Goal: Task Accomplishment & Management: Complete application form

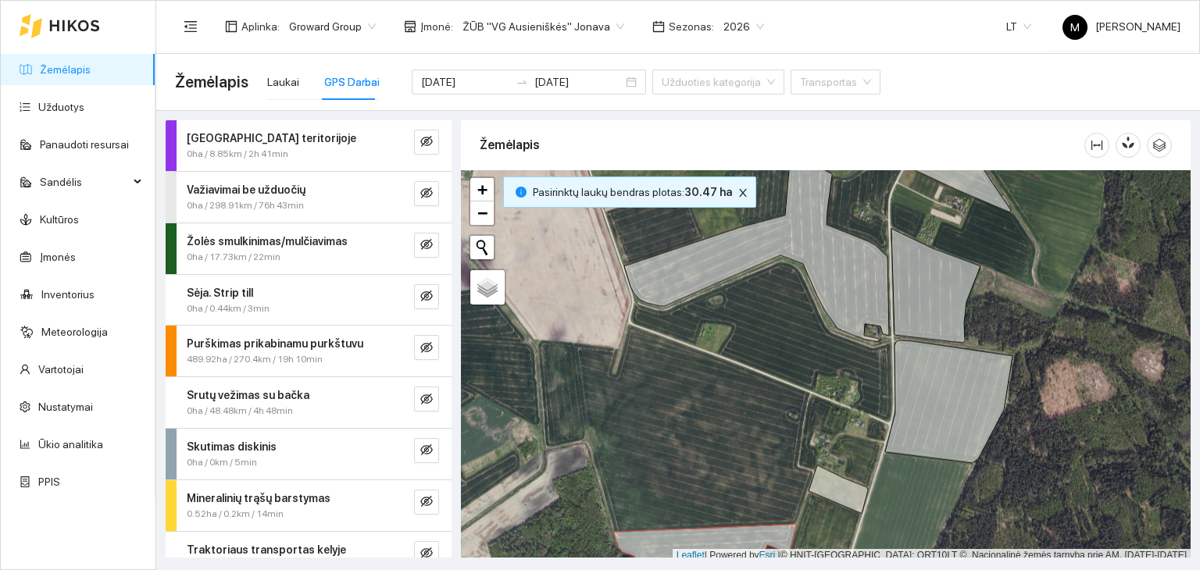
scroll to position [4, 0]
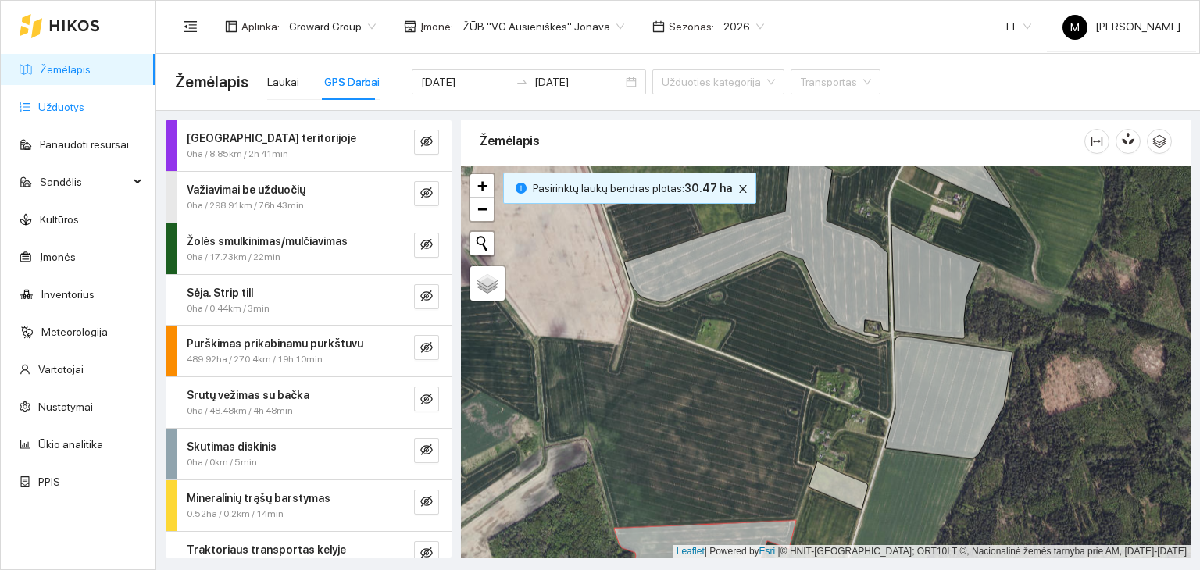
click at [69, 101] on link "Užduotys" at bounding box center [61, 107] width 46 height 13
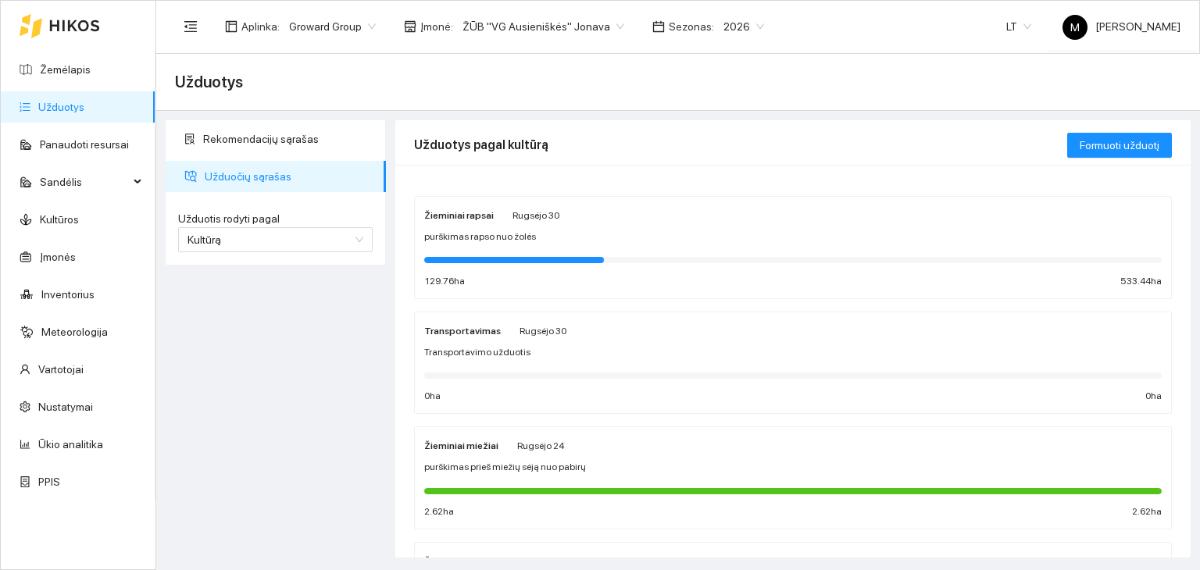
click at [495, 241] on span "purškimas rapso nuo žolės" at bounding box center [480, 237] width 112 height 15
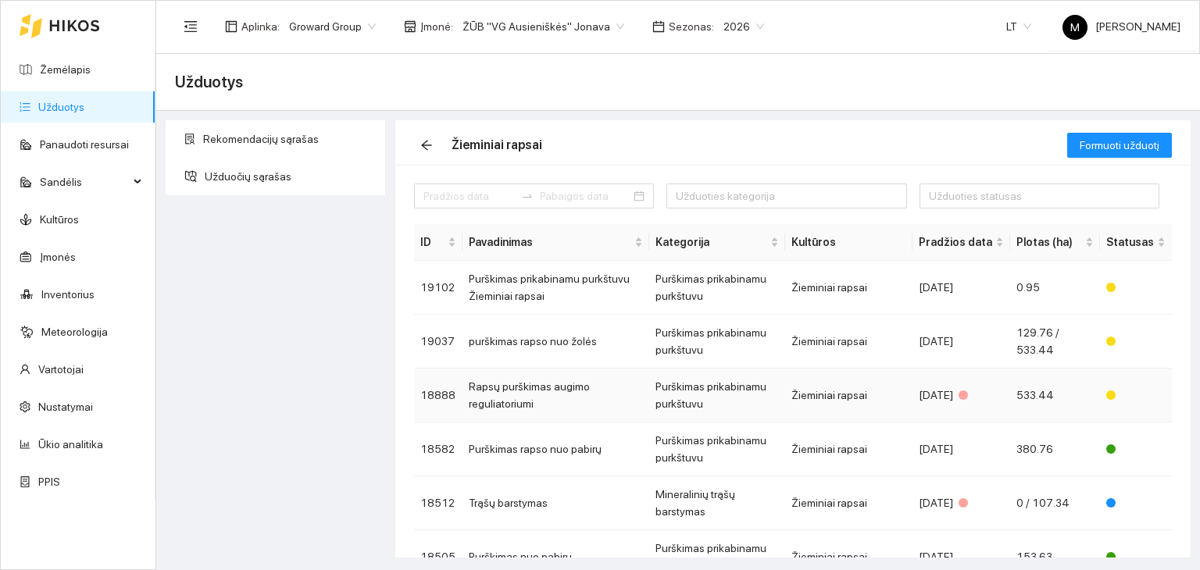
click at [513, 390] on td "Rapsų purškimas augimo reguliatoriumi" at bounding box center [556, 396] width 187 height 54
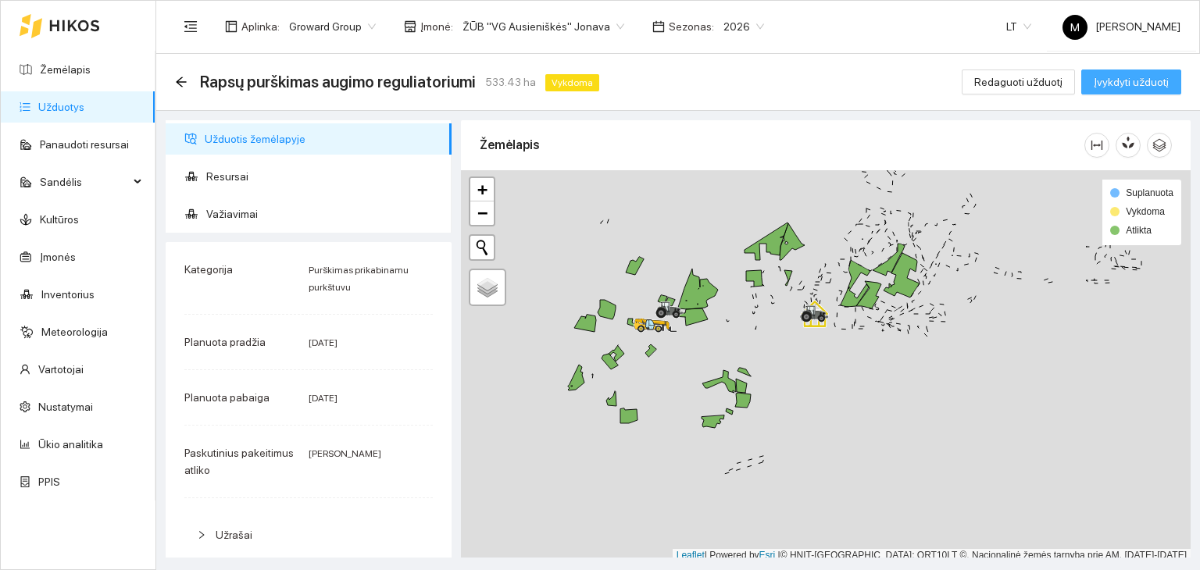
click at [1125, 81] on span "Įvykdyti užduotį" at bounding box center [1131, 81] width 75 height 17
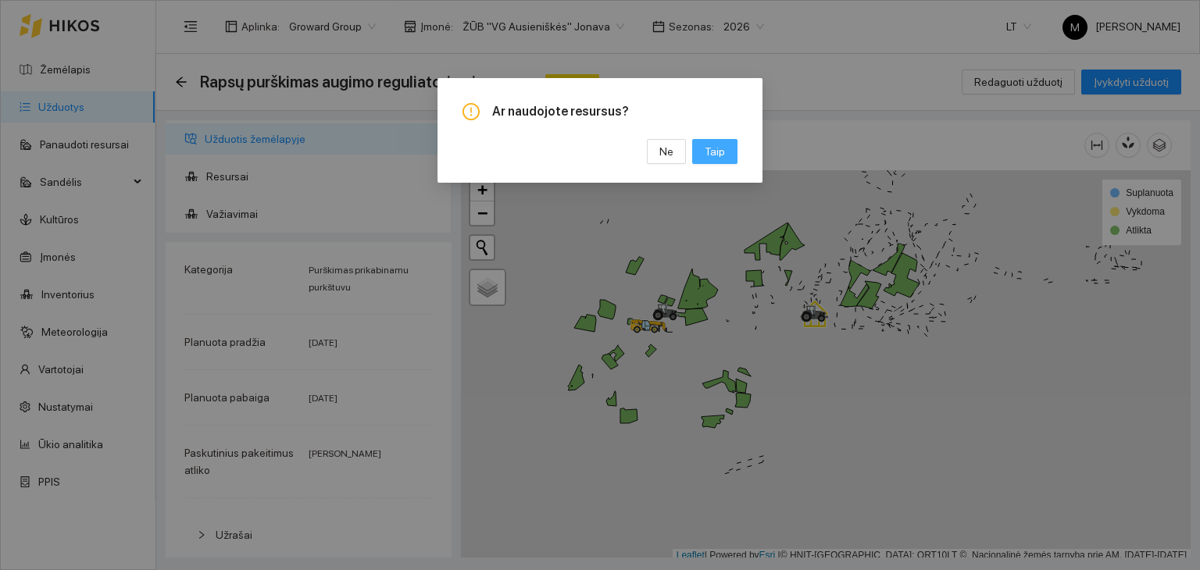
click at [730, 152] on button "Taip" at bounding box center [714, 151] width 45 height 25
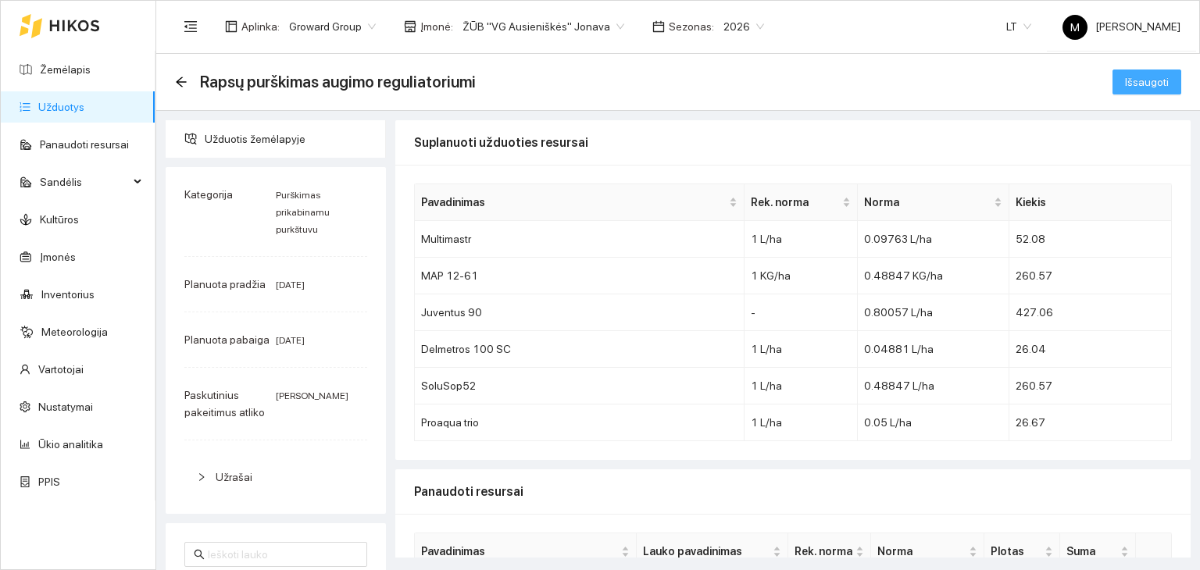
click at [1125, 77] on span "Išsaugoti" at bounding box center [1147, 81] width 44 height 17
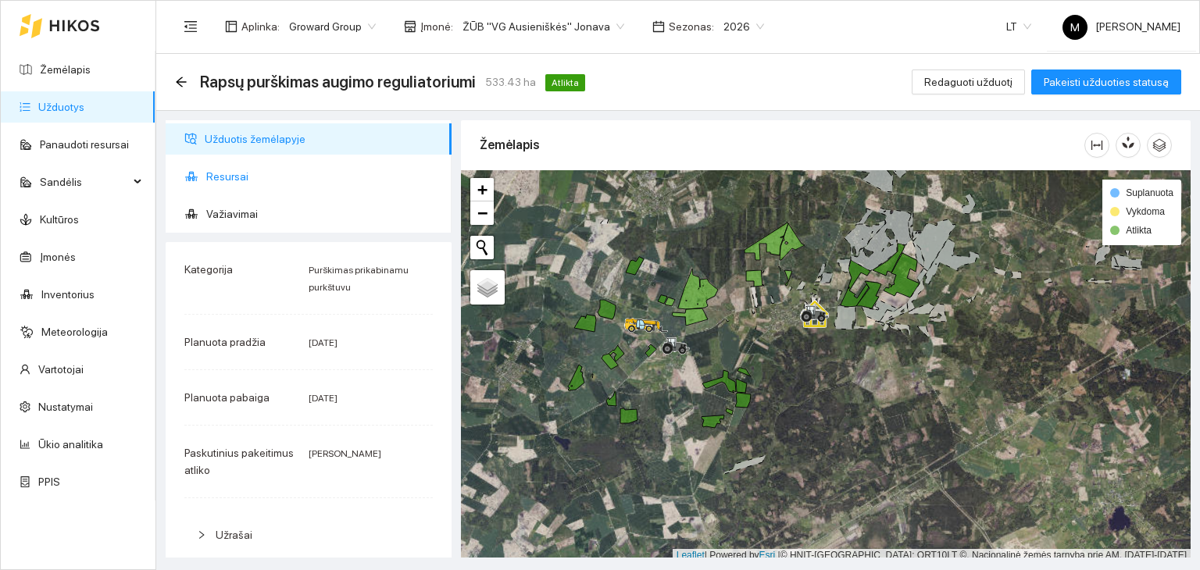
click at [247, 163] on span "Resursai" at bounding box center [322, 176] width 233 height 31
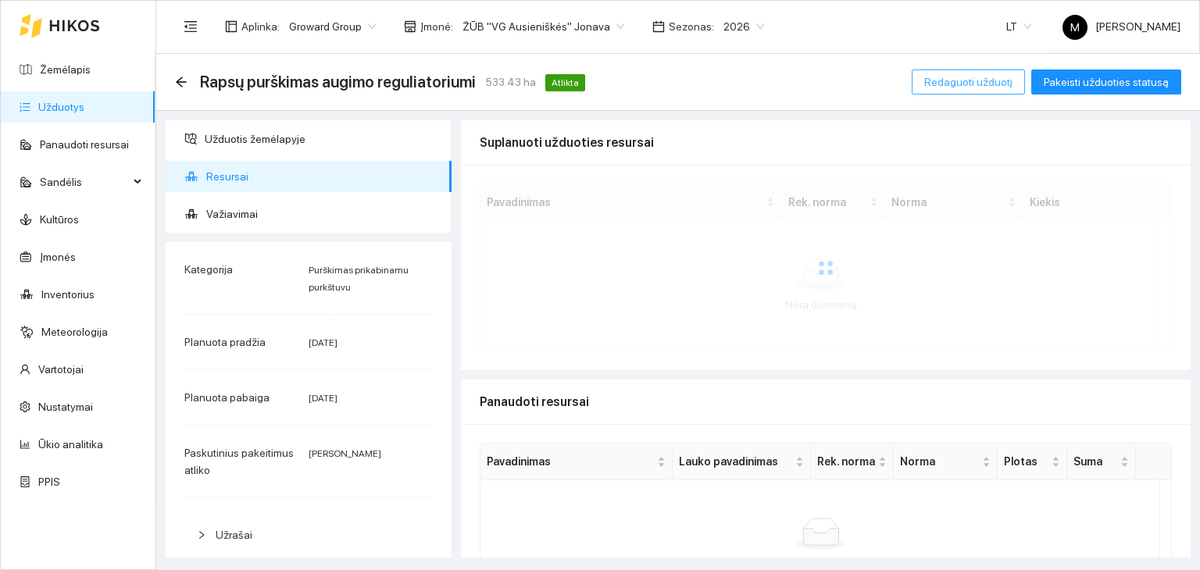
click at [969, 87] on span "Redaguoti užduotį" at bounding box center [968, 81] width 88 height 17
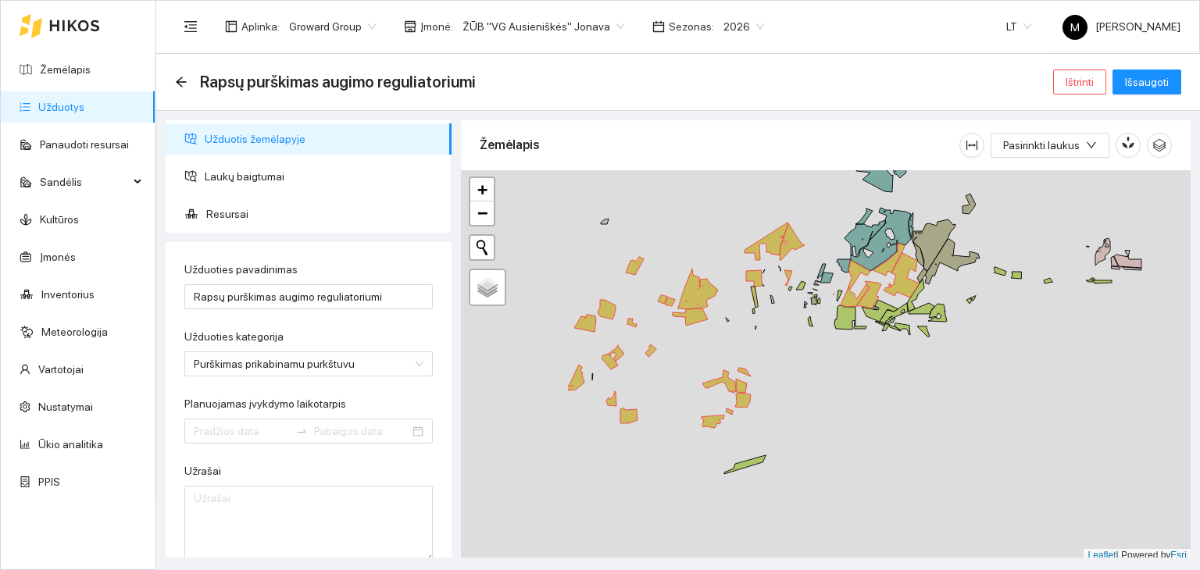
type input "[DATE]"
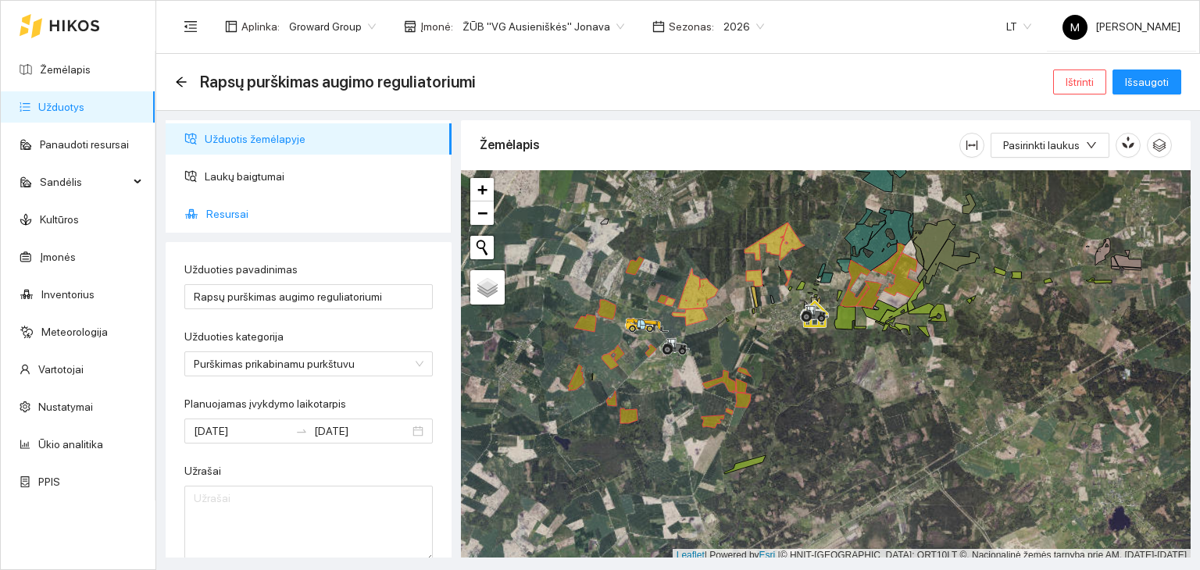
click at [234, 210] on span "Resursai" at bounding box center [322, 213] width 233 height 31
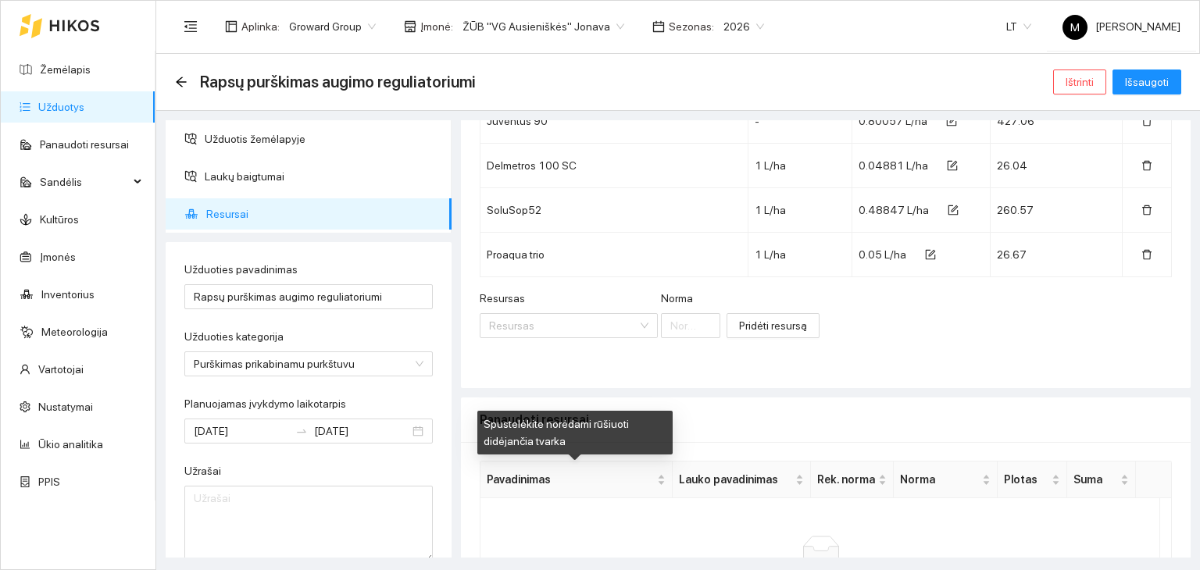
scroll to position [347, 0]
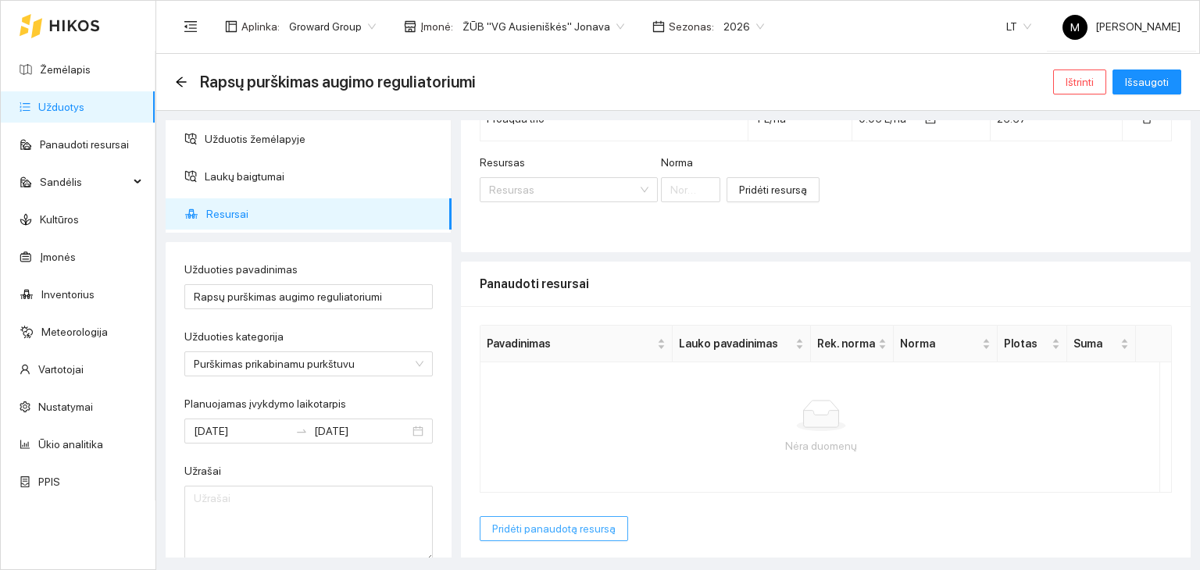
click at [557, 529] on span "Pridėti panaudotą resursą" at bounding box center [553, 528] width 123 height 17
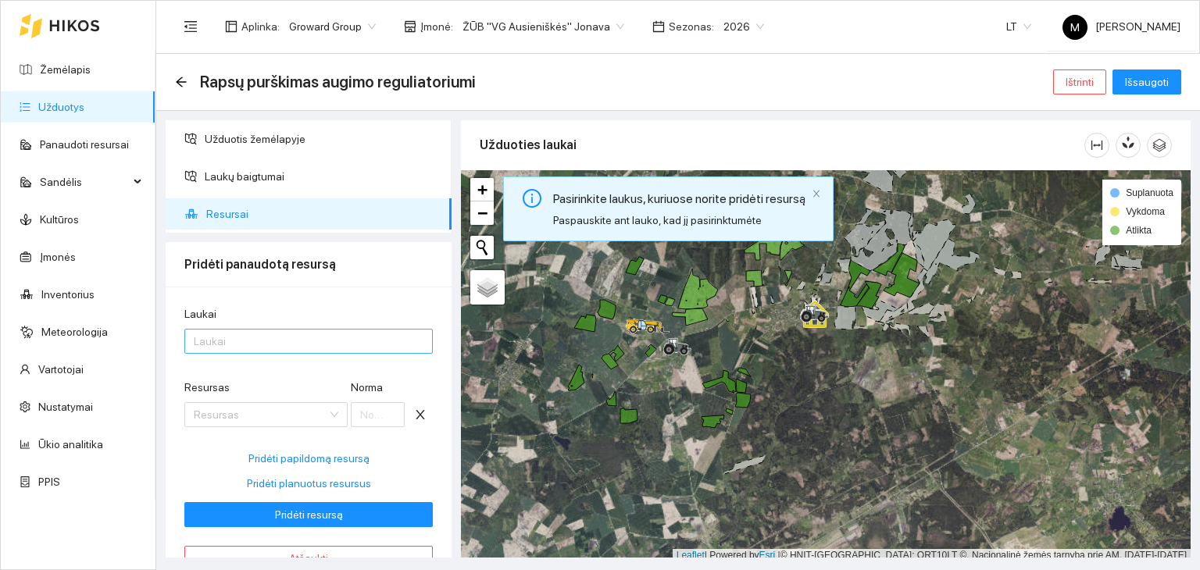
click at [255, 348] on div at bounding box center [300, 341] width 225 height 19
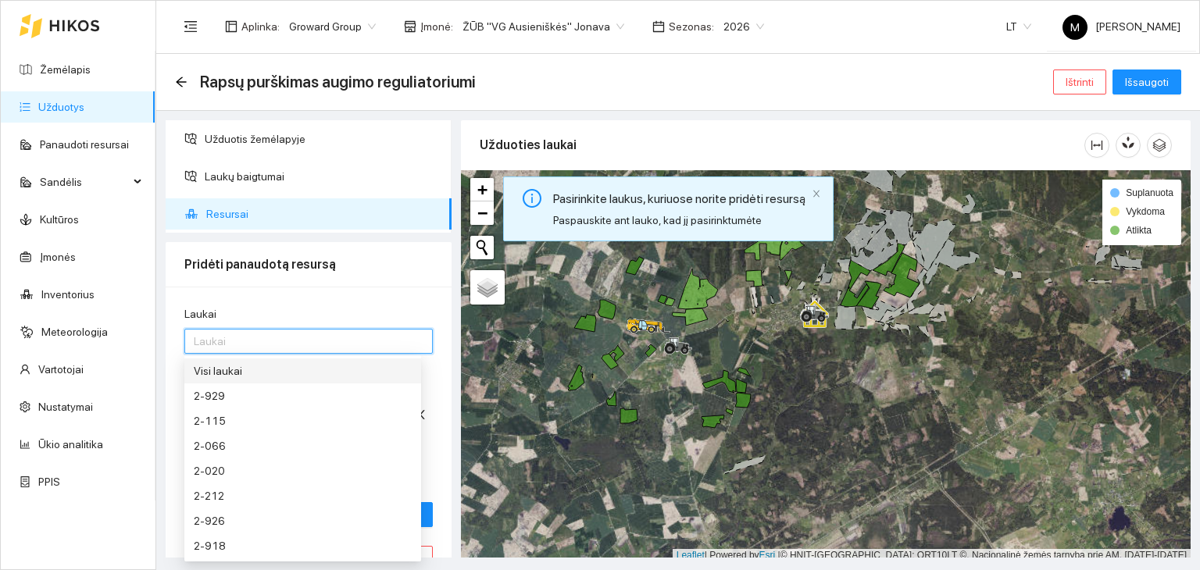
click at [254, 373] on div "Visi laukai" at bounding box center [303, 371] width 218 height 17
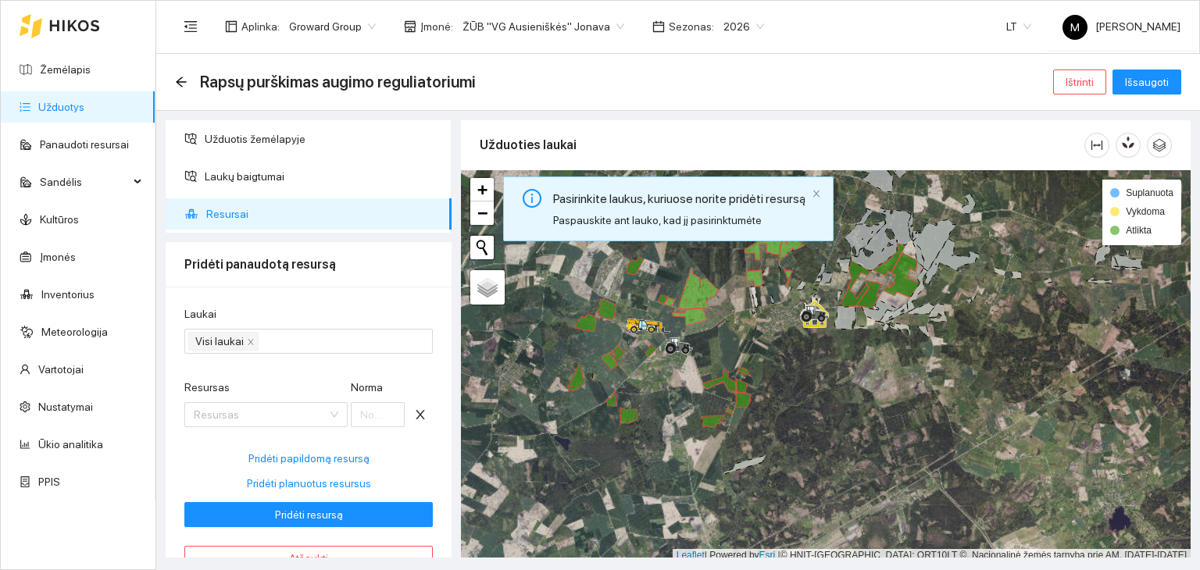
click at [322, 316] on div "Laukai" at bounding box center [308, 317] width 248 height 23
click at [276, 482] on span "Pridėti planuotus resursus" at bounding box center [309, 483] width 124 height 17
type input "0.09763"
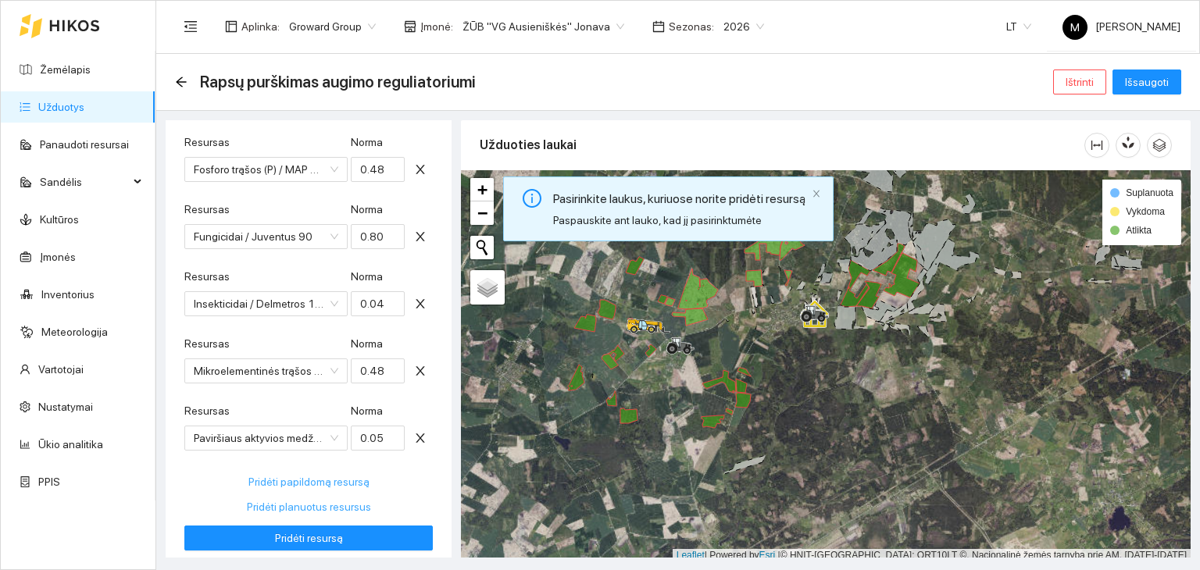
scroll to position [372, 0]
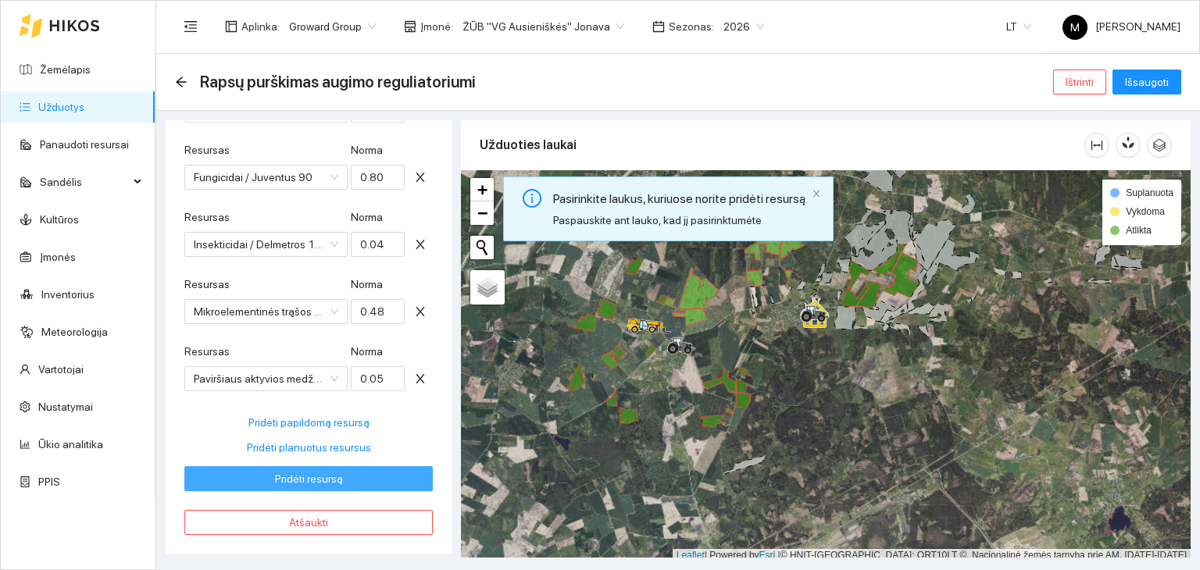
click at [294, 473] on span "Pridėti resursą" at bounding box center [309, 478] width 68 height 17
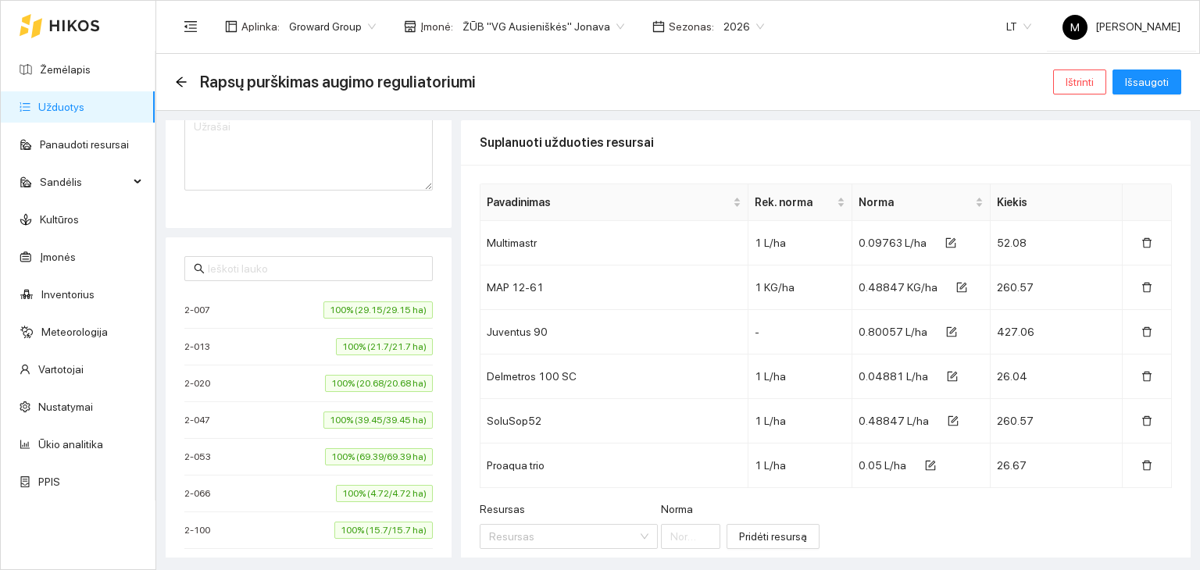
type input "[DATE]"
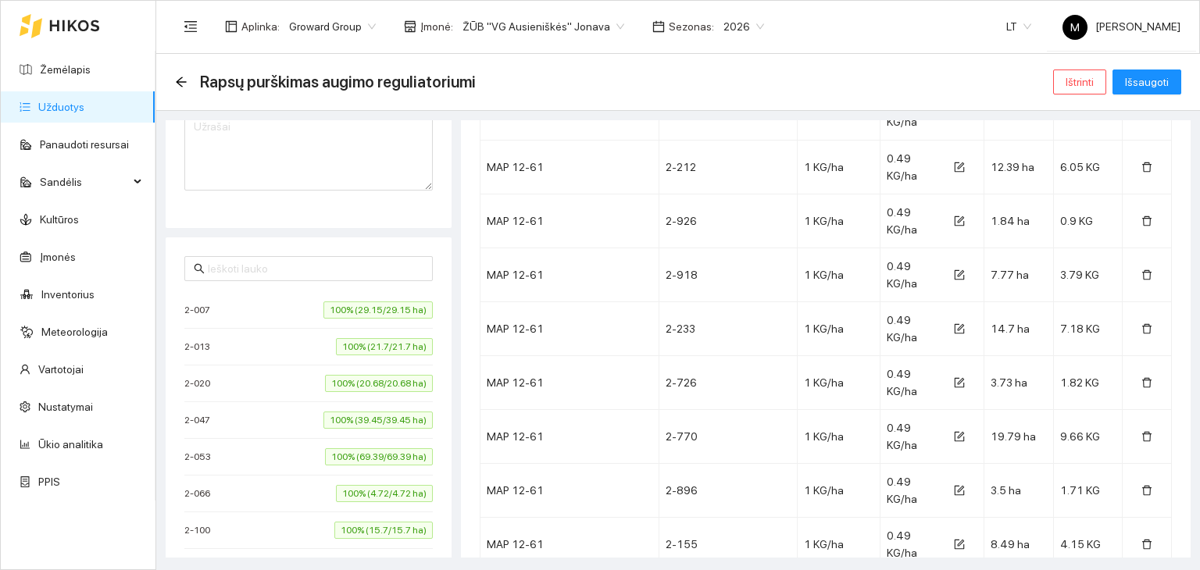
scroll to position [2735, 0]
click at [1152, 72] on button "Išsaugoti" at bounding box center [1147, 82] width 69 height 25
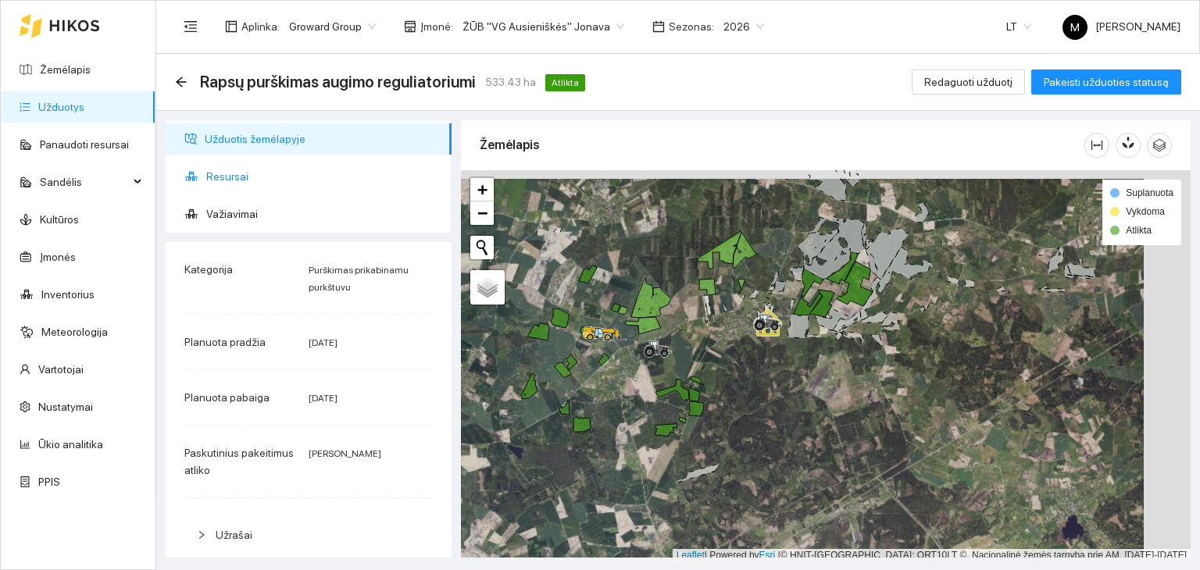
click at [235, 176] on span "Resursai" at bounding box center [322, 176] width 233 height 31
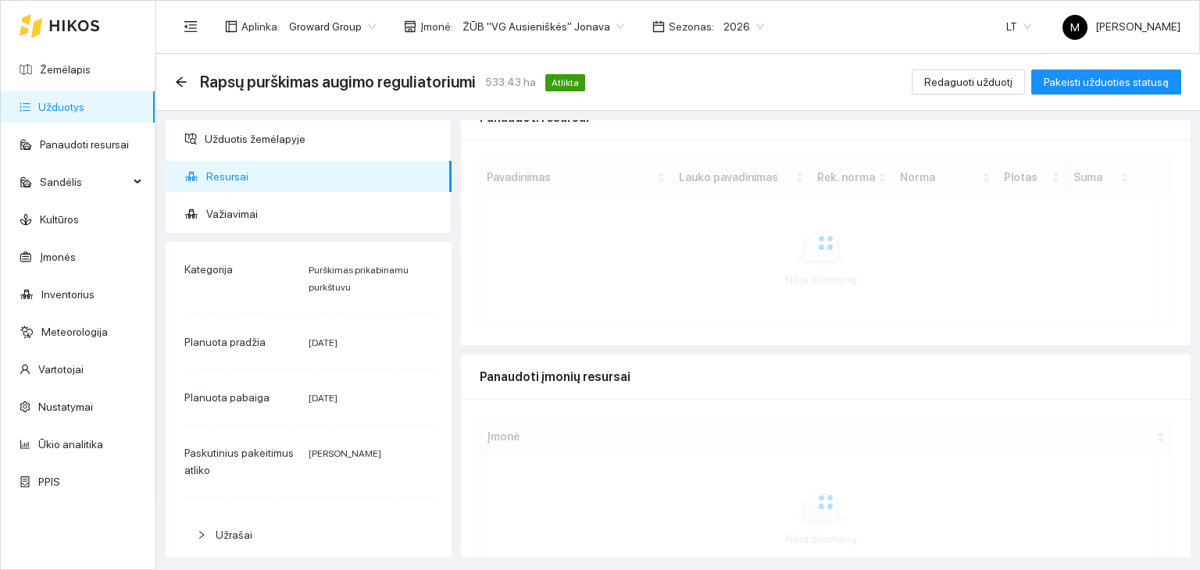
scroll to position [330, 0]
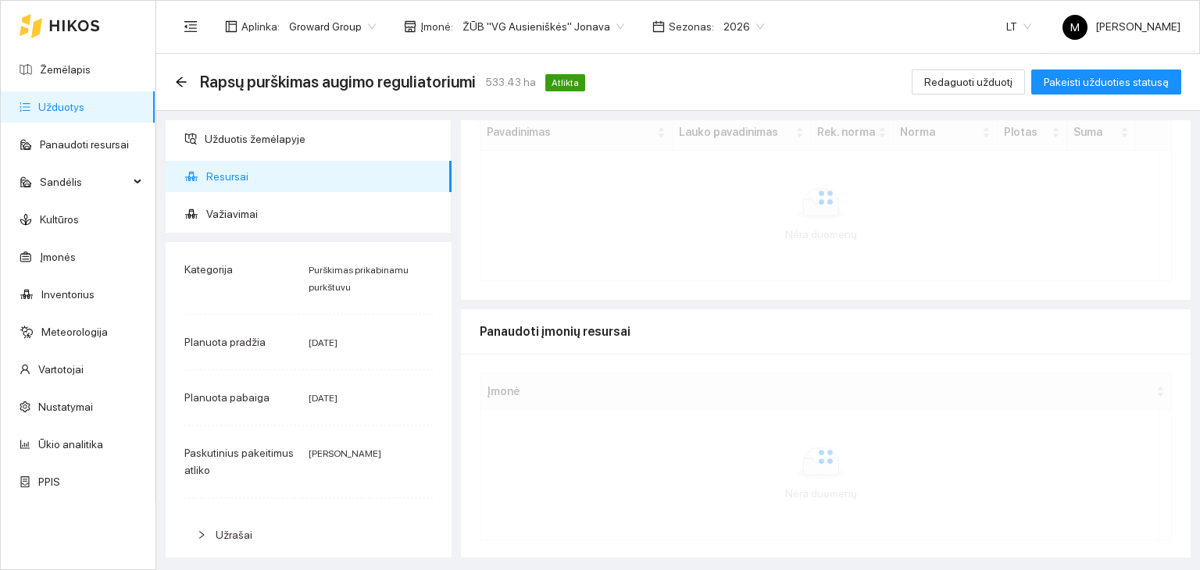
click at [78, 106] on link "Užduotys" at bounding box center [61, 107] width 46 height 13
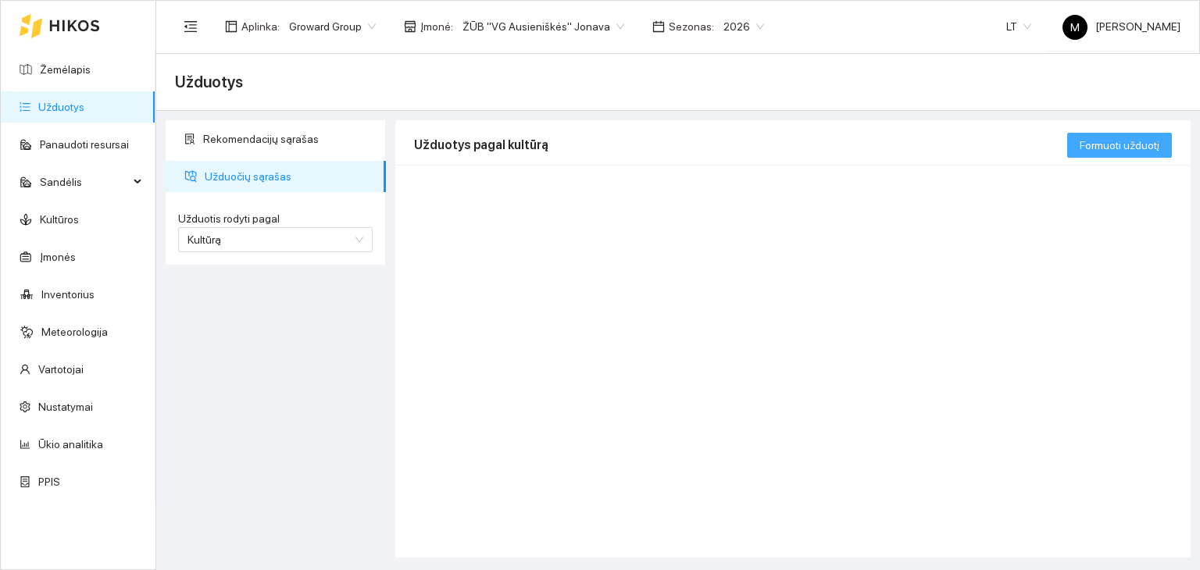
click at [1105, 142] on span "Formuoti užduotį" at bounding box center [1120, 145] width 80 height 17
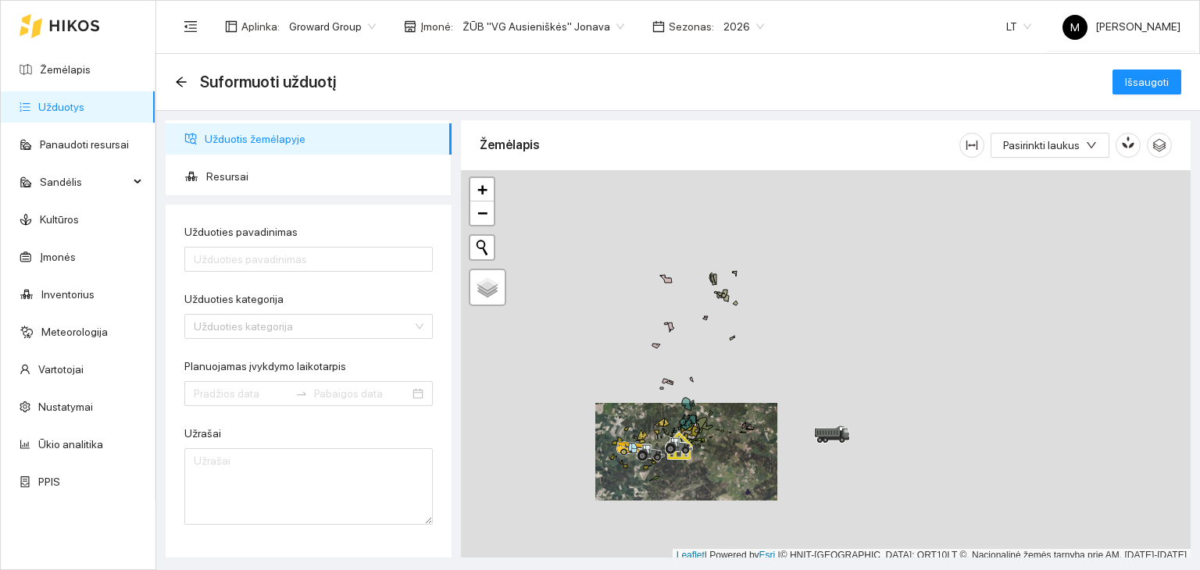
scroll to position [4, 0]
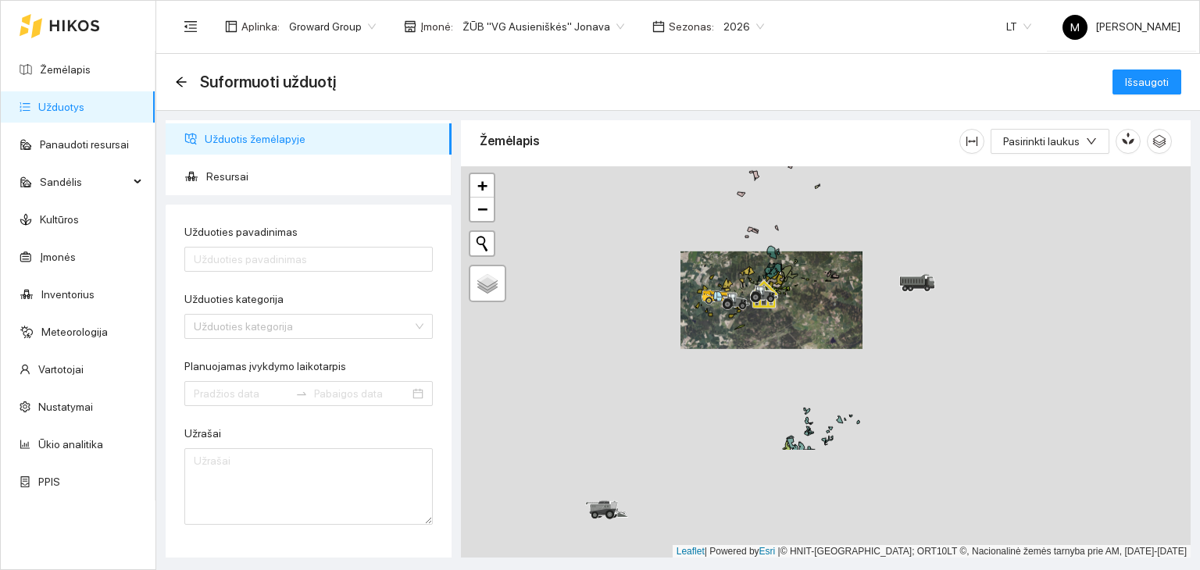
drag, startPoint x: 672, startPoint y: 485, endPoint x: 788, endPoint y: 280, distance: 235.8
click at [788, 280] on div at bounding box center [826, 362] width 730 height 392
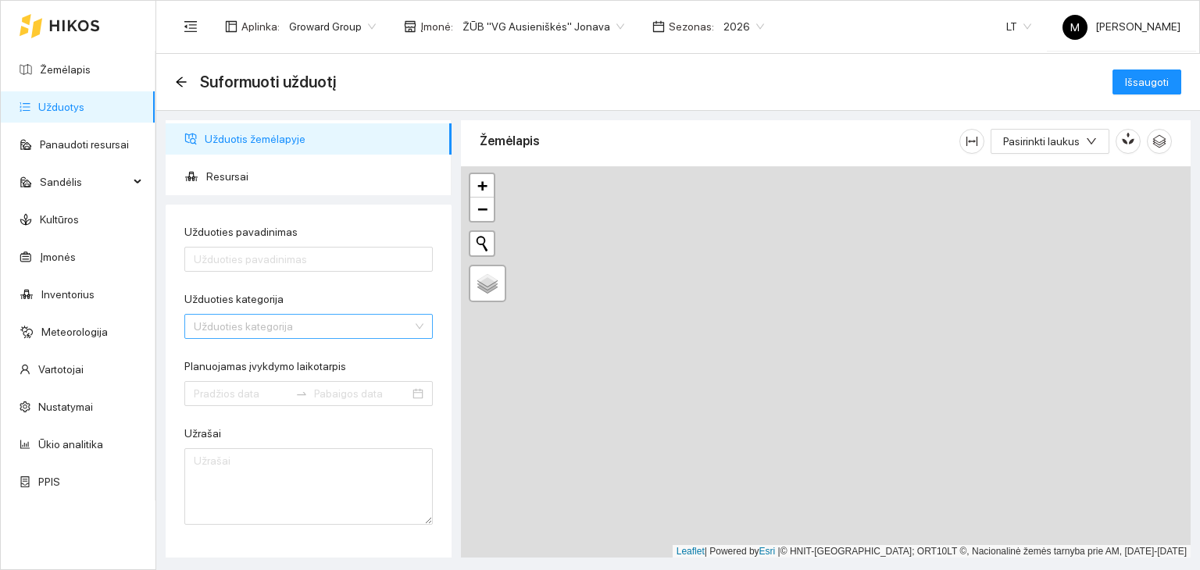
drag, startPoint x: 1043, startPoint y: 350, endPoint x: 351, endPoint y: 332, distance: 692.5
click at [305, 314] on div "Užduotis žemėlapyje Resursai Užduoties pavadinimas Užduoties kategorija Užduoti…" at bounding box center [674, 334] width 1044 height 447
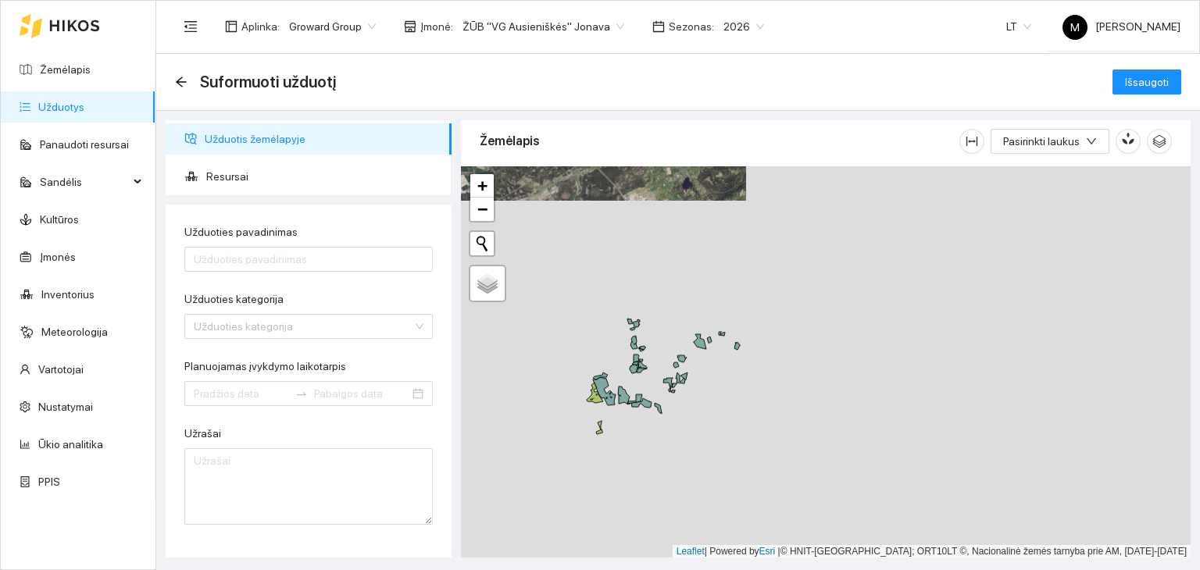
drag, startPoint x: 583, startPoint y: 273, endPoint x: 571, endPoint y: 435, distance: 162.9
click at [571, 435] on div at bounding box center [826, 362] width 730 height 392
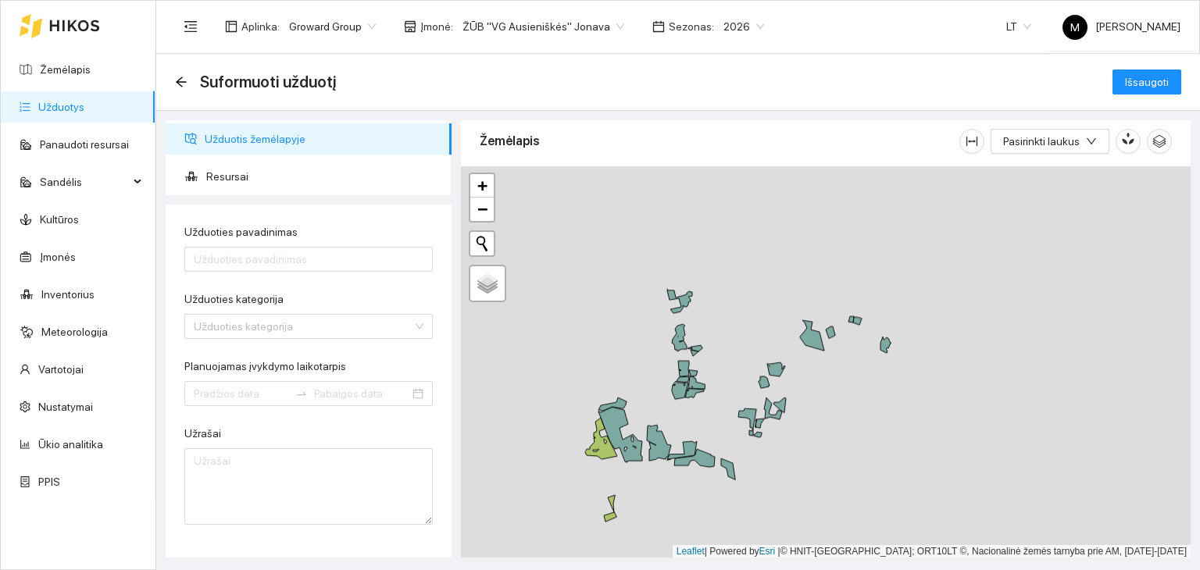
click at [689, 302] on div at bounding box center [826, 362] width 730 height 392
click at [684, 298] on icon at bounding box center [679, 302] width 25 height 23
click at [682, 338] on icon at bounding box center [679, 337] width 15 height 27
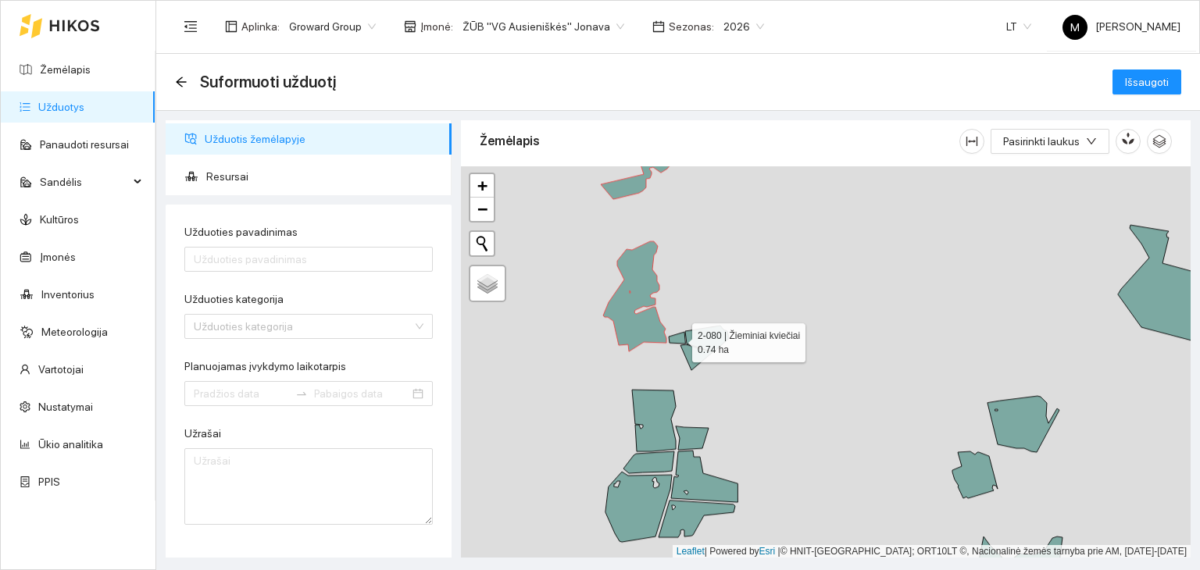
click at [677, 336] on icon at bounding box center [677, 338] width 16 height 12
click at [699, 332] on icon at bounding box center [706, 339] width 43 height 27
click at [695, 351] on icon at bounding box center [697, 358] width 32 height 26
click at [636, 423] on icon at bounding box center [654, 421] width 44 height 62
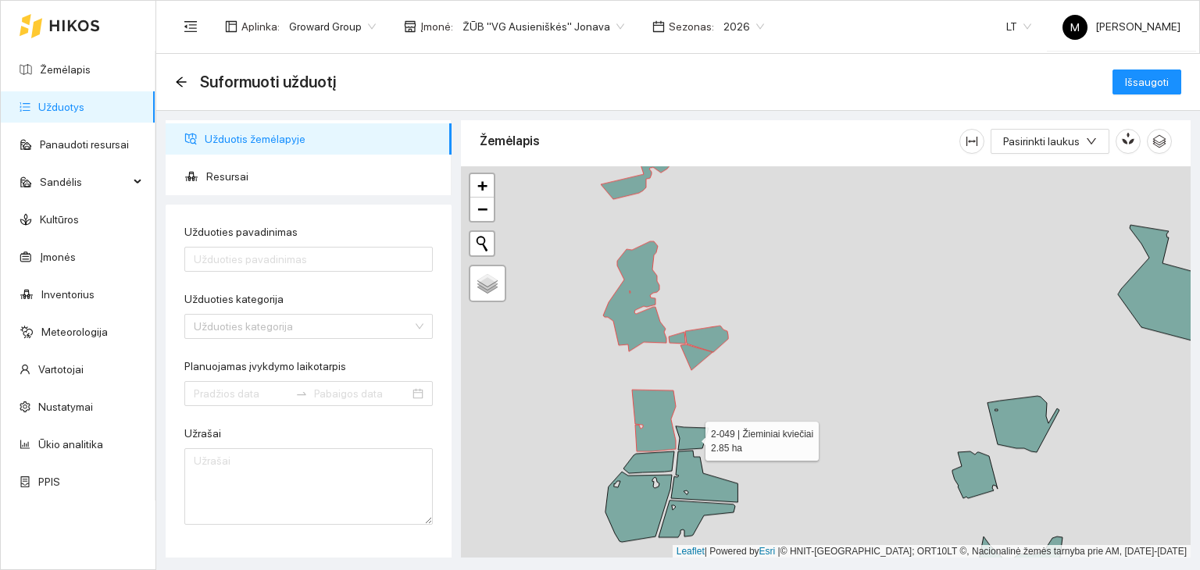
click at [691, 432] on icon at bounding box center [692, 438] width 33 height 23
click at [675, 478] on icon at bounding box center [704, 477] width 66 height 52
click at [657, 485] on div at bounding box center [826, 362] width 730 height 392
click at [665, 450] on div at bounding box center [826, 362] width 730 height 392
click at [656, 459] on icon at bounding box center [649, 463] width 51 height 22
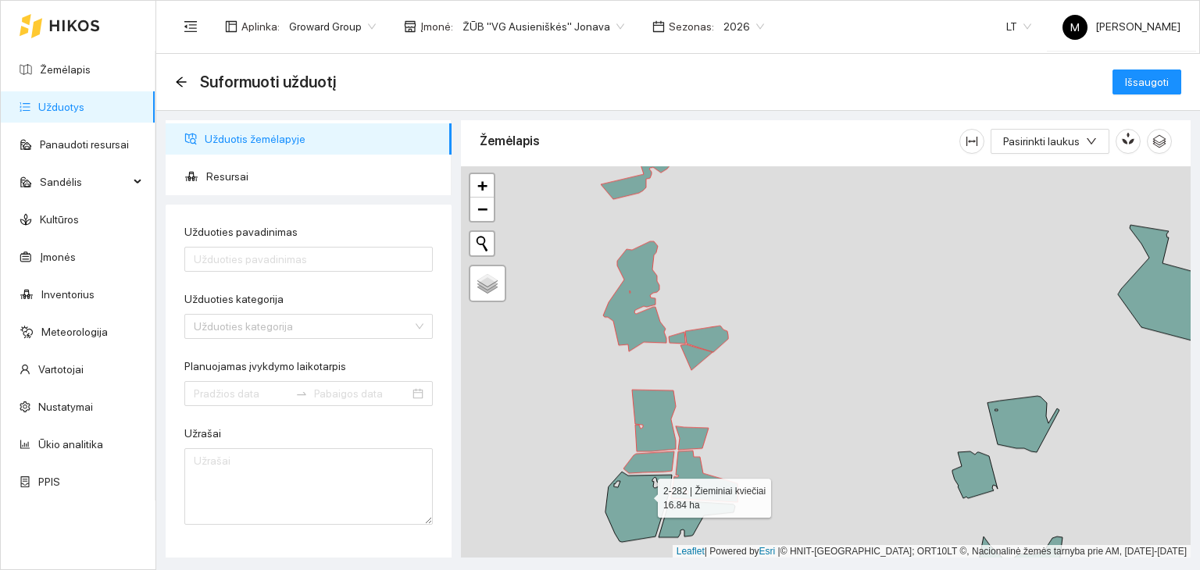
click at [644, 495] on icon at bounding box center [639, 507] width 66 height 70
click at [683, 491] on icon at bounding box center [704, 477] width 66 height 52
click at [681, 488] on icon at bounding box center [704, 477] width 66 height 52
click at [687, 520] on icon at bounding box center [697, 519] width 77 height 37
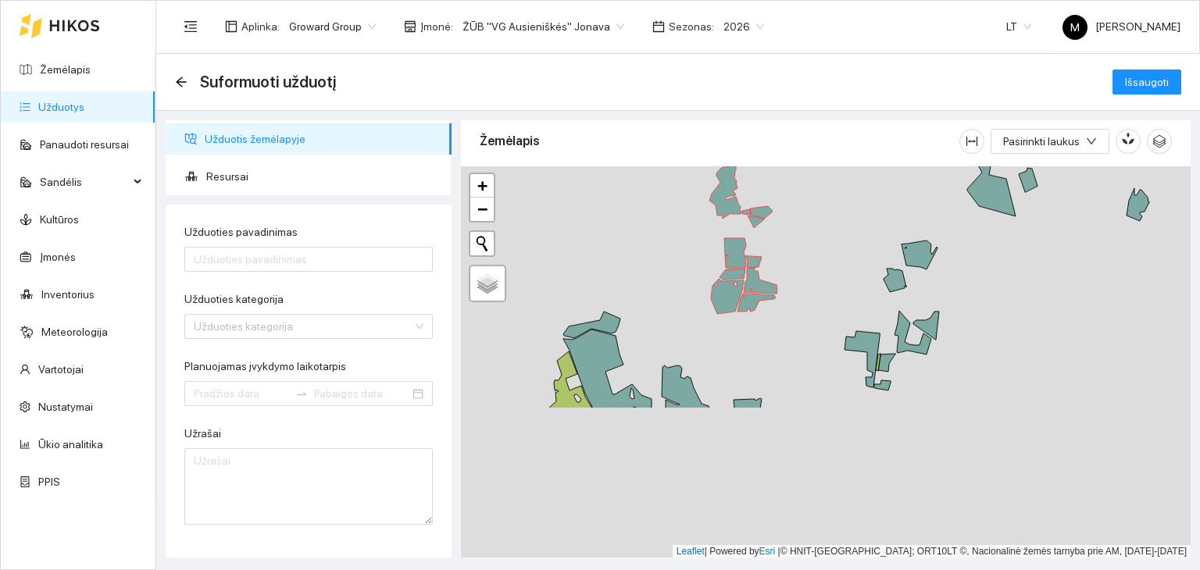
drag, startPoint x: 663, startPoint y: 532, endPoint x: 737, endPoint y: 337, distance: 209.0
click at [737, 337] on div at bounding box center [826, 362] width 730 height 392
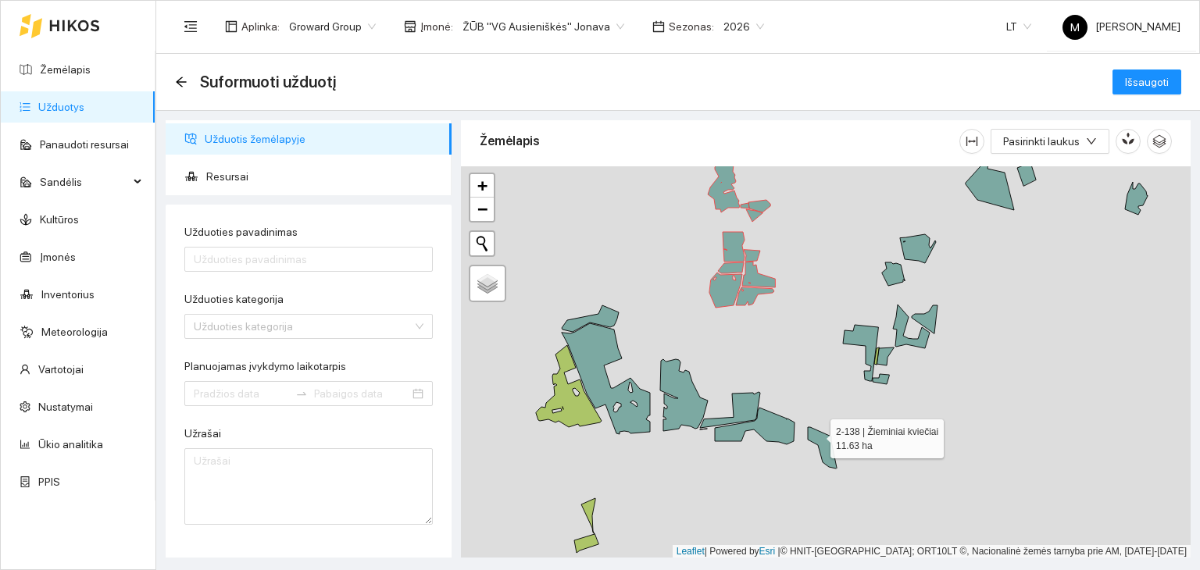
click at [817, 434] on icon at bounding box center [822, 447] width 29 height 41
drag, startPoint x: 778, startPoint y: 431, endPoint x: 770, endPoint y: 427, distance: 9.4
click at [778, 431] on icon at bounding box center [755, 426] width 80 height 37
click at [744, 408] on icon at bounding box center [730, 411] width 60 height 38
click at [696, 410] on icon at bounding box center [684, 395] width 48 height 72
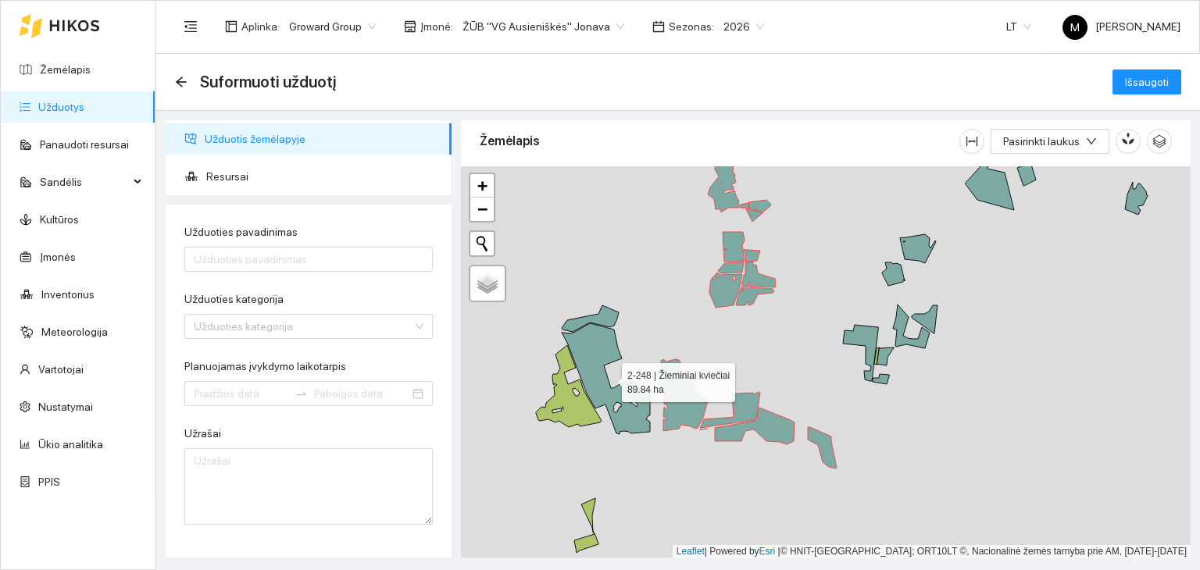
drag, startPoint x: 636, startPoint y: 426, endPoint x: 622, endPoint y: 397, distance: 32.1
click at [635, 426] on icon at bounding box center [606, 378] width 88 height 111
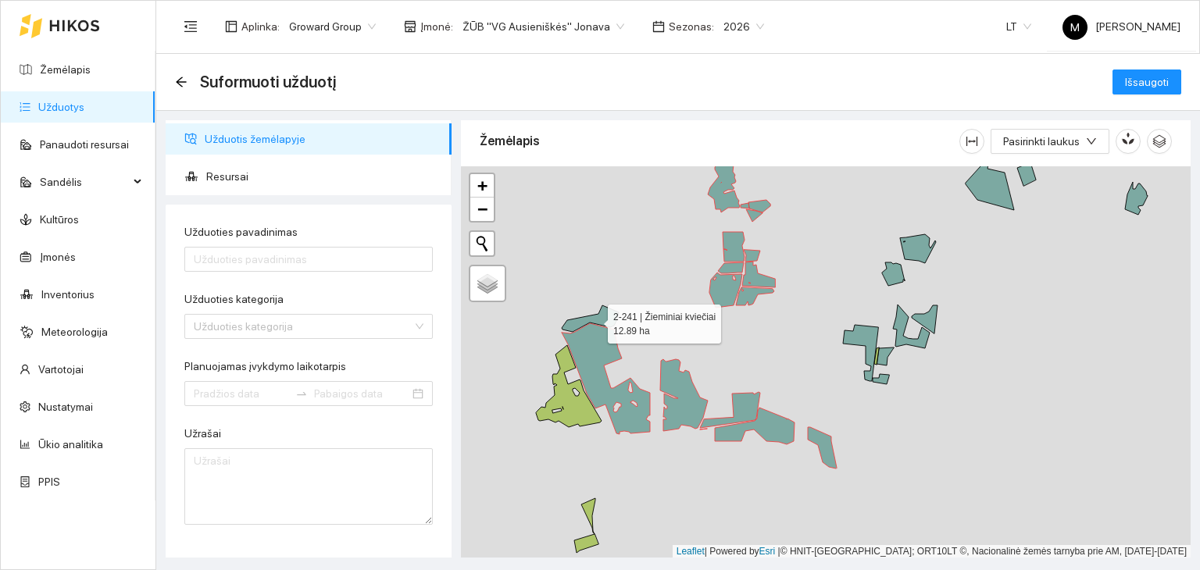
click at [614, 310] on icon at bounding box center [590, 319] width 57 height 27
click at [288, 263] on input "Užduoties pavadinimas" at bounding box center [308, 259] width 248 height 25
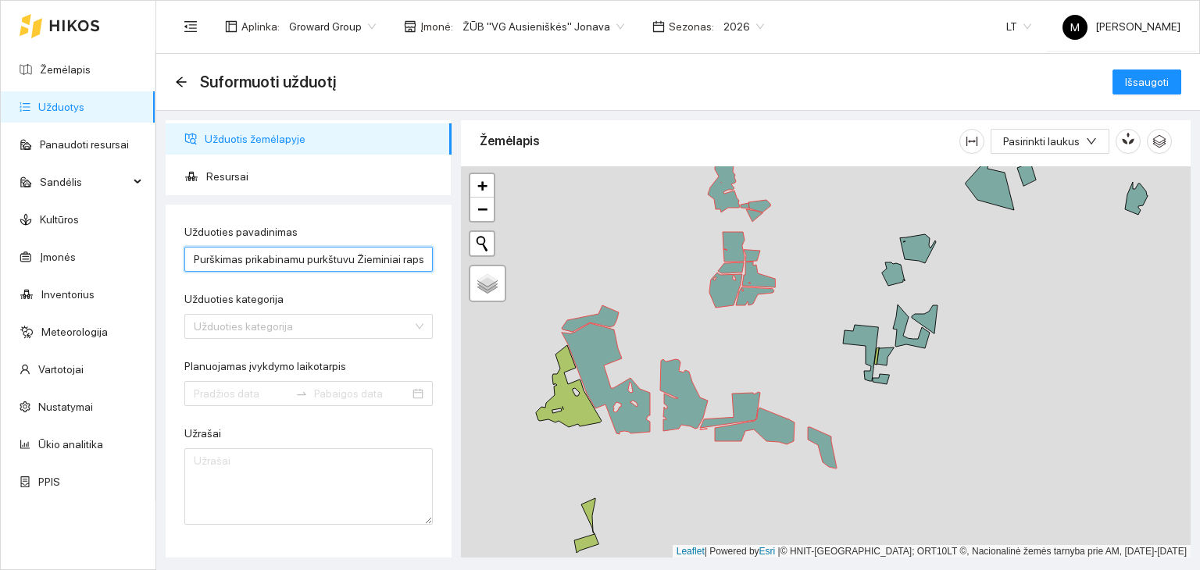
click at [317, 260] on input "Purškimas prikabinamu purkštuvu Žieminiai rapsai" at bounding box center [308, 259] width 248 height 25
type input "Purškimas [PERSON_NAME] sėją glifosatu"
click at [259, 332] on input "Užduoties kategorija" at bounding box center [303, 326] width 219 height 23
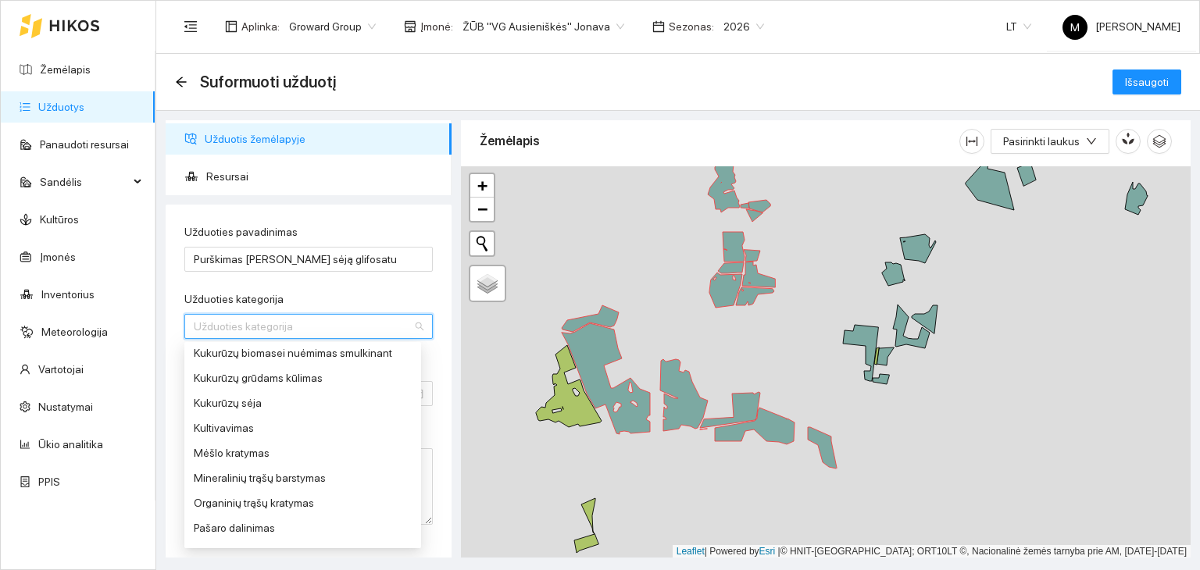
scroll to position [547, 0]
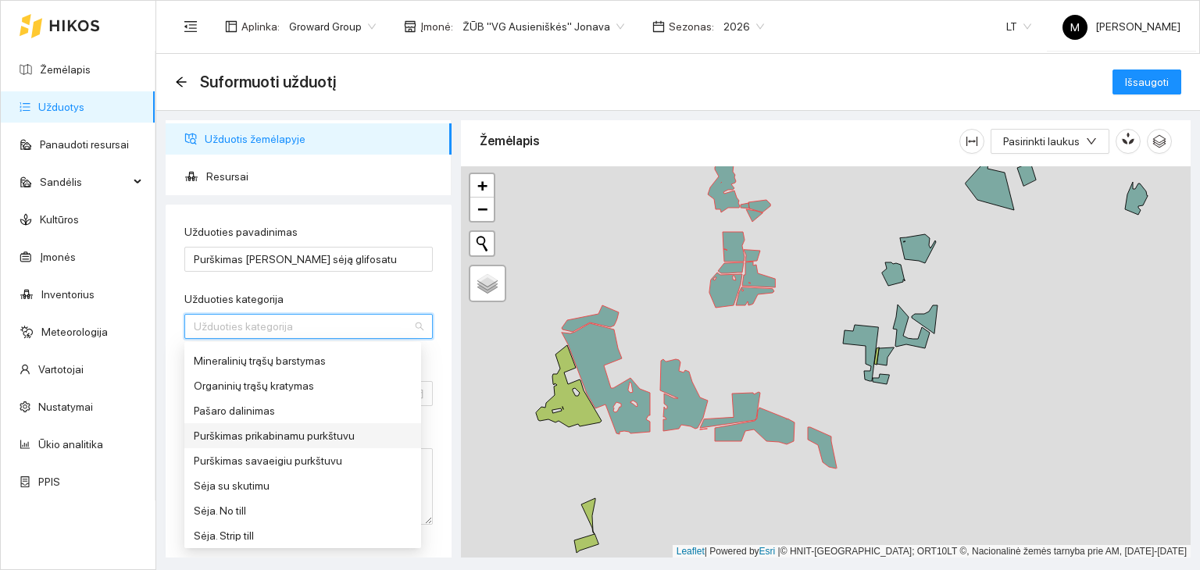
click at [271, 441] on div "Purškimas prikabinamu purkštuvu" at bounding box center [303, 435] width 218 height 17
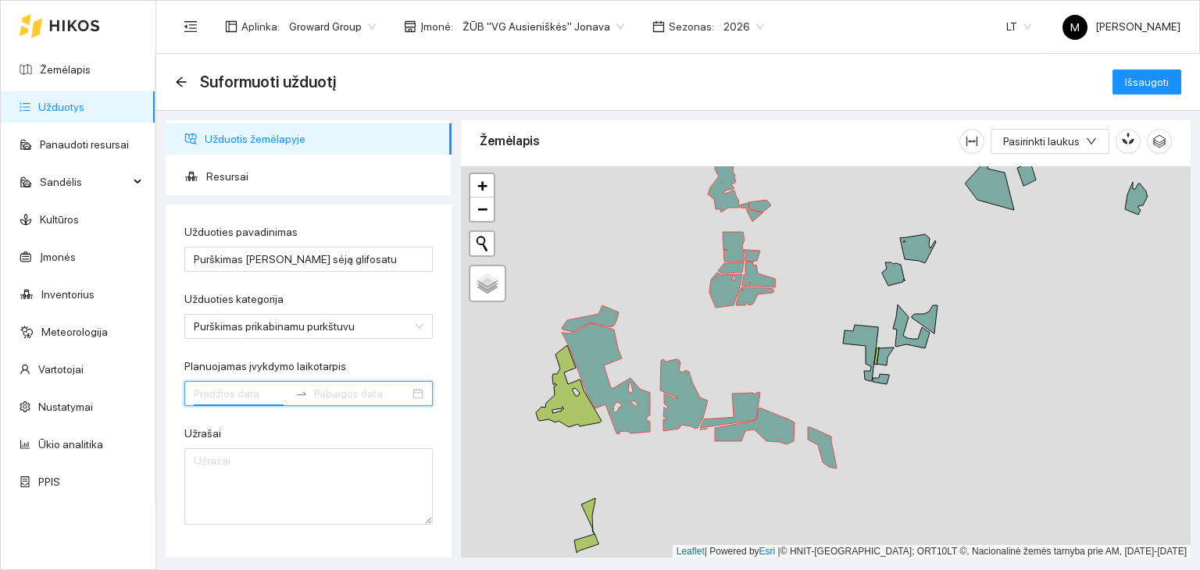
click at [238, 395] on input "Planuojamas įvykdymo laikotarpis" at bounding box center [241, 393] width 95 height 17
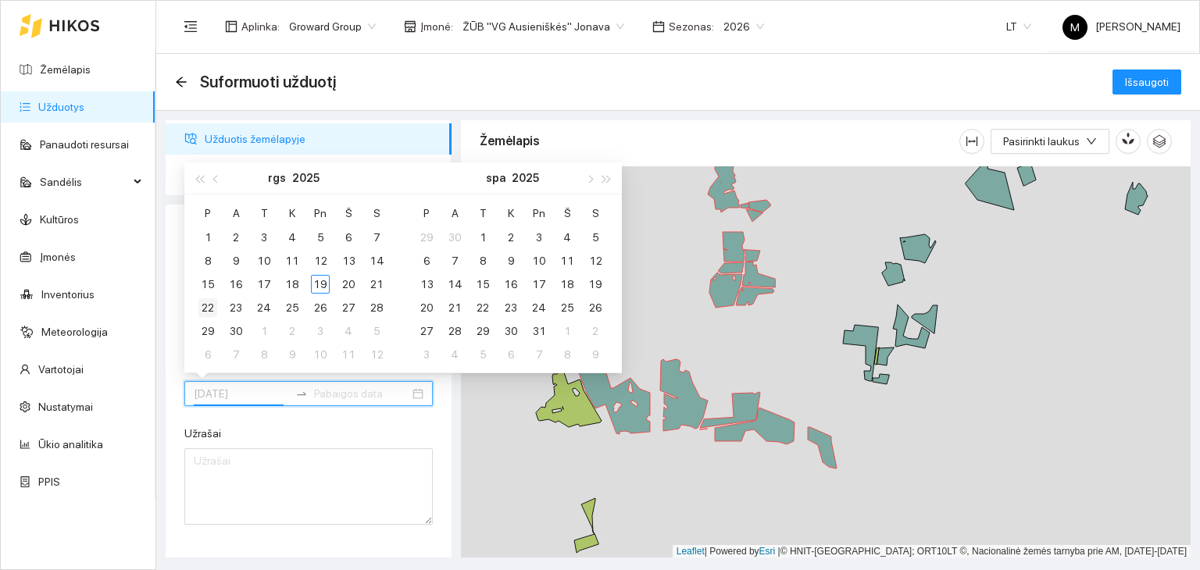
type input "[DATE]"
click at [210, 305] on div "22" at bounding box center [207, 307] width 19 height 19
type input "[DATE]"
click at [372, 311] on div "28" at bounding box center [376, 307] width 19 height 19
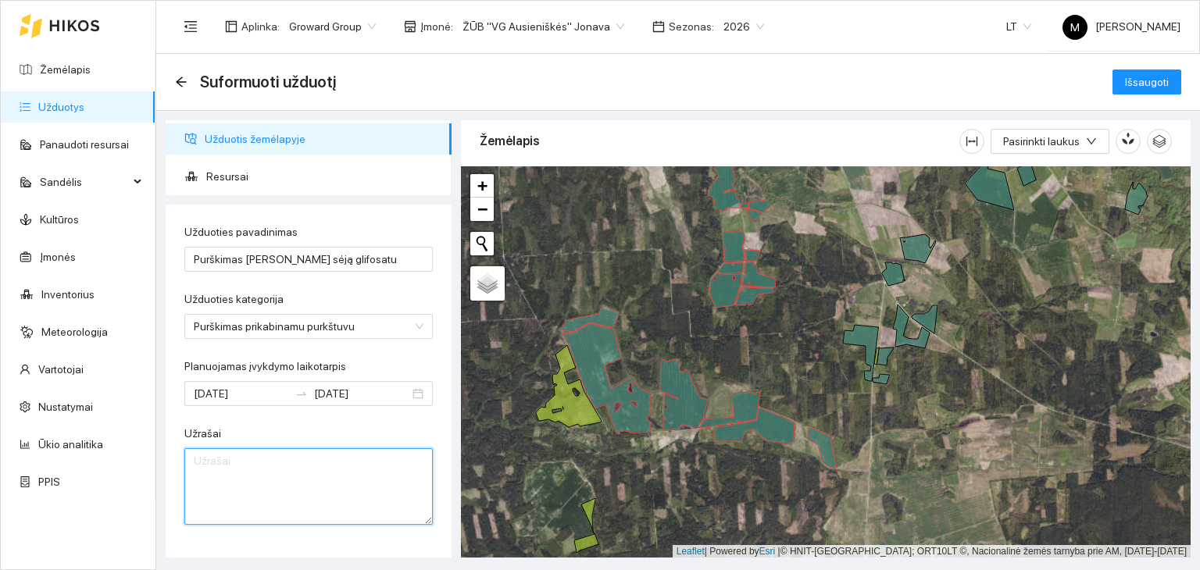
click at [291, 468] on textarea "Užrašai" at bounding box center [308, 486] width 248 height 77
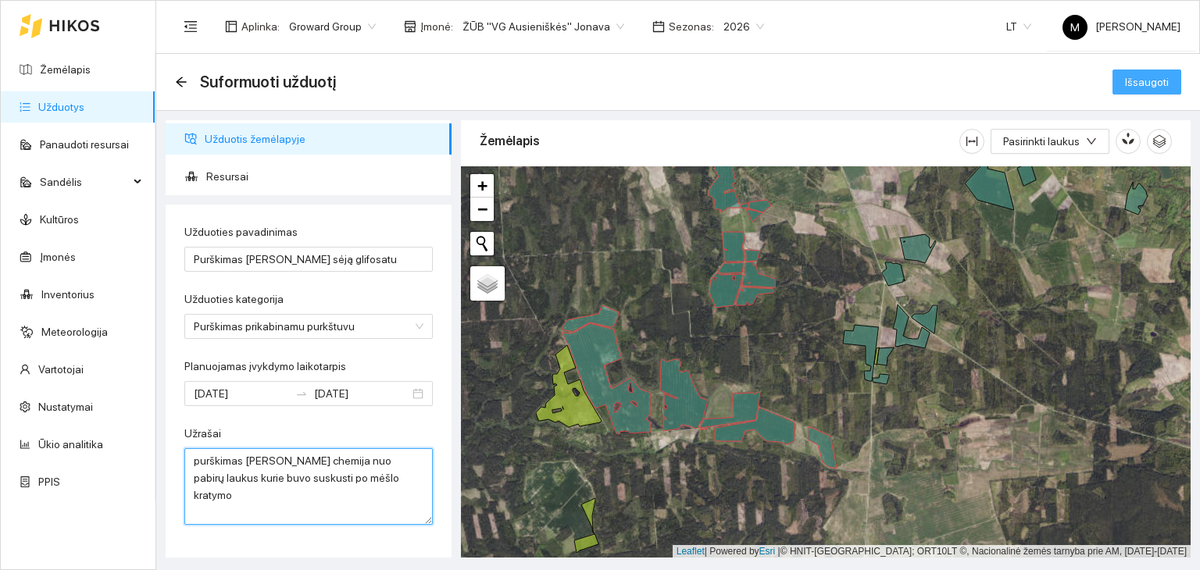
type textarea "purškimas [PERSON_NAME] chemija nuo pabirų laukus kurie buvo suskusti po mėšlo …"
click at [1145, 88] on span "Išsaugoti" at bounding box center [1147, 81] width 44 height 17
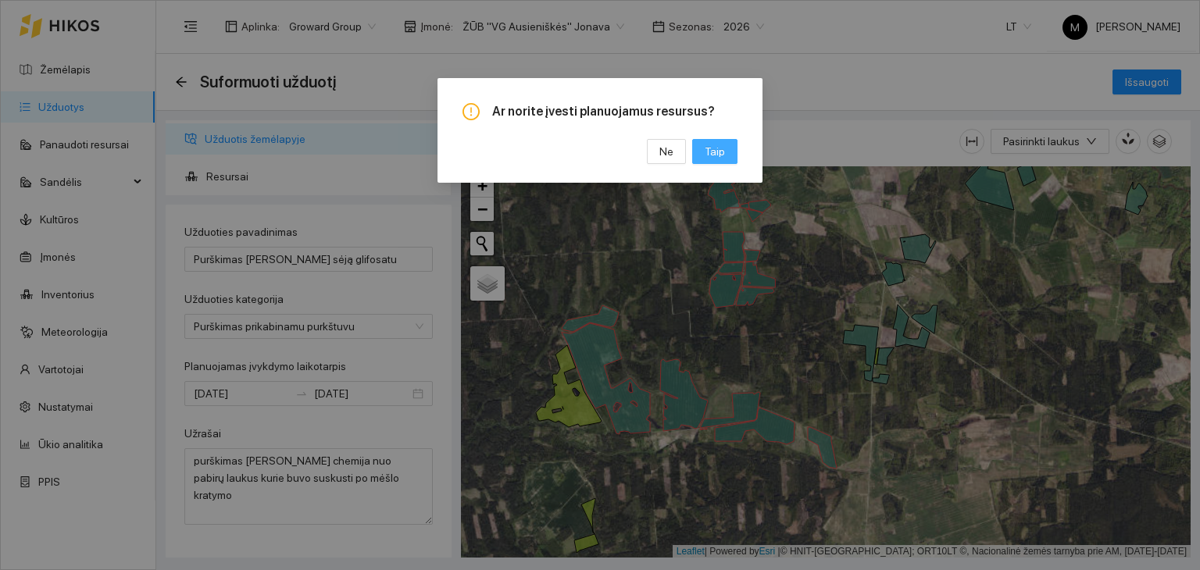
click at [716, 158] on span "Taip" at bounding box center [715, 151] width 20 height 17
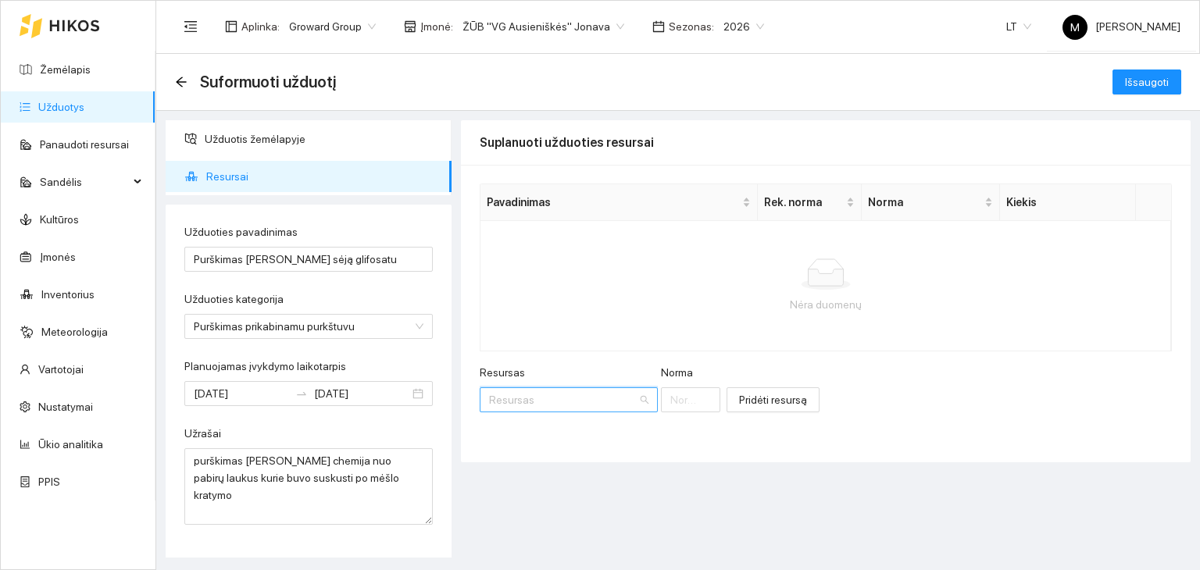
click at [552, 398] on input "Resursas" at bounding box center [563, 399] width 148 height 23
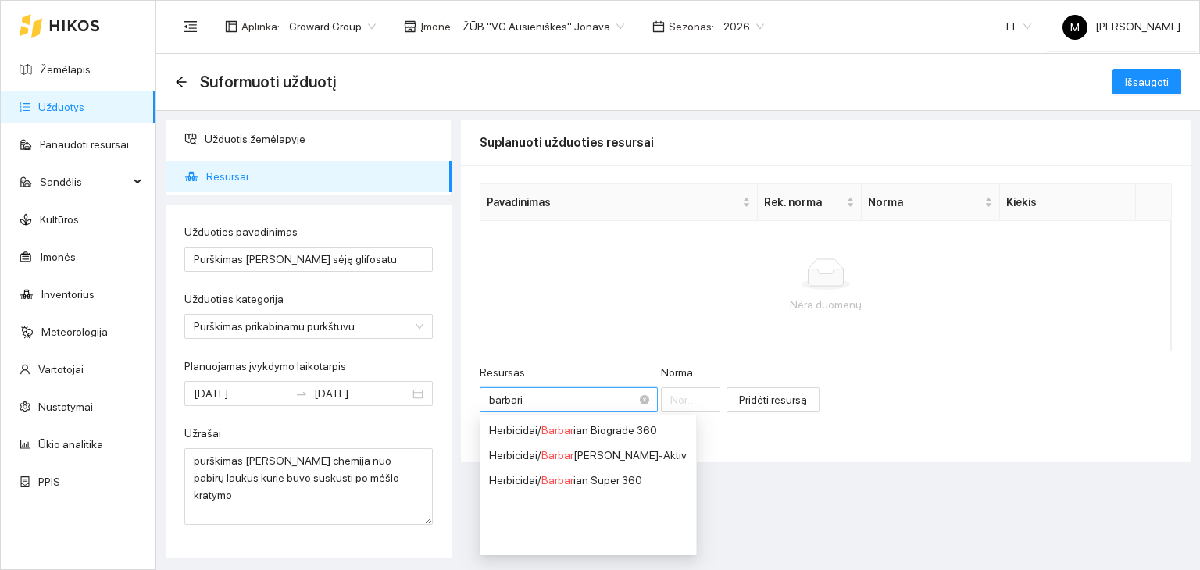
type input "[PERSON_NAME]"
click at [559, 477] on span "[PERSON_NAME]" at bounding box center [583, 480] width 85 height 13
type input "1"
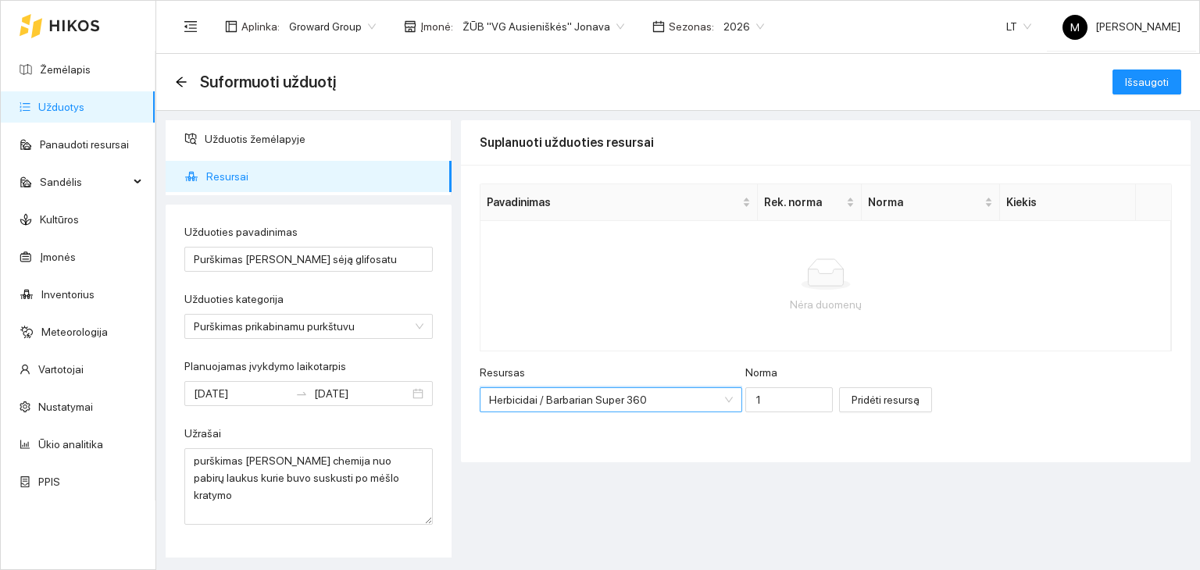
scroll to position [5163, 0]
click at [745, 403] on input "1" at bounding box center [789, 400] width 88 height 25
type input "3"
click at [852, 402] on span "Pridėti resursą" at bounding box center [886, 399] width 68 height 17
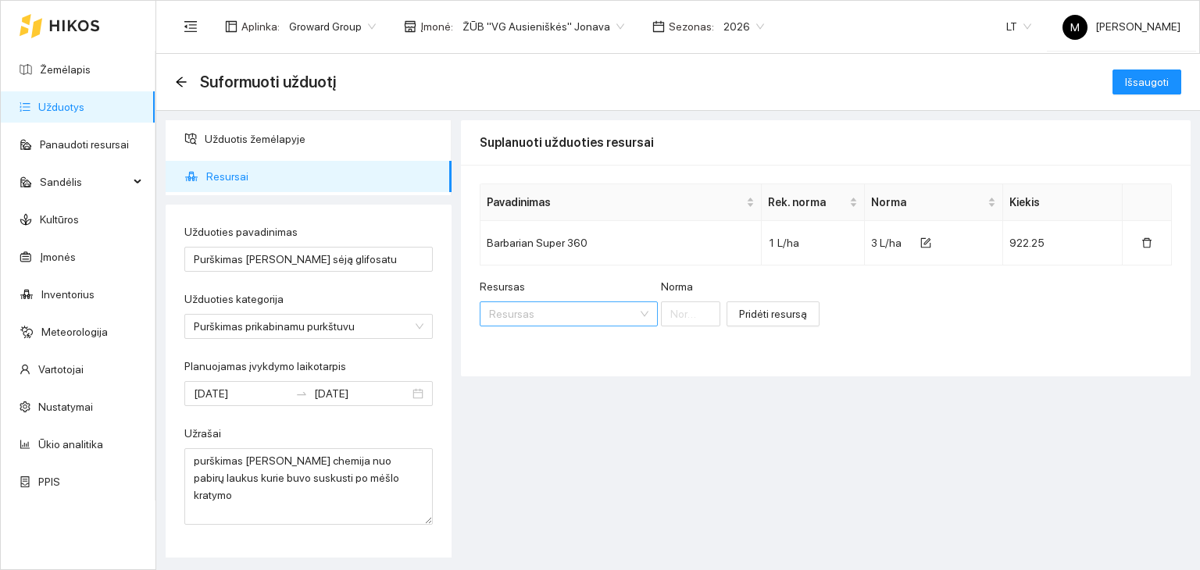
click at [519, 306] on input "Resursas" at bounding box center [563, 313] width 148 height 23
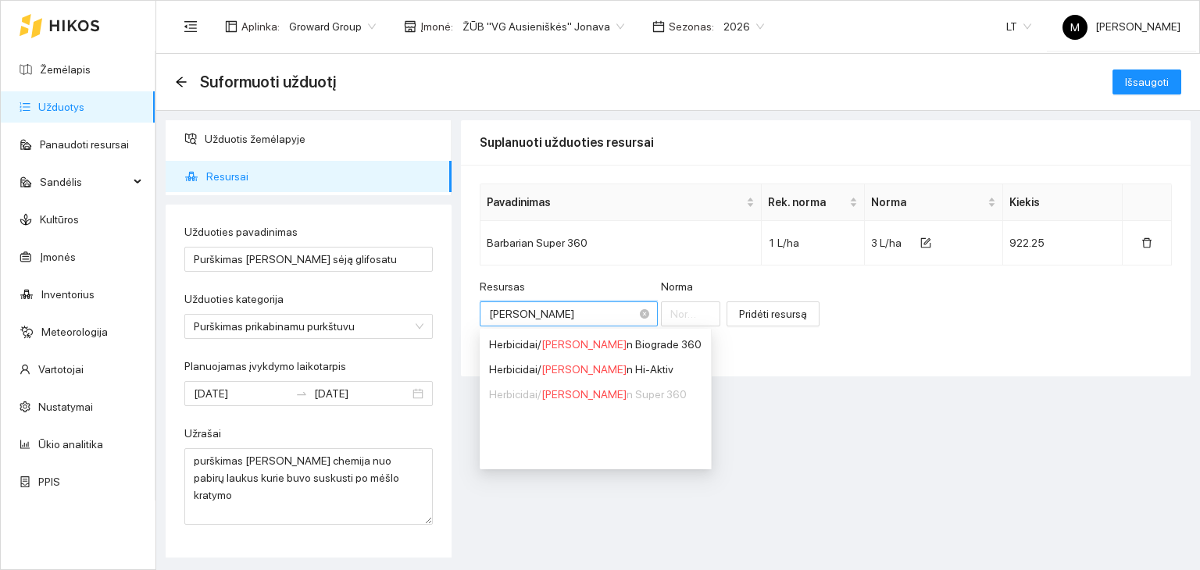
type input "barbarian"
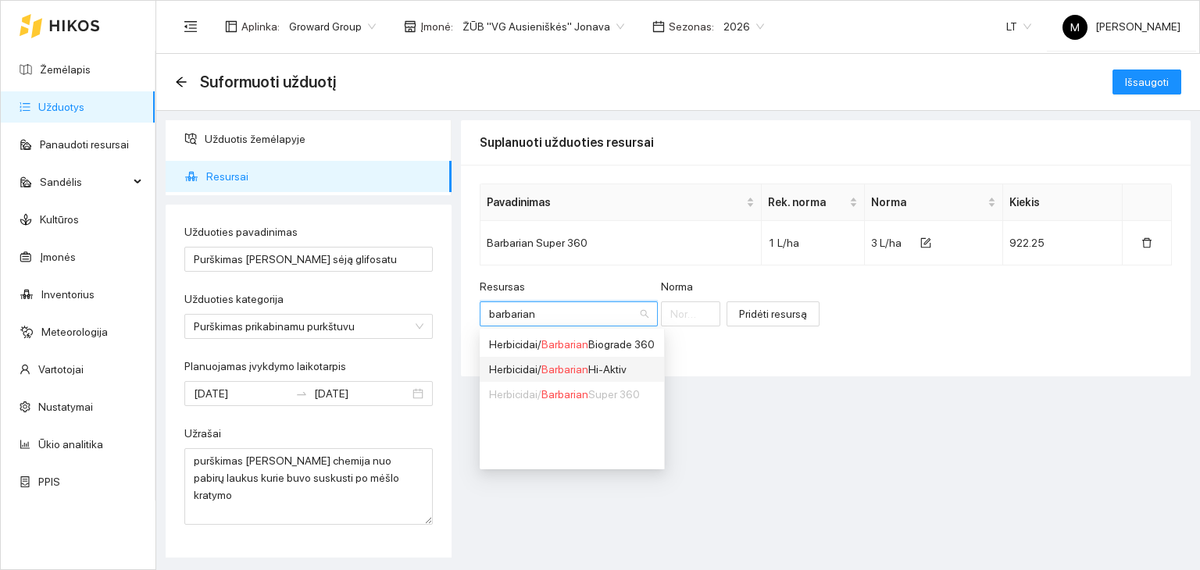
click at [544, 370] on span "Barbarian" at bounding box center [564, 369] width 47 height 13
type input "1"
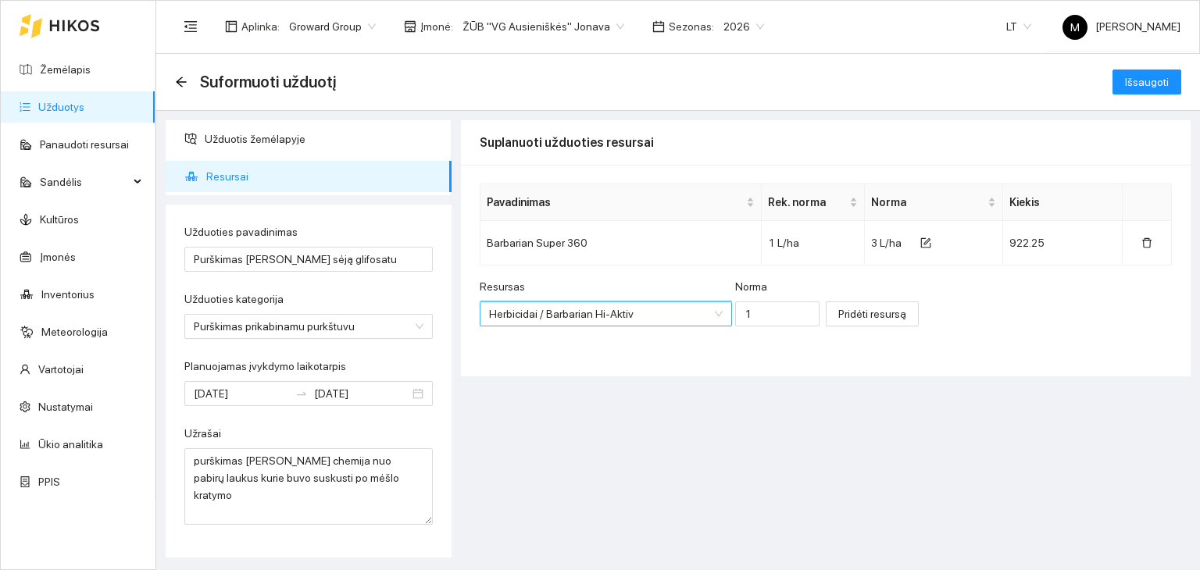
scroll to position [2738, 0]
click at [735, 319] on input "1" at bounding box center [777, 314] width 84 height 25
type input "2"
click at [841, 320] on span "Pridėti resursą" at bounding box center [872, 314] width 68 height 17
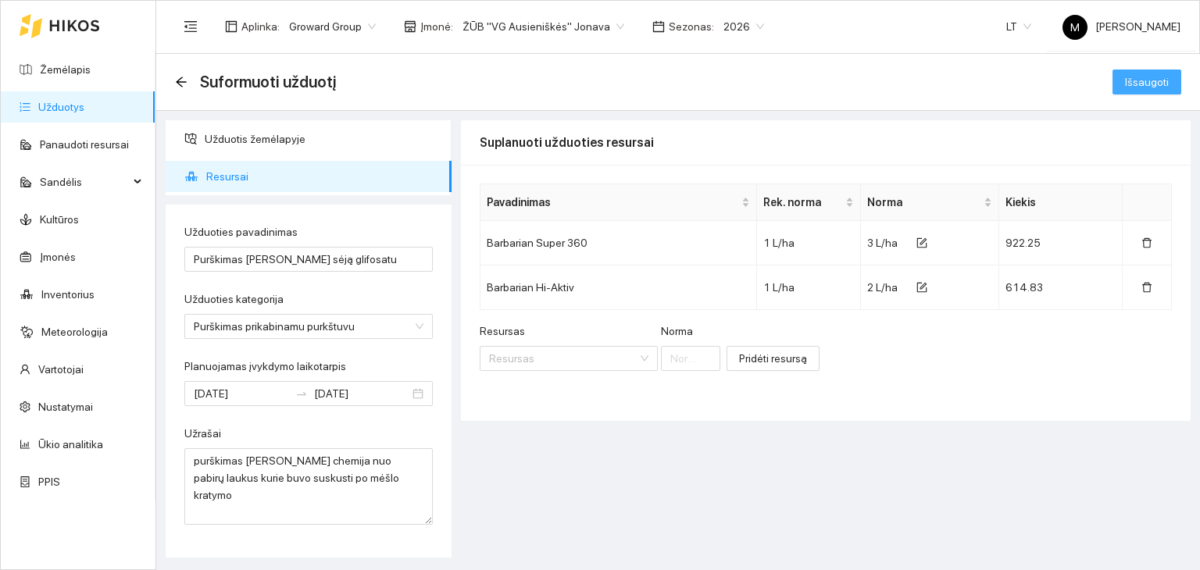
click at [1138, 82] on span "Išsaugoti" at bounding box center [1147, 81] width 44 height 17
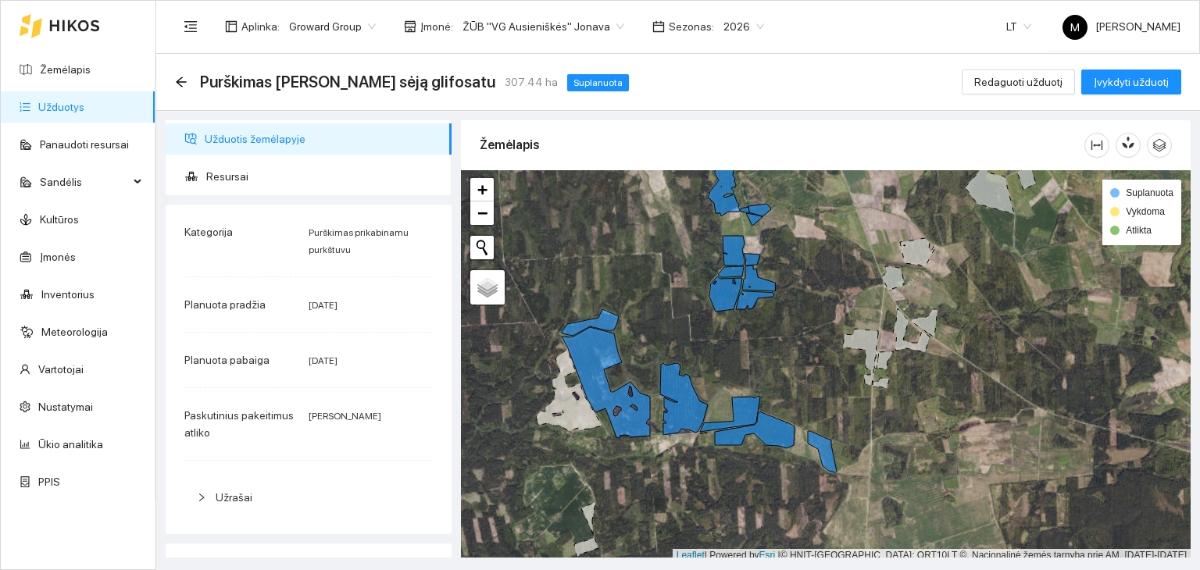
click at [84, 107] on link "Užduotys" at bounding box center [61, 107] width 46 height 13
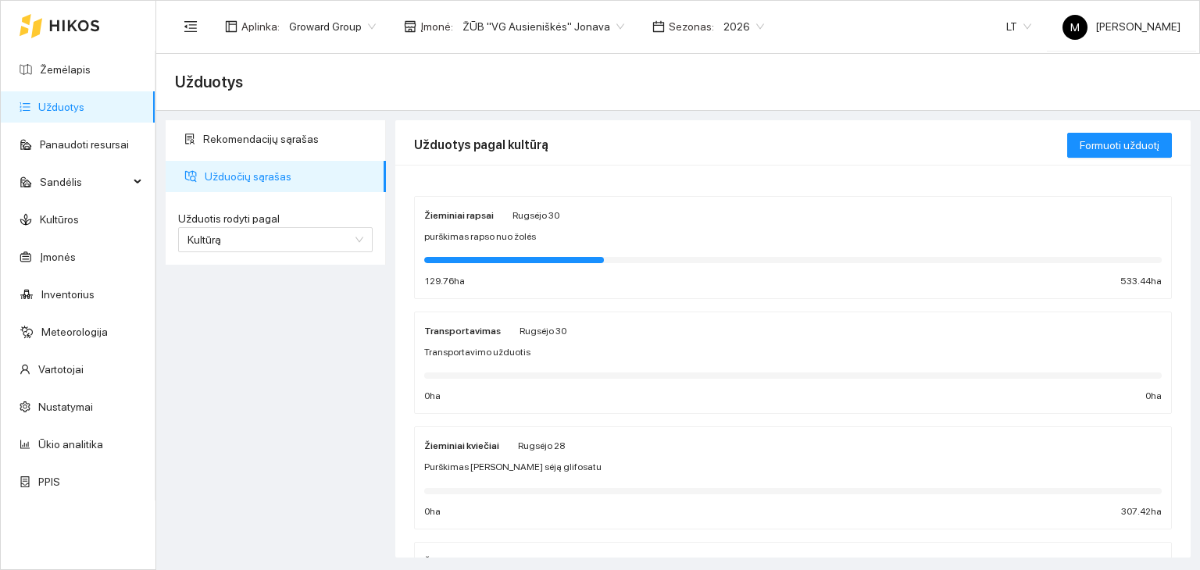
scroll to position [234, 0]
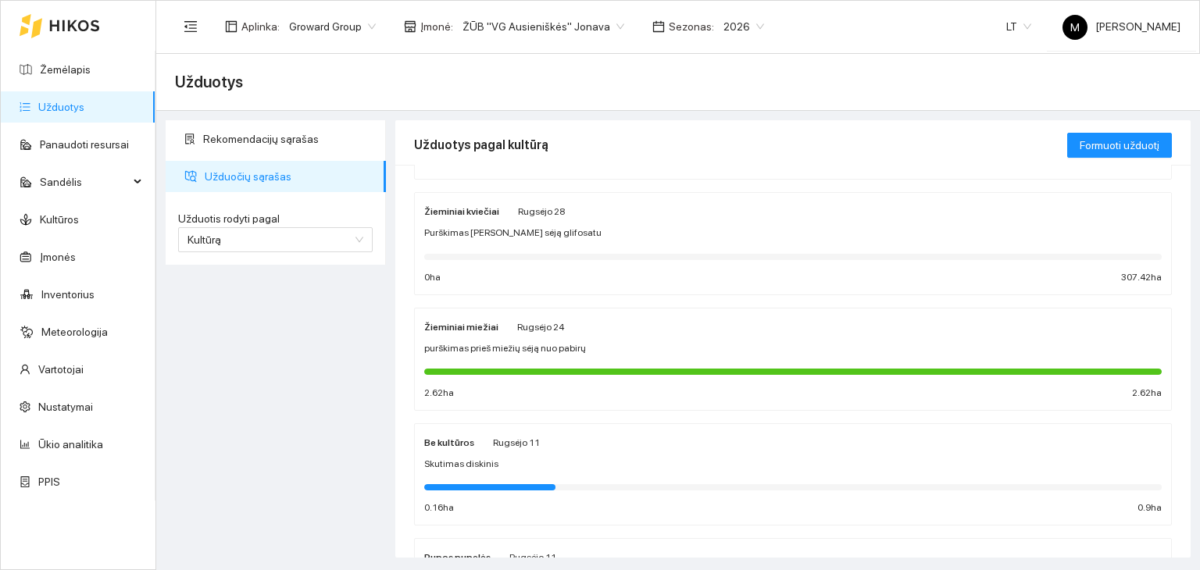
click at [506, 229] on span "Purškimas [PERSON_NAME] sėją glifosatu" at bounding box center [512, 233] width 177 height 15
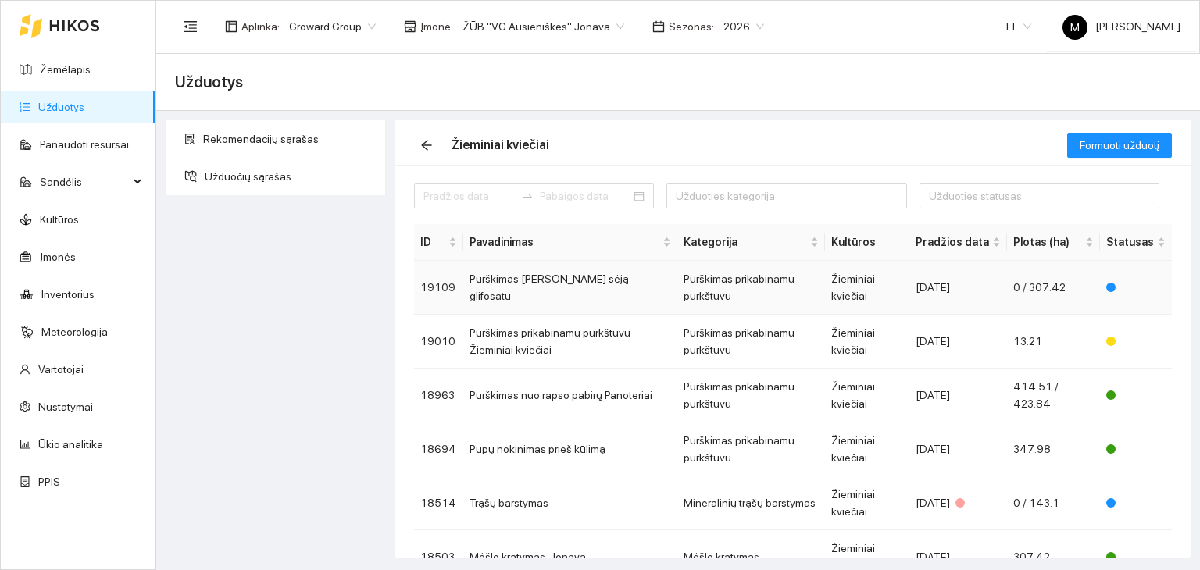
click at [573, 296] on td "Purškimas [PERSON_NAME] sėją glifosatu" at bounding box center [570, 288] width 214 height 54
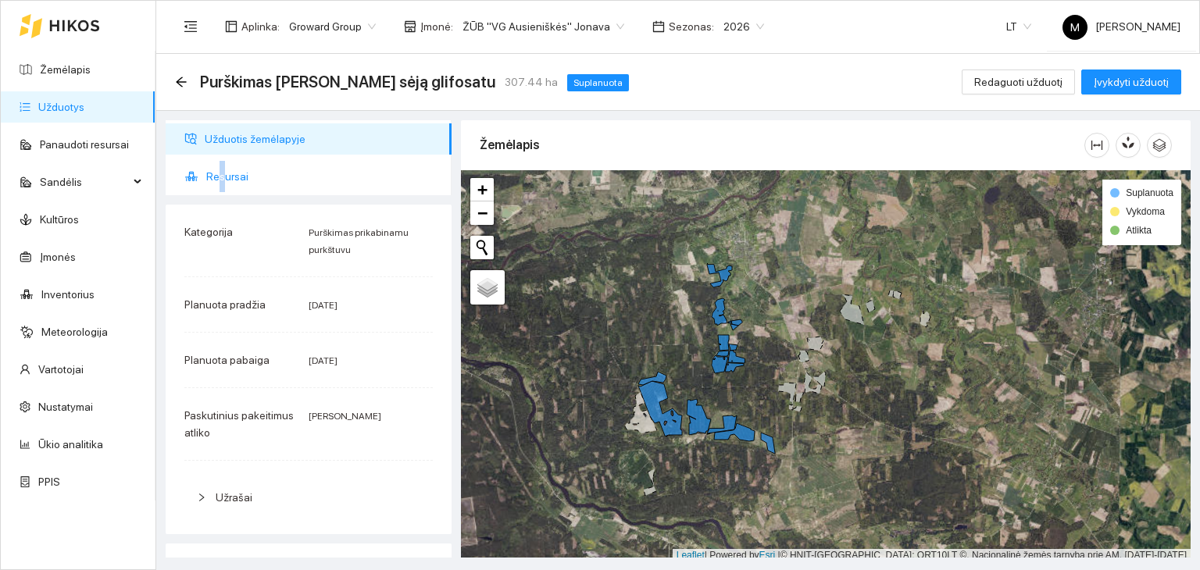
click at [222, 183] on span "Resursai" at bounding box center [322, 176] width 233 height 31
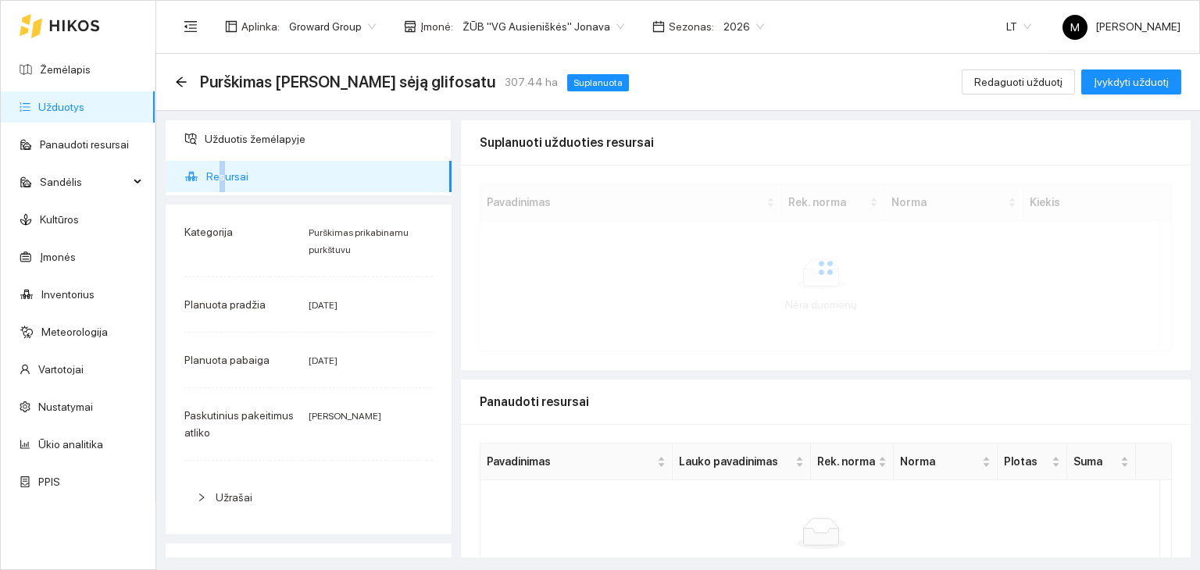
click at [70, 103] on link "Užduotys" at bounding box center [61, 107] width 46 height 13
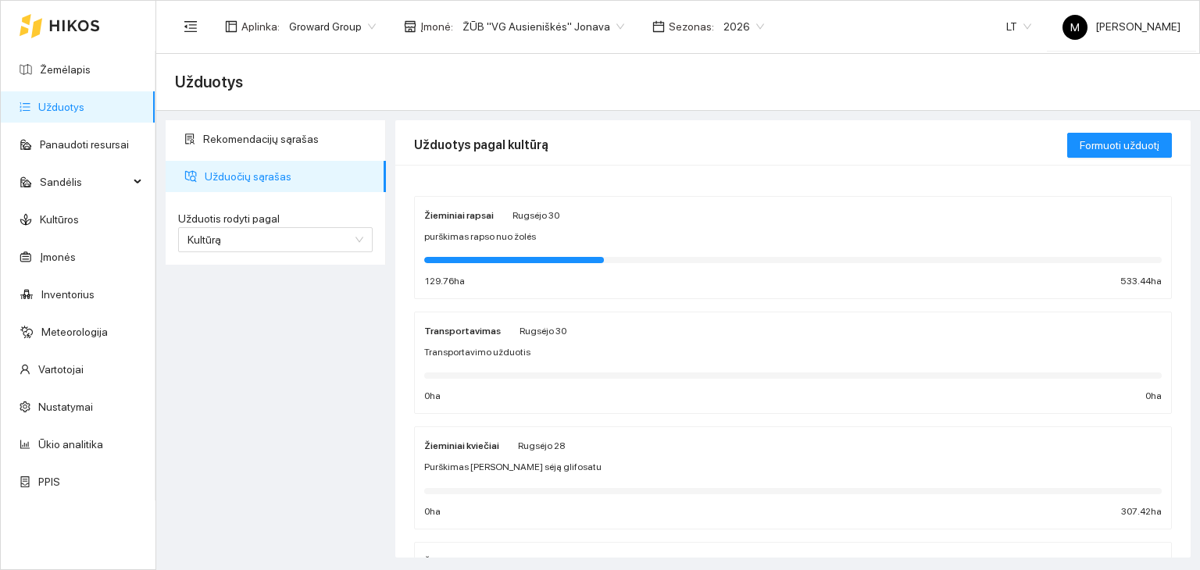
click at [525, 235] on span "purškimas rapso nuo žolės" at bounding box center [480, 237] width 112 height 15
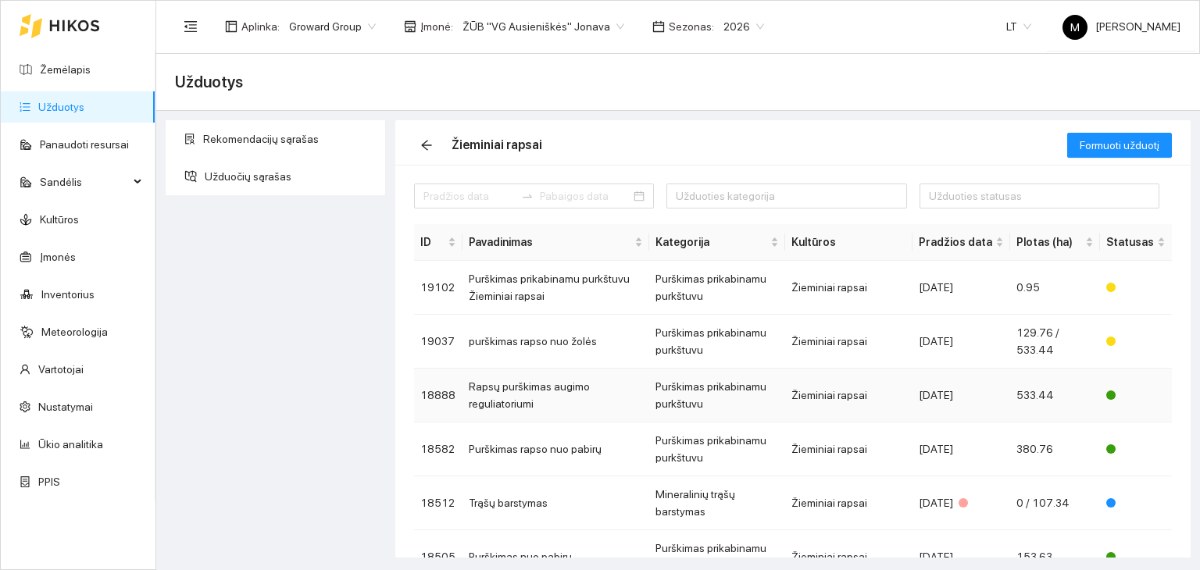
click at [525, 392] on td "Rapsų purškimas augimo reguliatoriumi" at bounding box center [556, 396] width 187 height 54
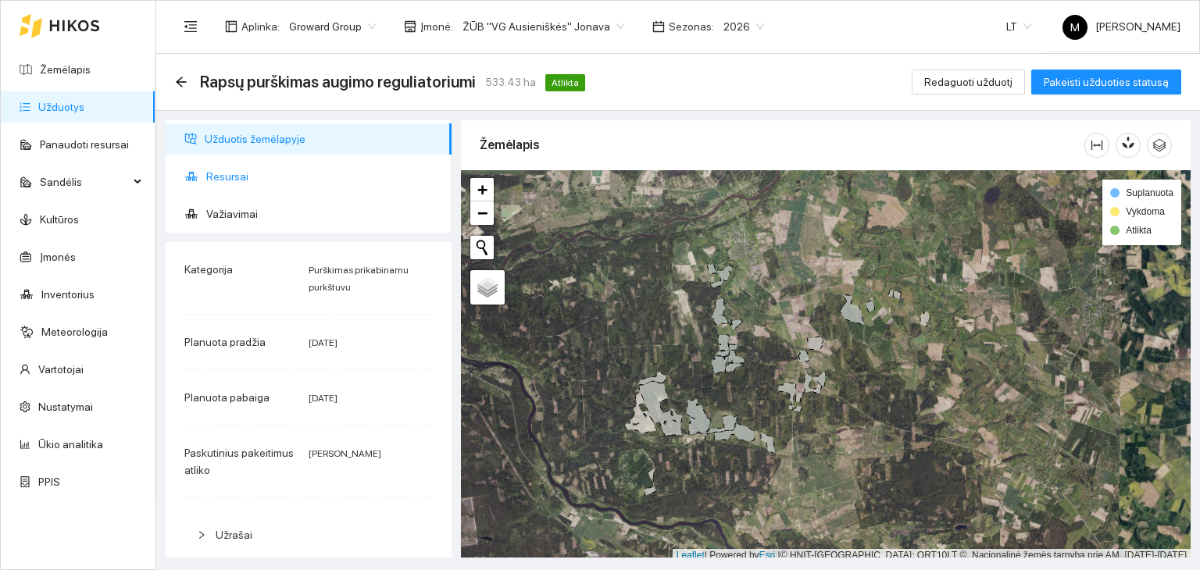
click at [209, 177] on span "Resursai" at bounding box center [322, 176] width 233 height 31
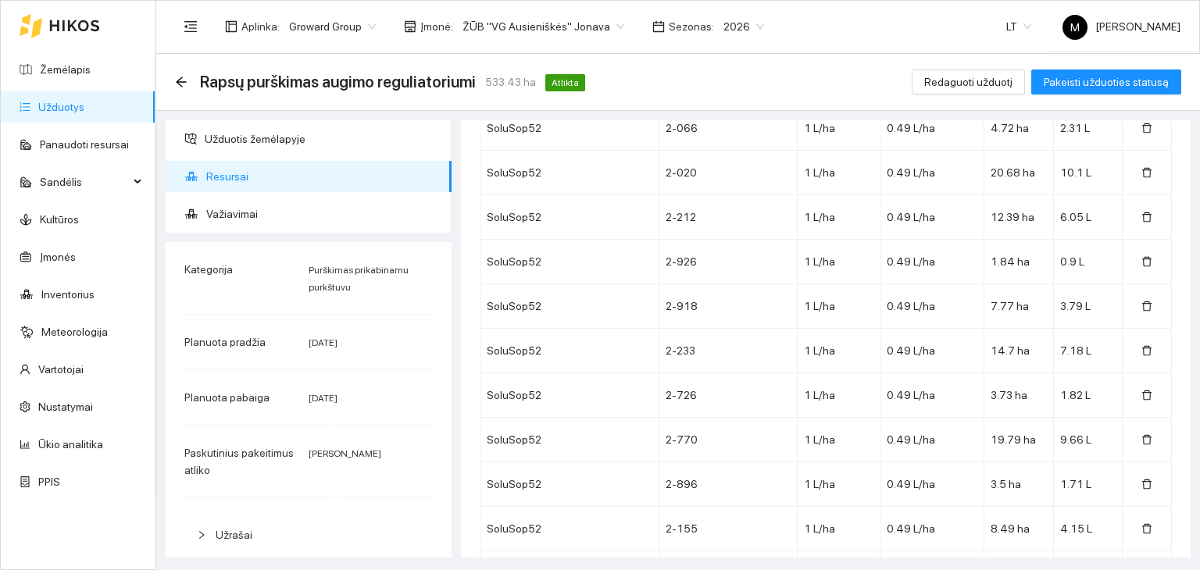
scroll to position [4916, 0]
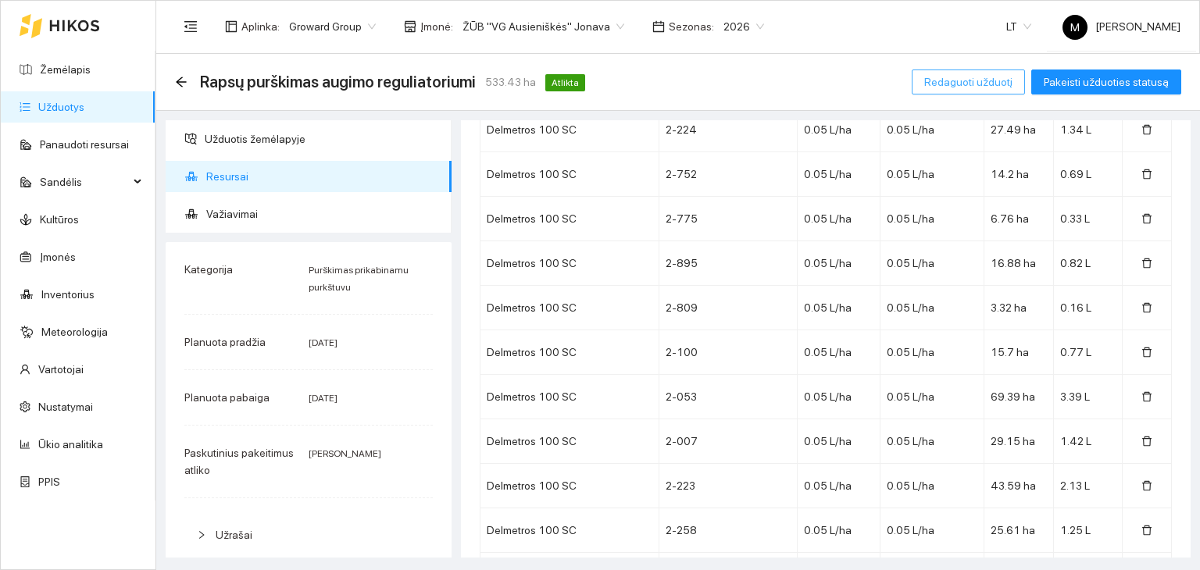
click at [965, 80] on span "Redaguoti užduotį" at bounding box center [968, 81] width 88 height 17
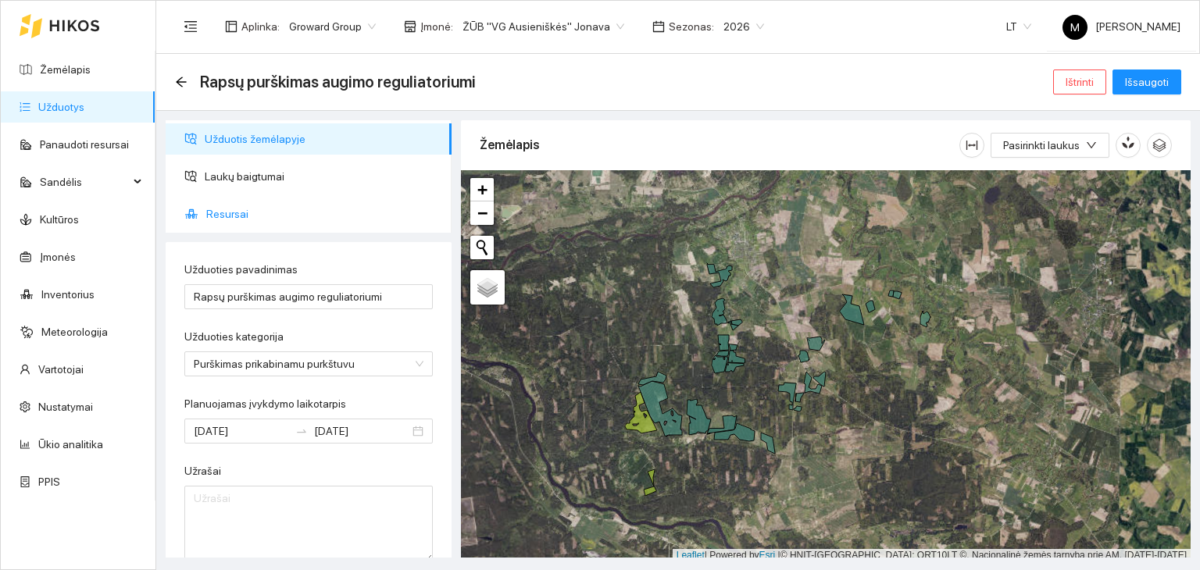
click at [275, 219] on span "Resursai" at bounding box center [322, 213] width 233 height 31
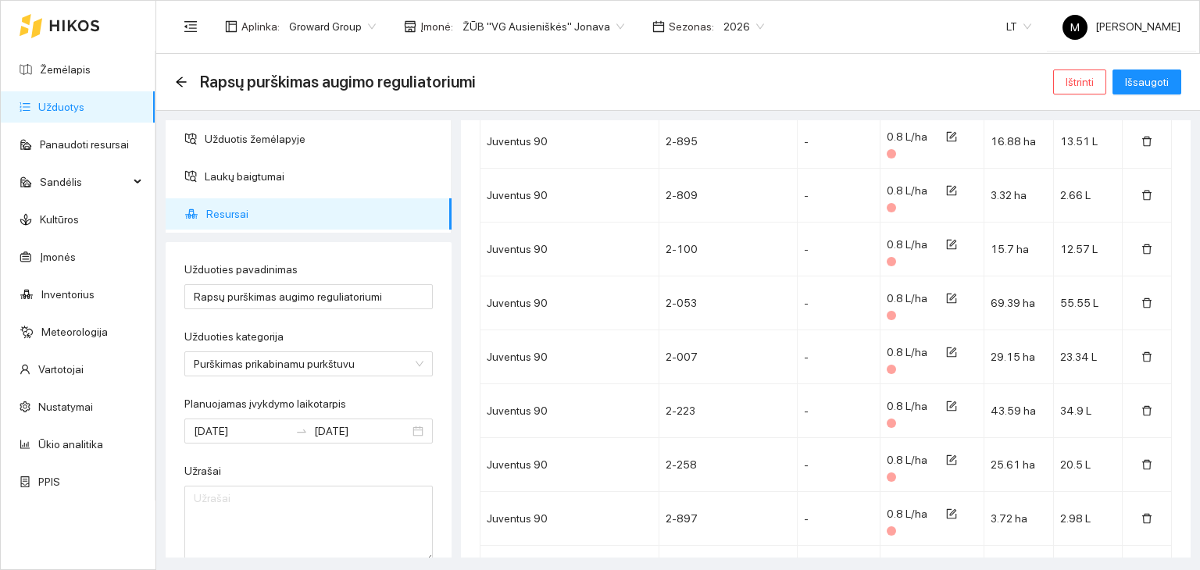
scroll to position [4665, 0]
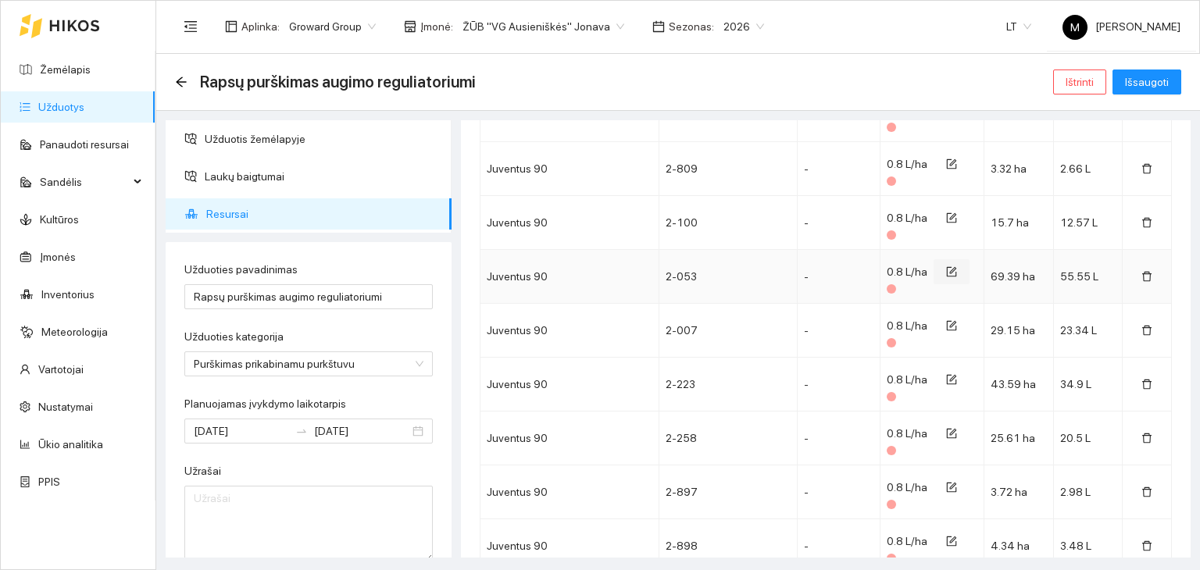
click at [946, 266] on icon "form" at bounding box center [951, 271] width 11 height 11
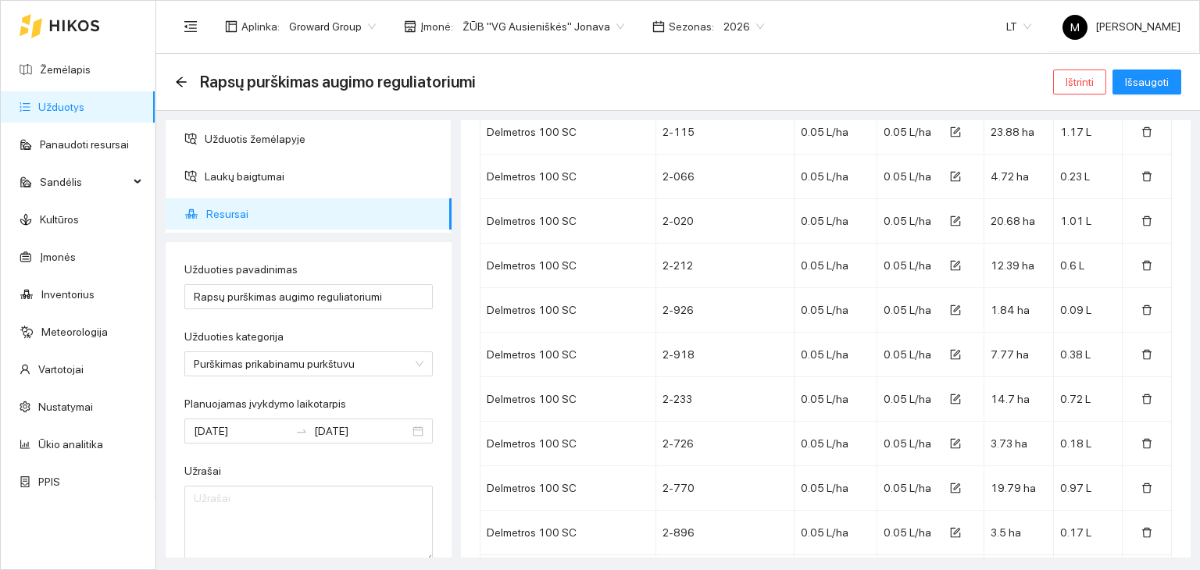
scroll to position [4040, 0]
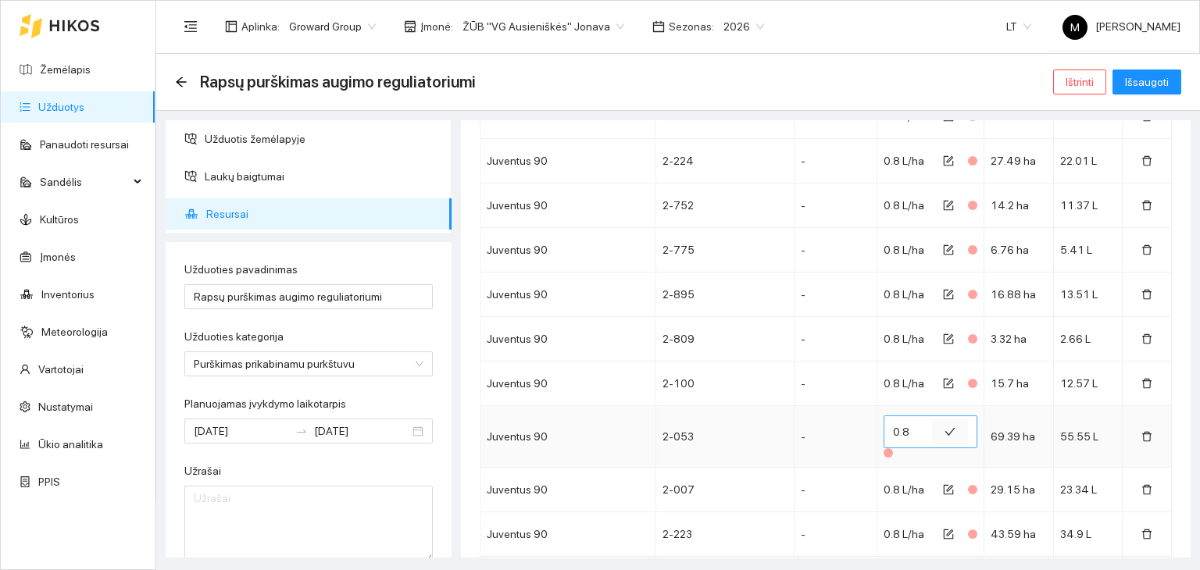
click at [945, 428] on icon "check" at bounding box center [950, 432] width 10 height 8
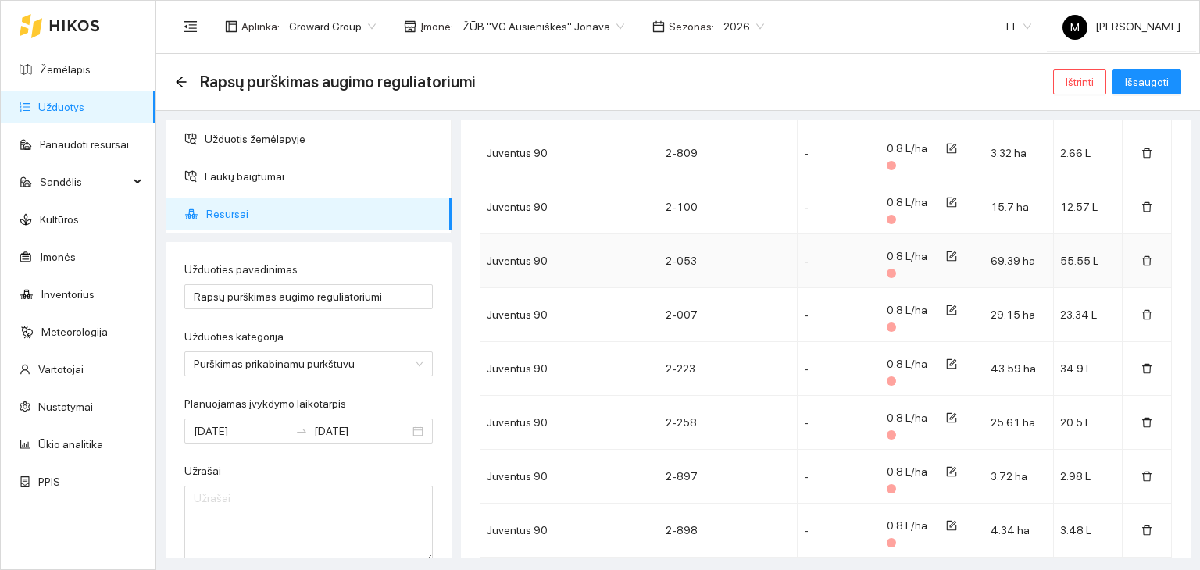
scroll to position [4743, 0]
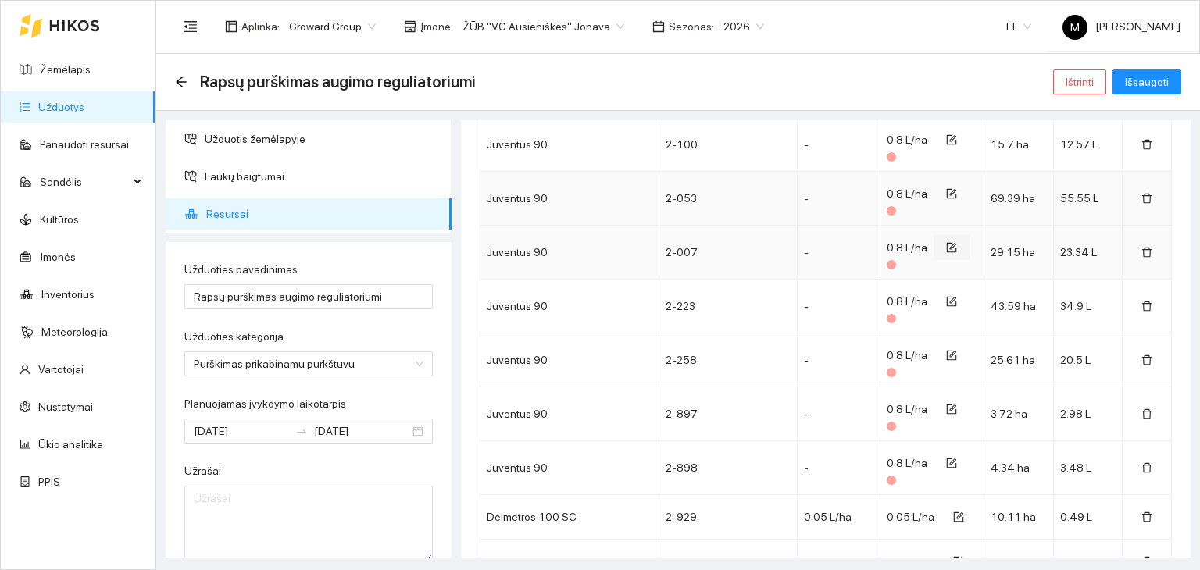
click at [946, 242] on icon "form" at bounding box center [951, 247] width 11 height 11
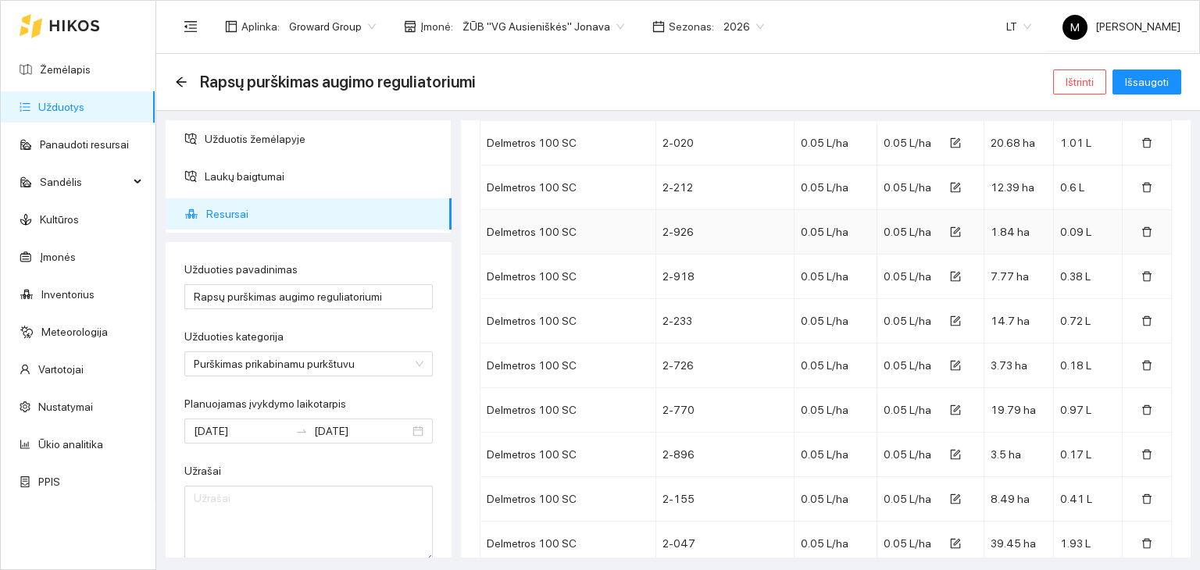
scroll to position [4274, 0]
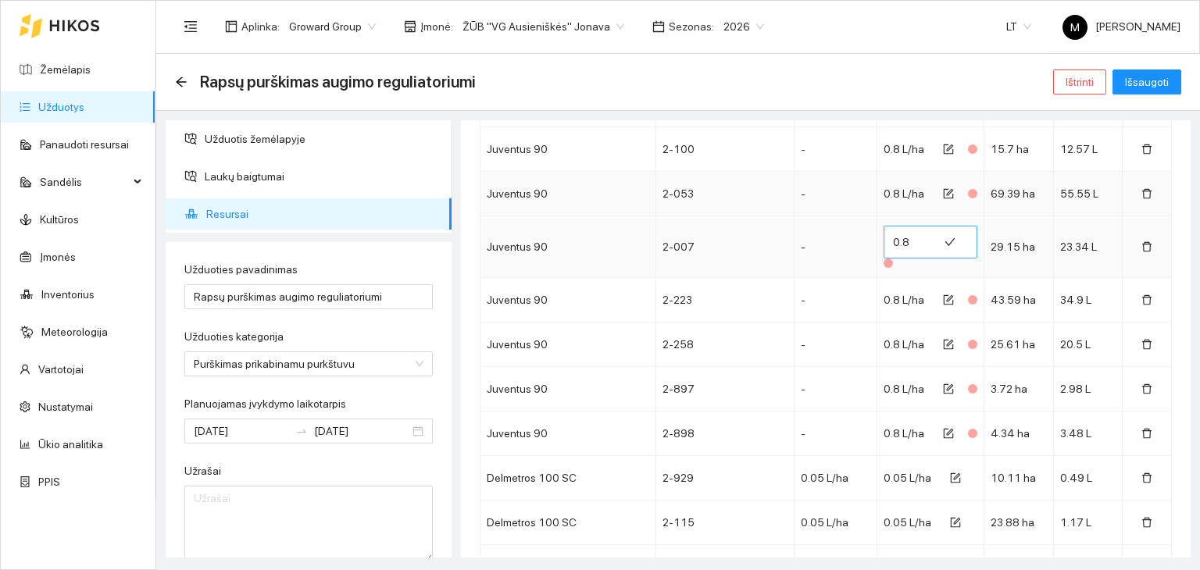
click at [901, 230] on input "0.8" at bounding box center [911, 242] width 36 height 25
click at [842, 234] on td "-" at bounding box center [836, 247] width 83 height 62
click at [906, 230] on input "0.85" at bounding box center [911, 242] width 36 height 25
type input "0.8"
click at [943, 188] on icon "form" at bounding box center [948, 193] width 11 height 11
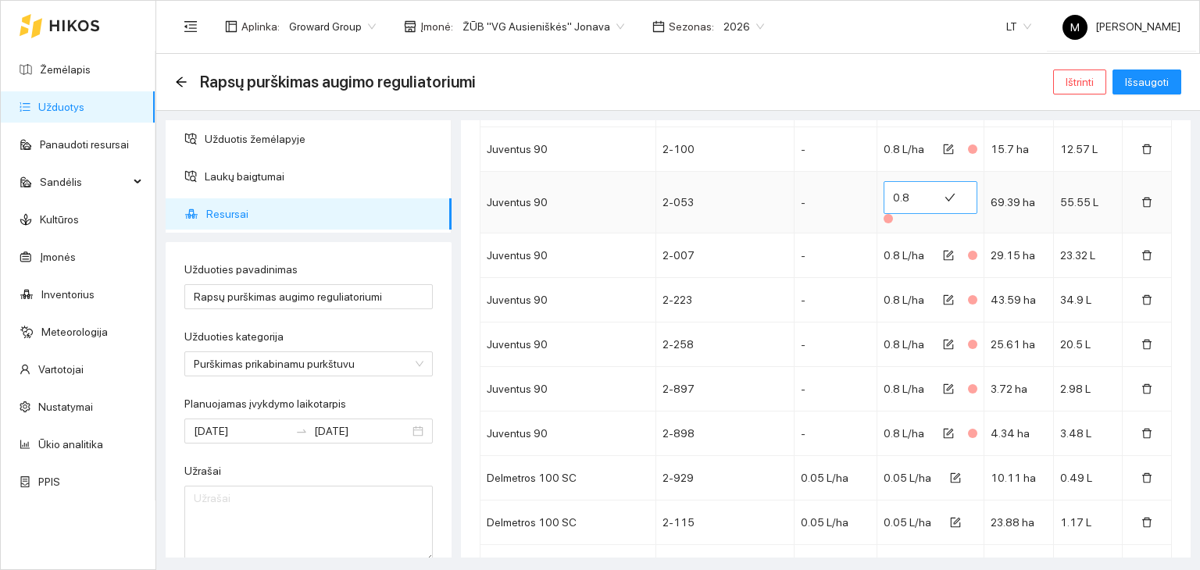
click at [899, 186] on input "0.8" at bounding box center [911, 197] width 36 height 25
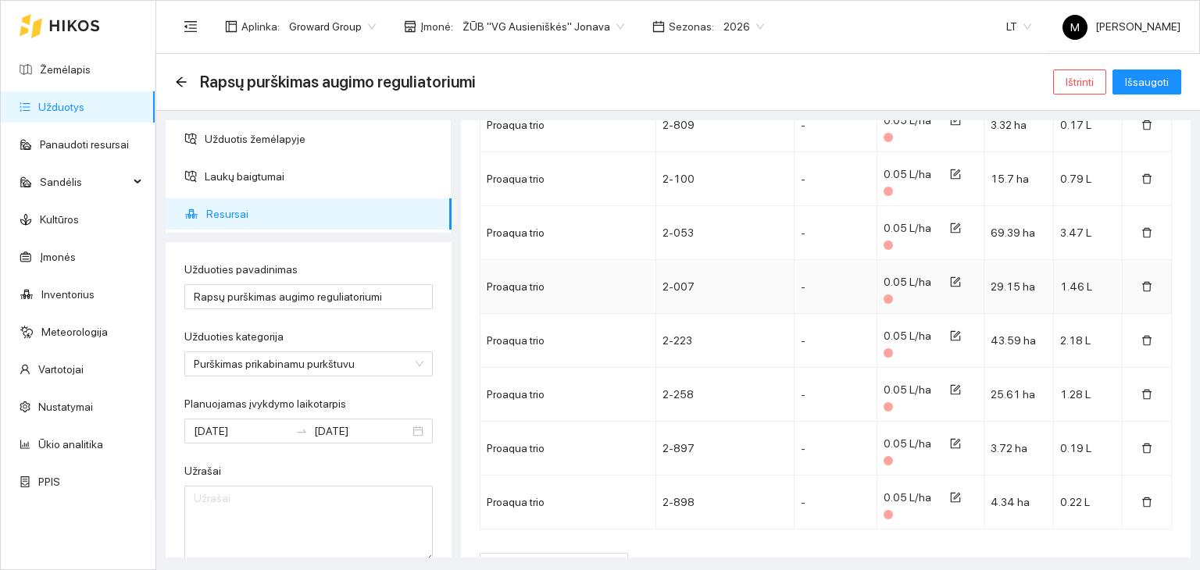
scroll to position [8214, 0]
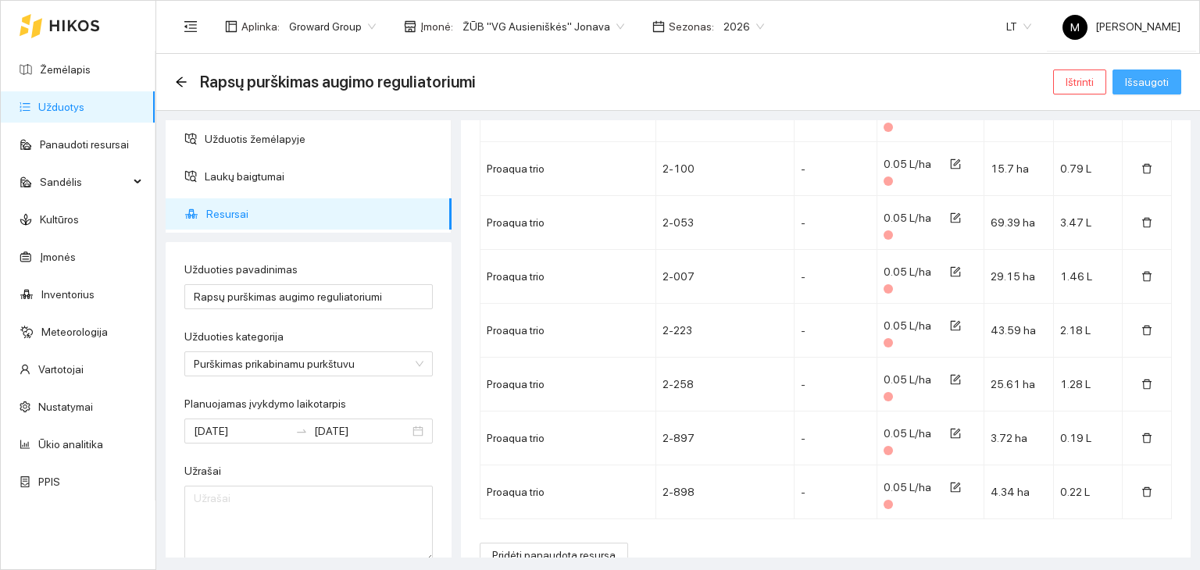
type input "0.83"
click at [1157, 85] on span "Išsaugoti" at bounding box center [1147, 81] width 44 height 17
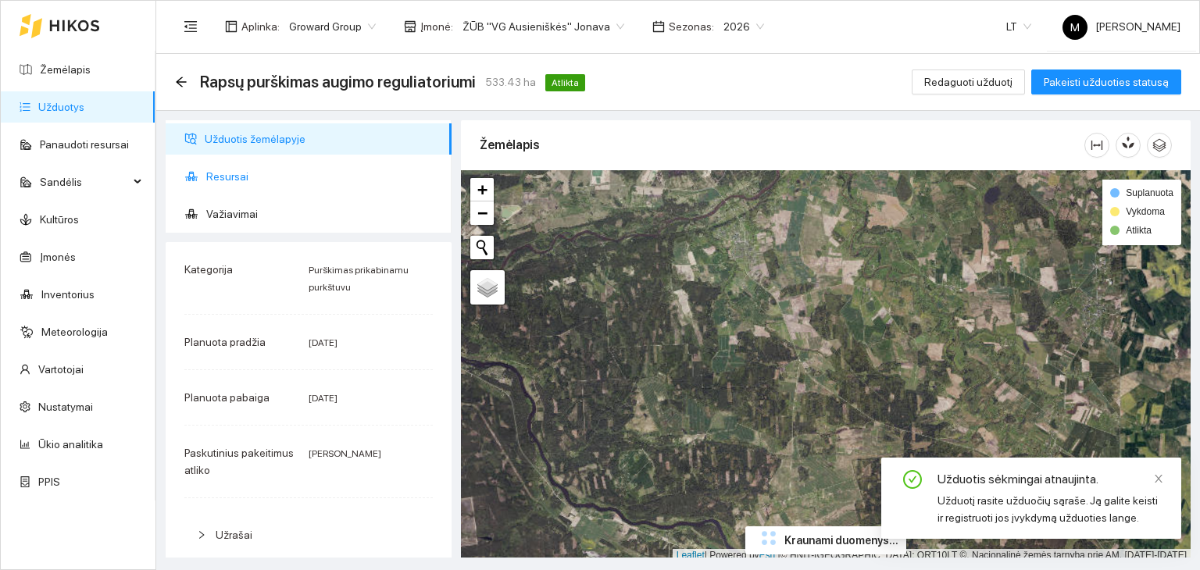
click at [224, 185] on span "Resursai" at bounding box center [322, 176] width 233 height 31
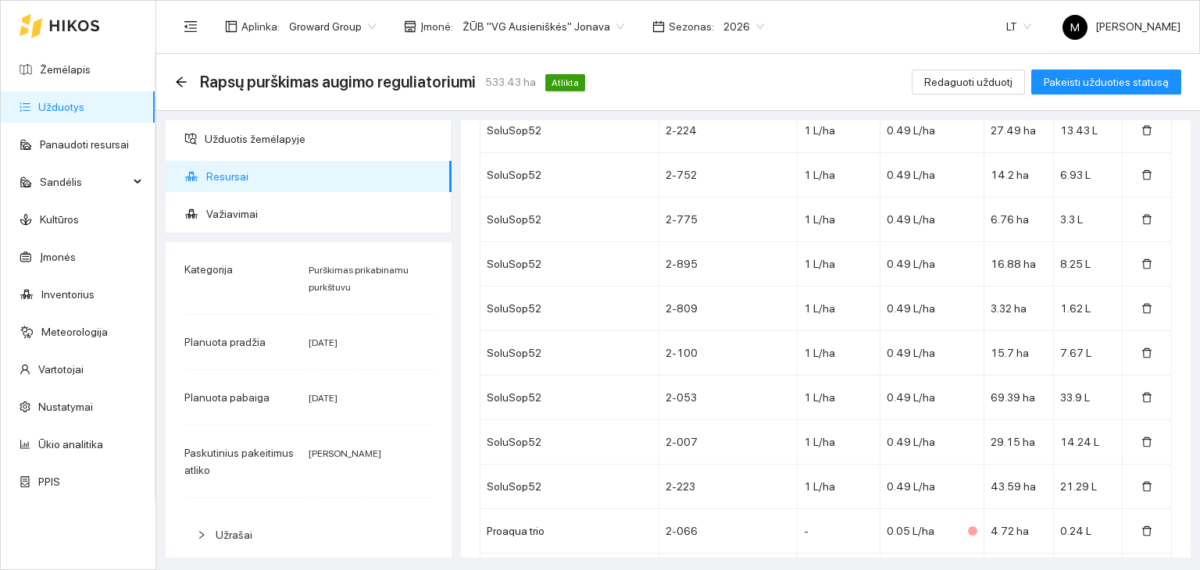
scroll to position [7651, 0]
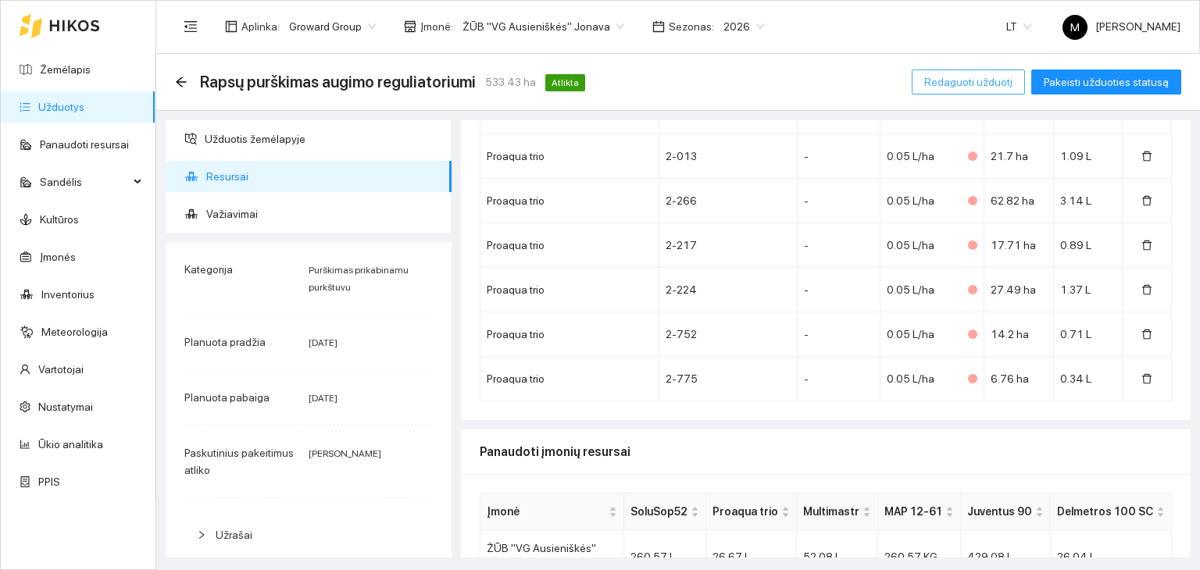
click at [988, 85] on span "Redaguoti užduotį" at bounding box center [968, 81] width 88 height 17
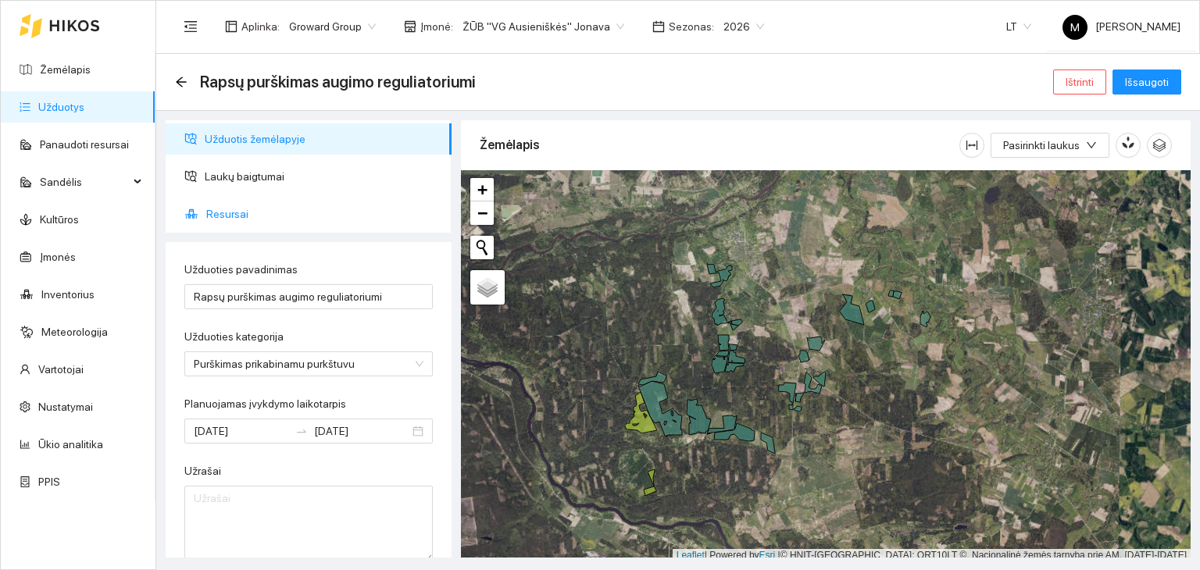
click at [281, 213] on span "Resursai" at bounding box center [322, 213] width 233 height 31
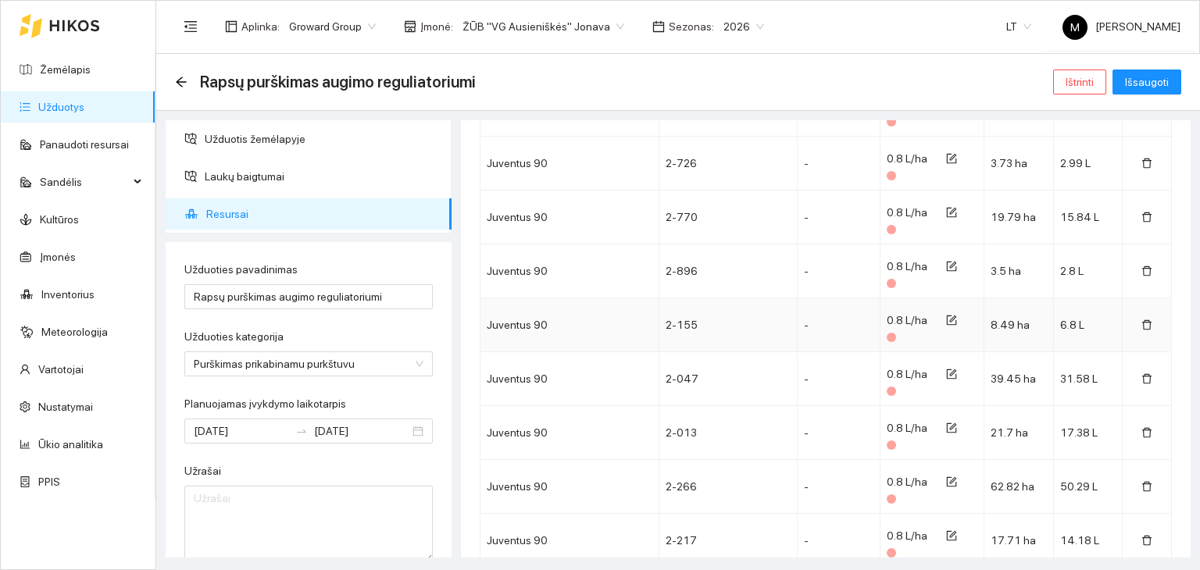
scroll to position [4801, 0]
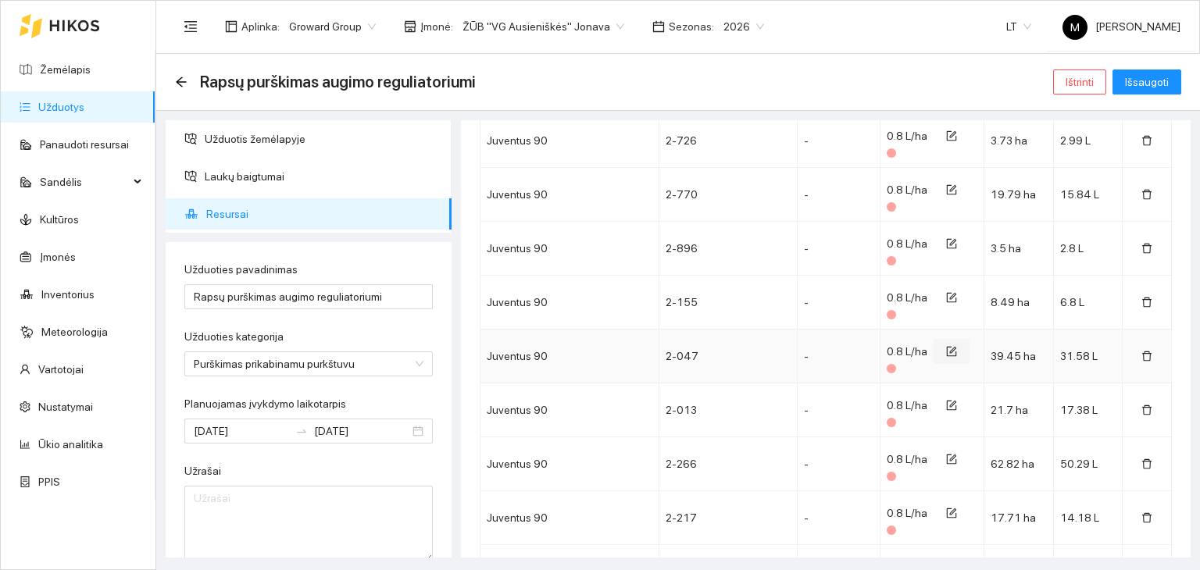
click at [946, 346] on icon "form" at bounding box center [951, 351] width 11 height 11
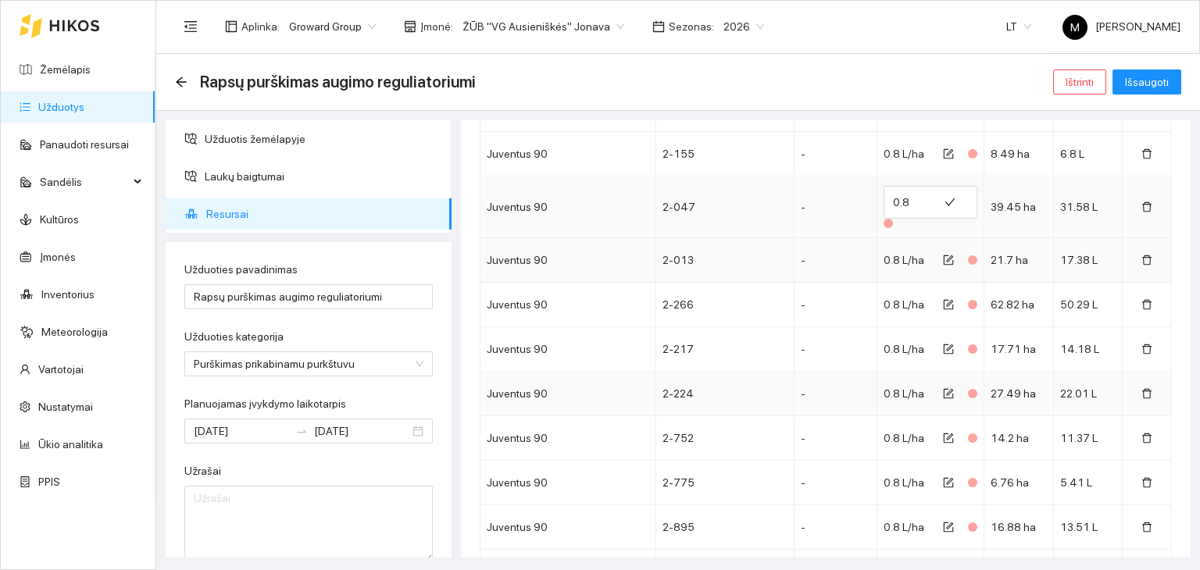
scroll to position [4488, 0]
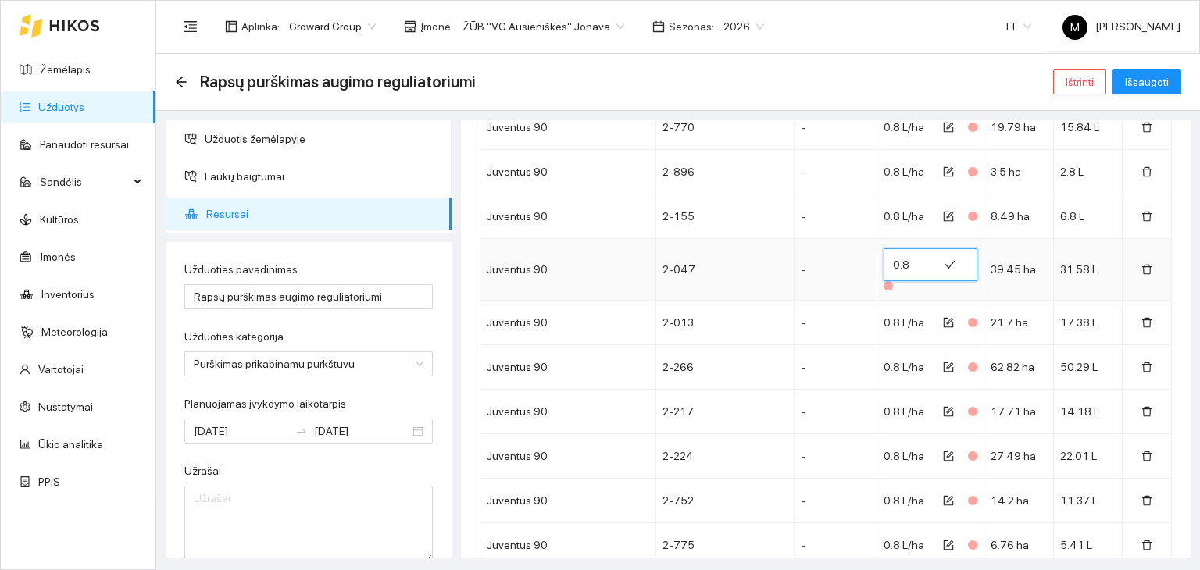
click at [903, 252] on input "0.8" at bounding box center [911, 264] width 36 height 25
type input "0.83"
click at [1146, 83] on span "Išsaugoti" at bounding box center [1147, 81] width 44 height 17
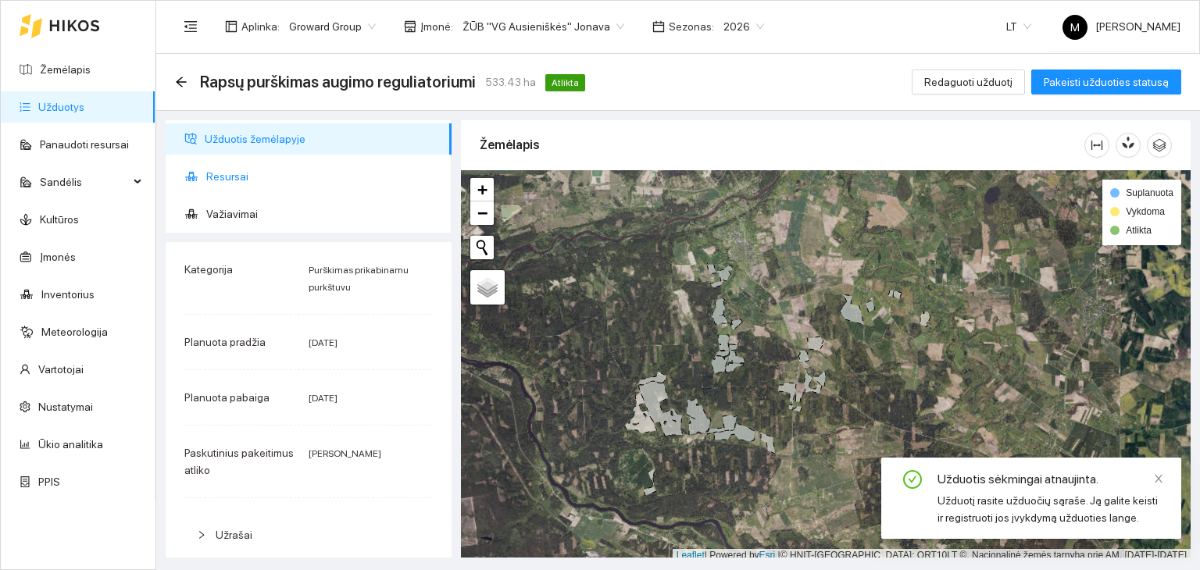
click at [215, 181] on span "Resursai" at bounding box center [322, 176] width 233 height 31
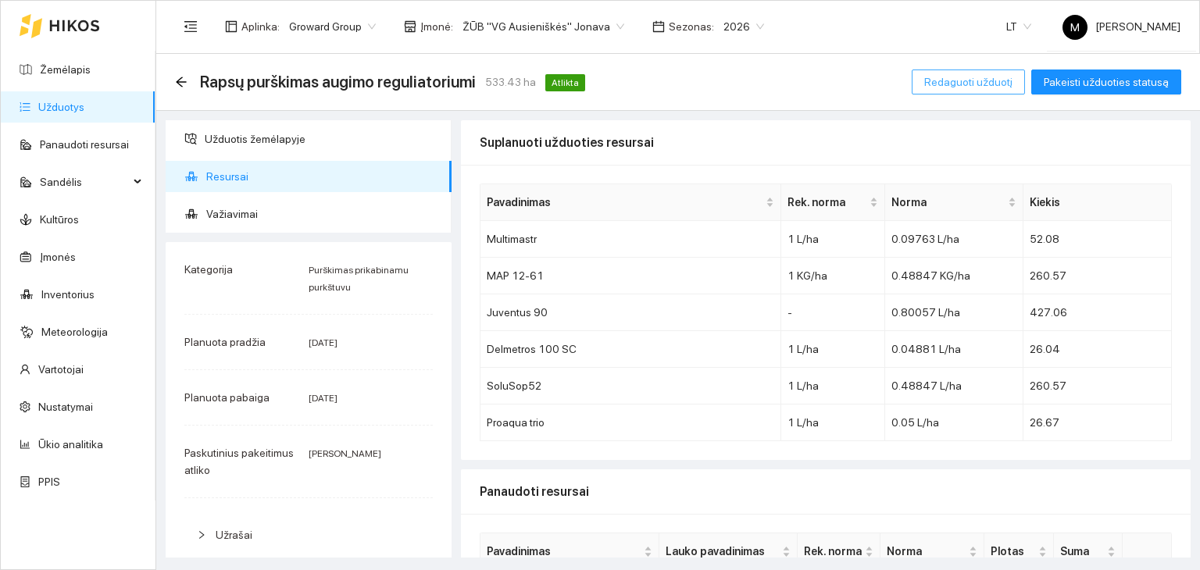
click at [981, 73] on button "Redaguoti užduotį" at bounding box center [968, 82] width 113 height 25
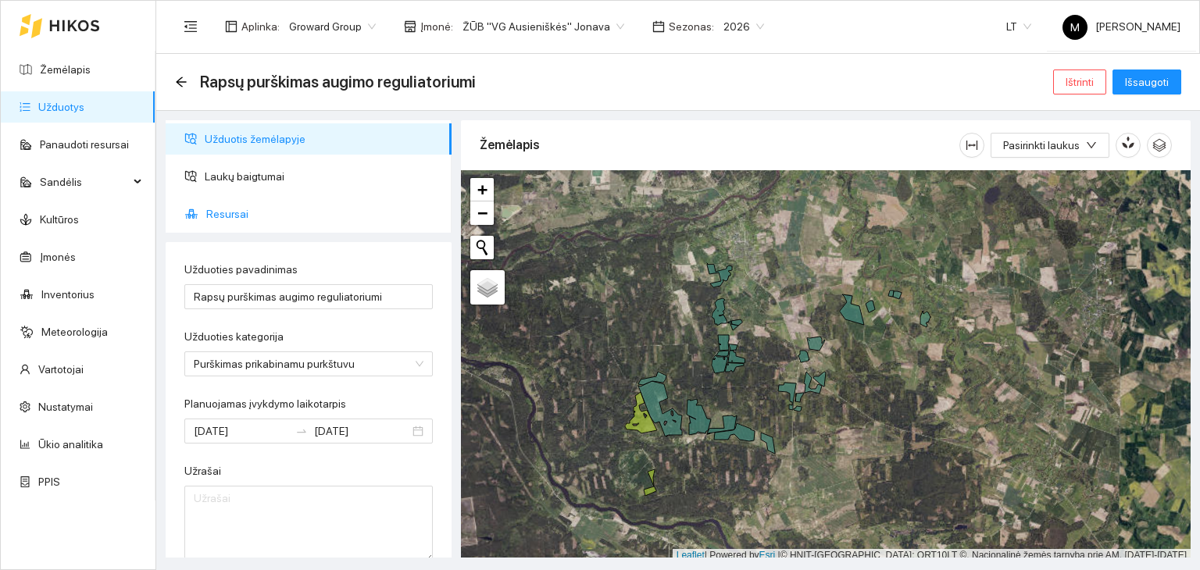
click at [259, 207] on span "Resursai" at bounding box center [322, 213] width 233 height 31
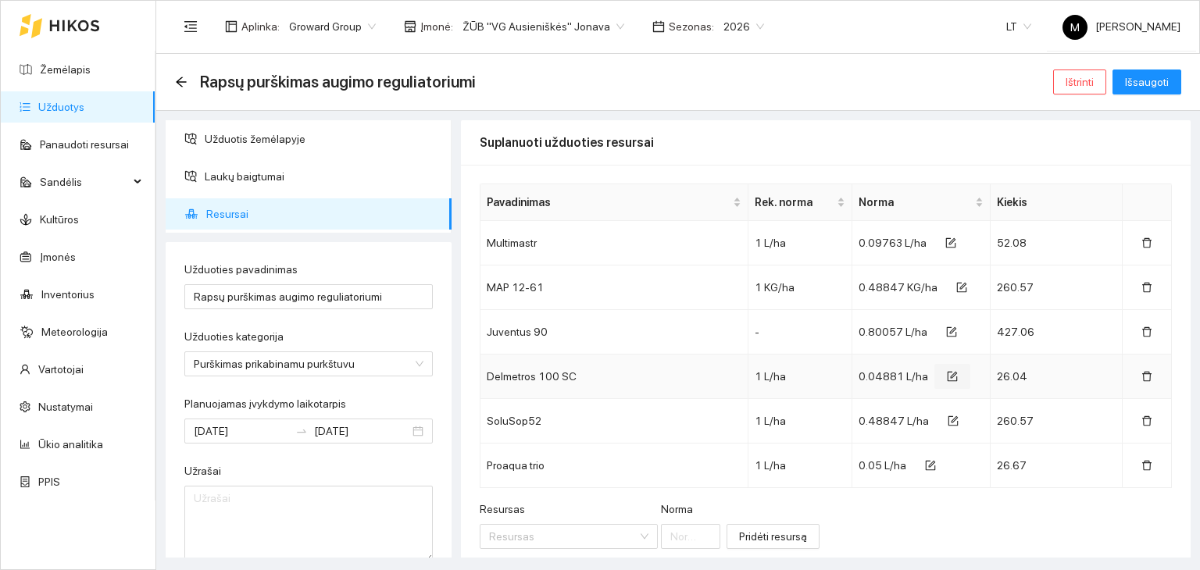
click at [951, 374] on icon "form" at bounding box center [954, 375] width 7 height 7
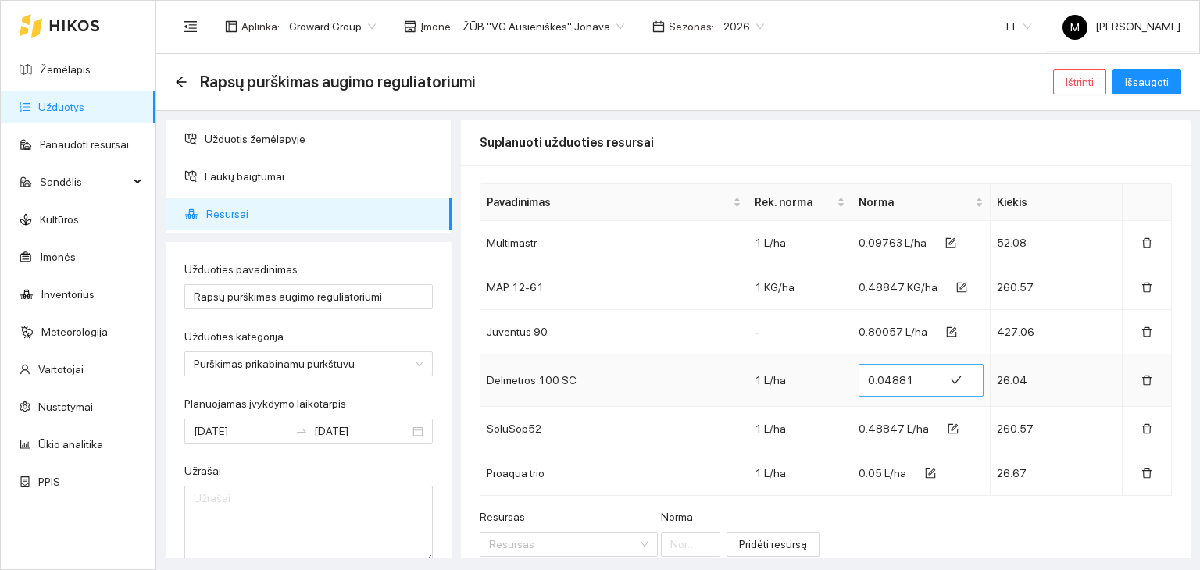
click at [900, 380] on input "0.04881" at bounding box center [901, 380] width 67 height 25
type input "0.051"
click at [1145, 87] on span "Išsaugoti" at bounding box center [1147, 81] width 44 height 17
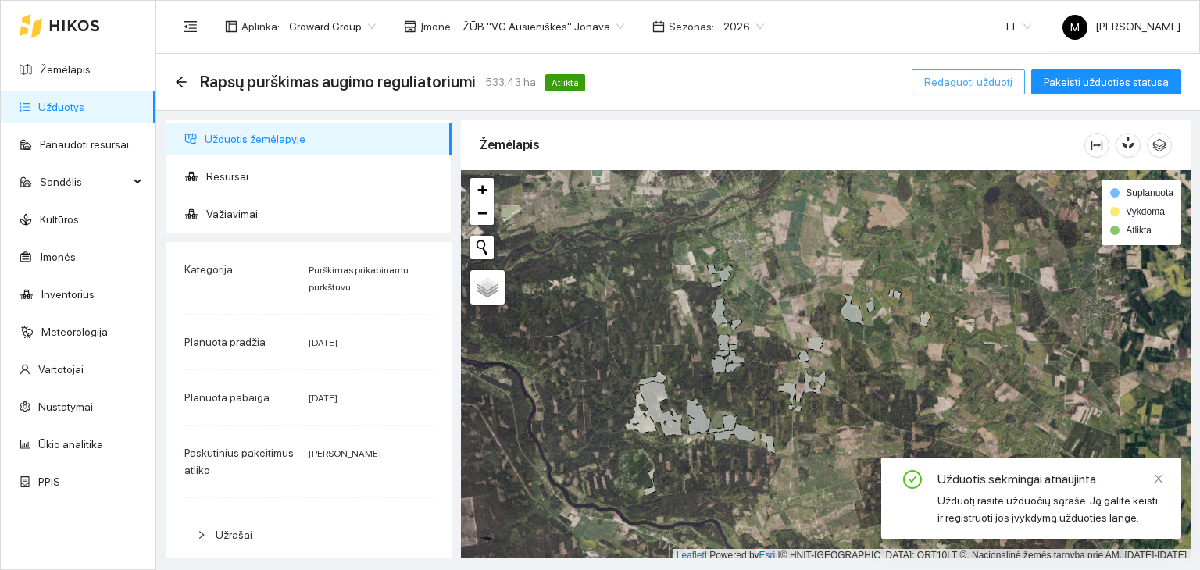
click at [992, 87] on span "Redaguoti užduotį" at bounding box center [968, 81] width 88 height 17
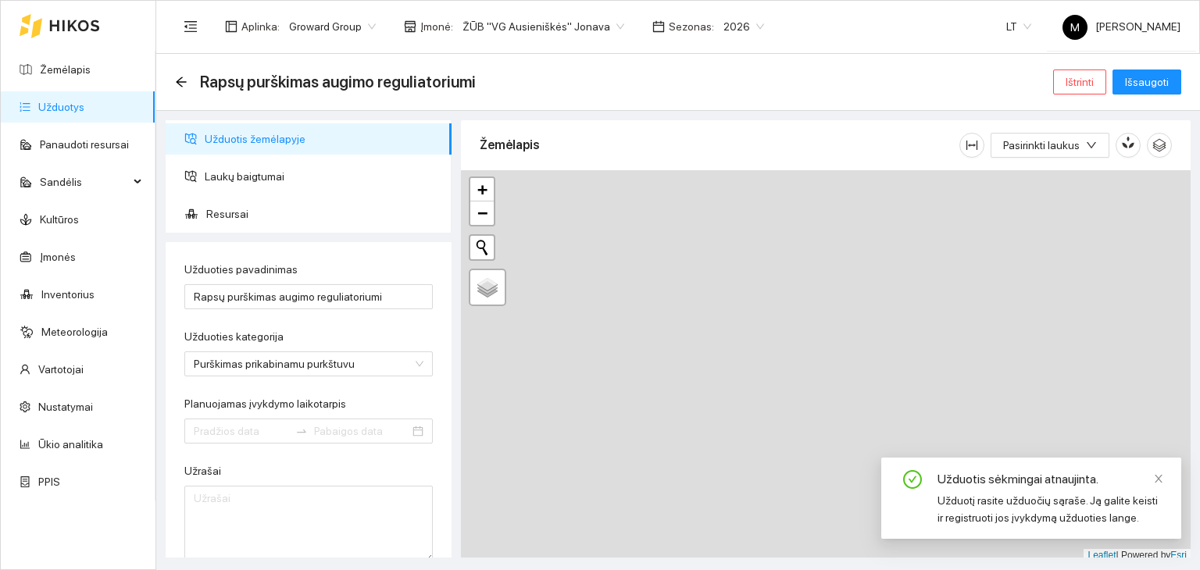
type input "[DATE]"
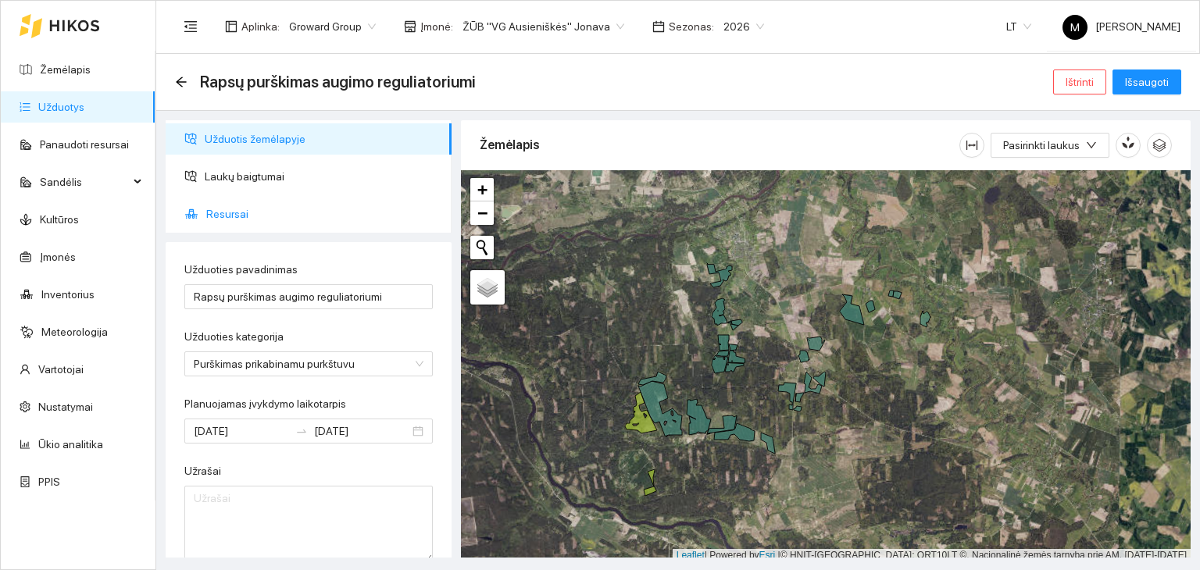
click at [252, 209] on span "Resursai" at bounding box center [322, 213] width 233 height 31
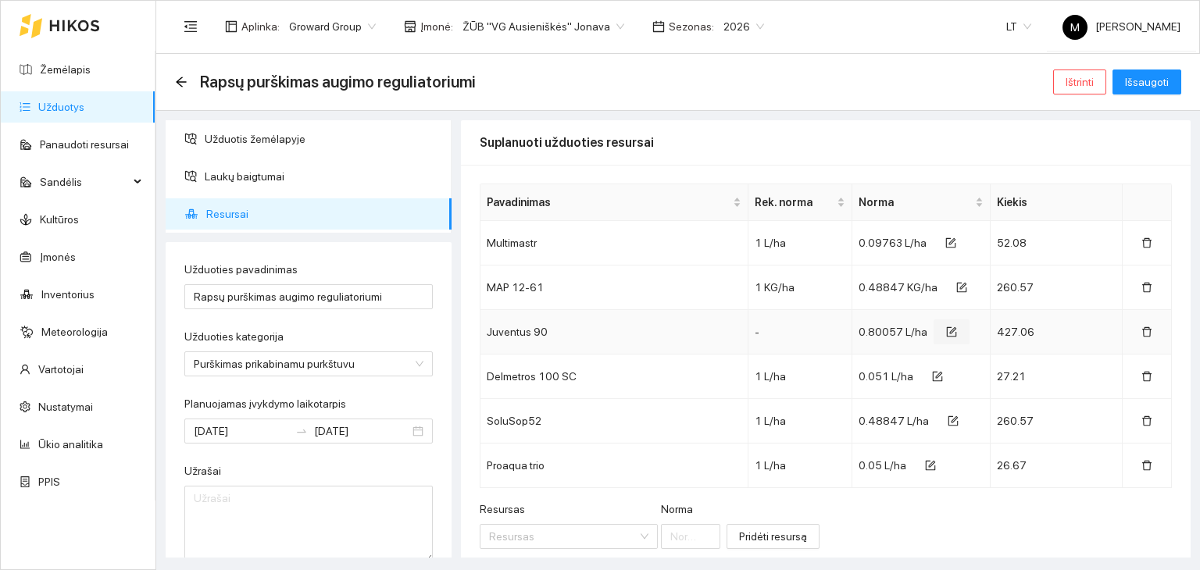
click at [947, 335] on icon "form" at bounding box center [952, 332] width 10 height 10
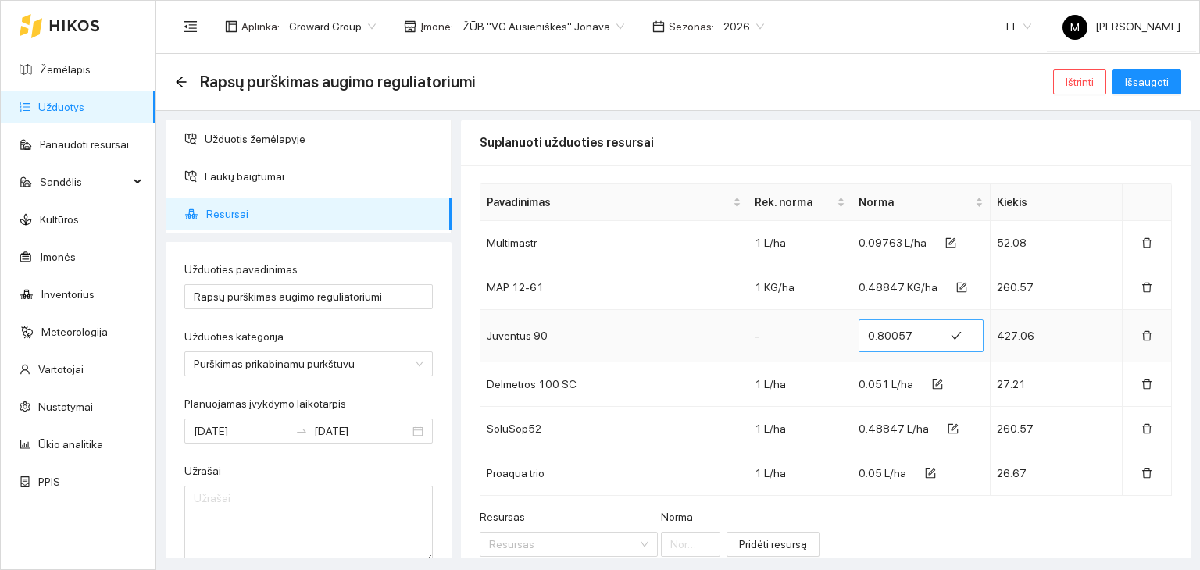
click at [903, 335] on input "0.80057" at bounding box center [901, 335] width 67 height 25
type input "0.807"
click at [1160, 85] on span "Išsaugoti" at bounding box center [1147, 81] width 44 height 17
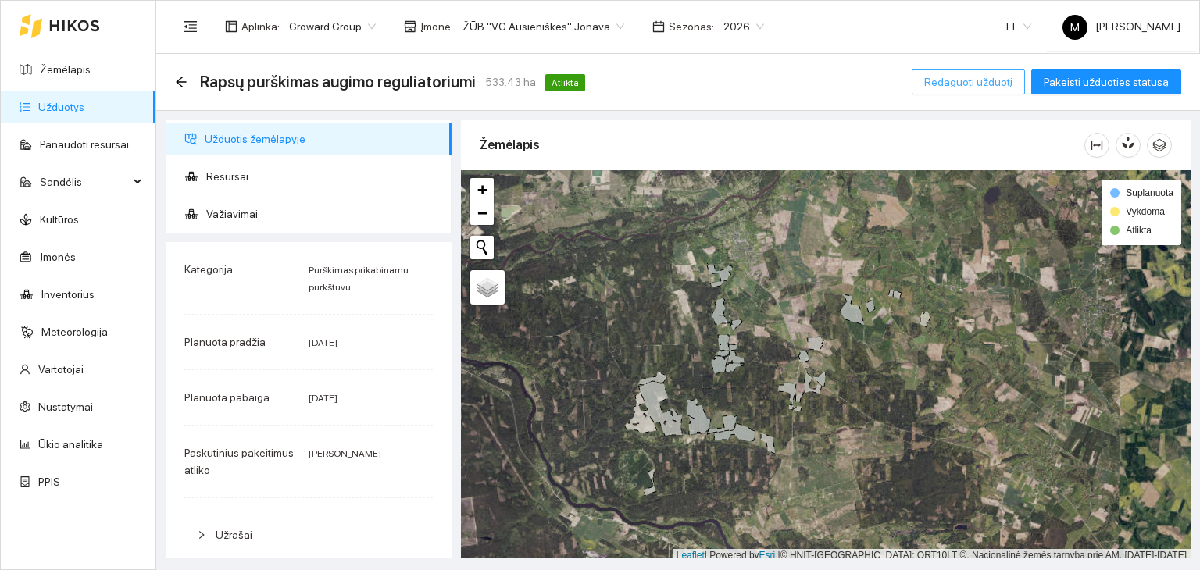
click at [969, 89] on span "Redaguoti užduotį" at bounding box center [968, 81] width 88 height 17
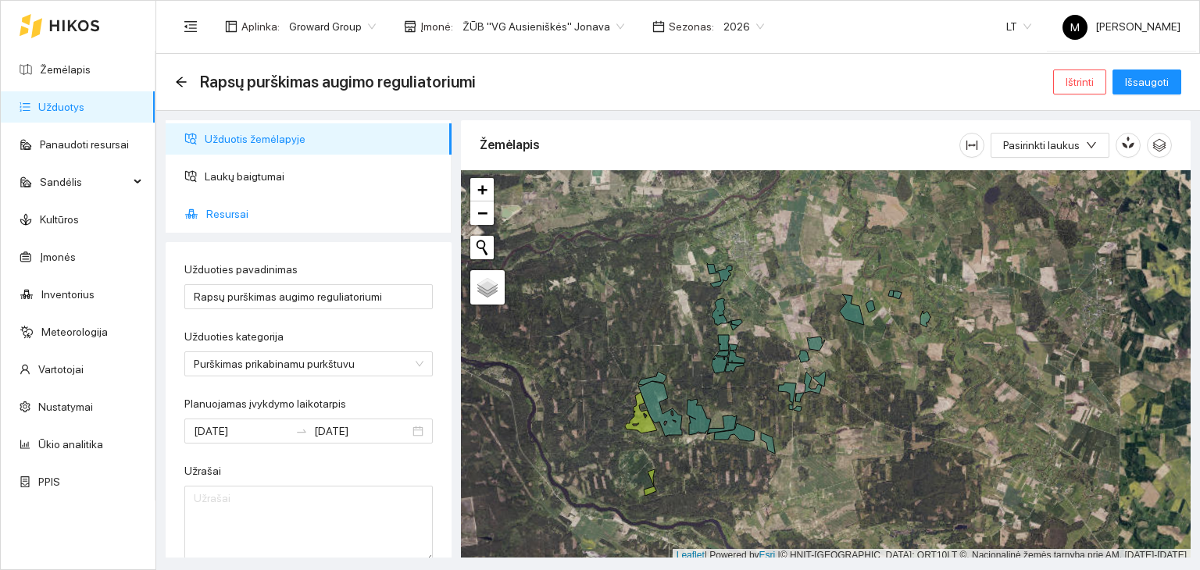
click at [244, 216] on span "Resursai" at bounding box center [322, 213] width 233 height 31
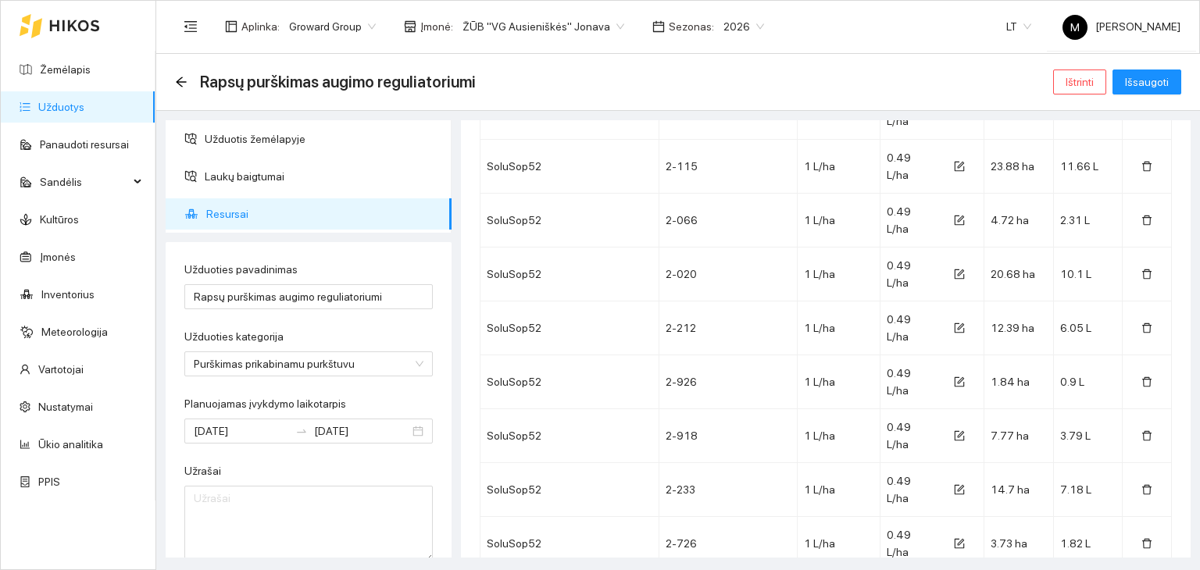
scroll to position [8723, 0]
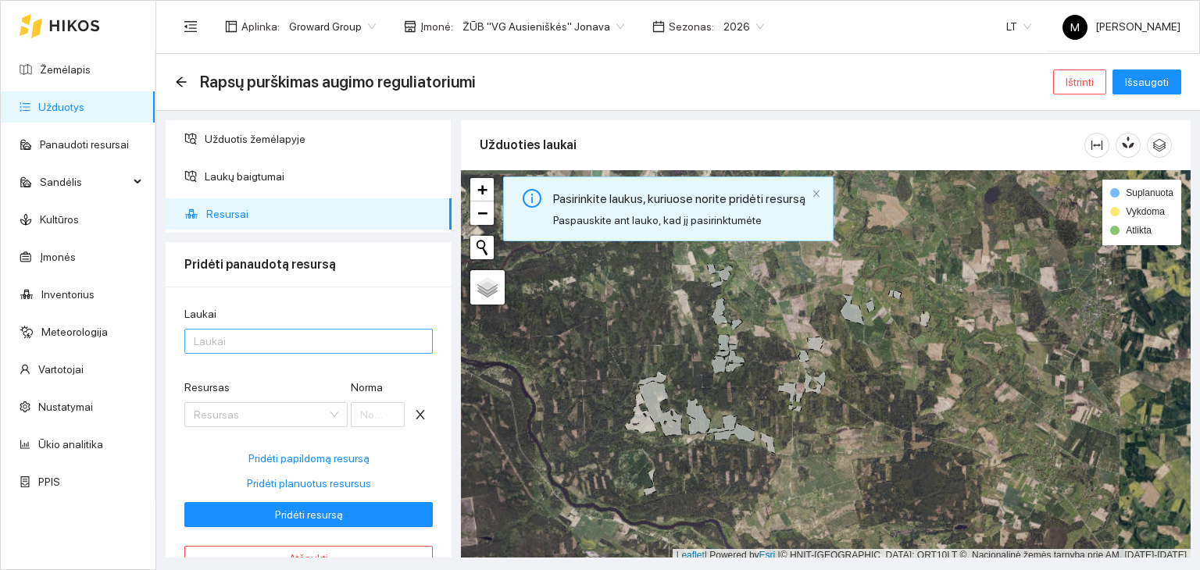
click at [287, 333] on div at bounding box center [300, 341] width 225 height 19
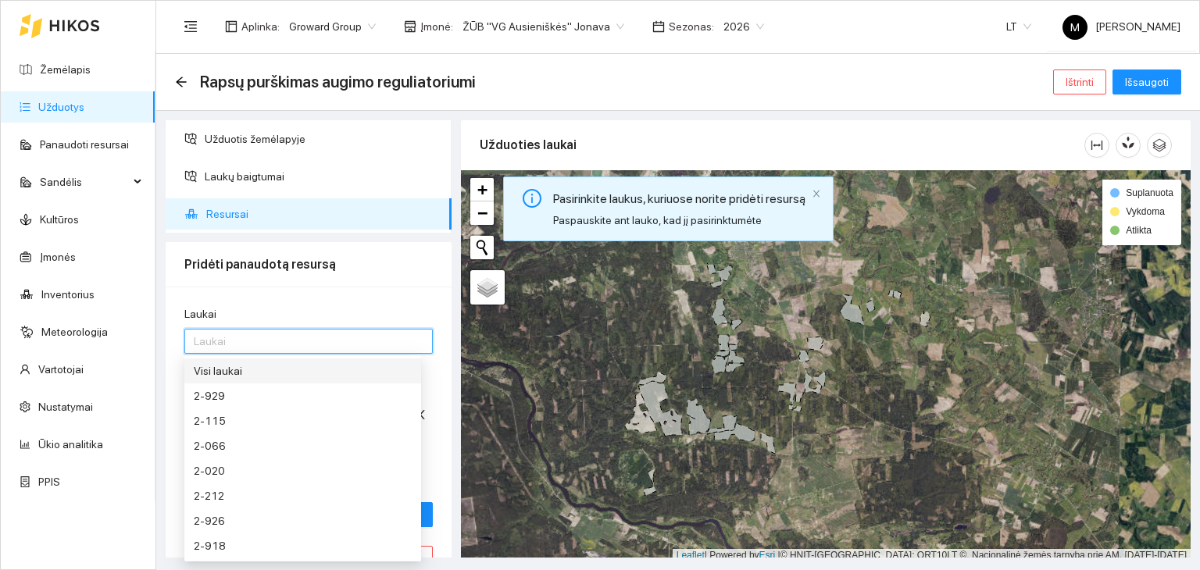
click at [280, 363] on div "Visi laukai" at bounding box center [303, 371] width 218 height 17
click at [278, 309] on div "Laukai" at bounding box center [308, 317] width 248 height 23
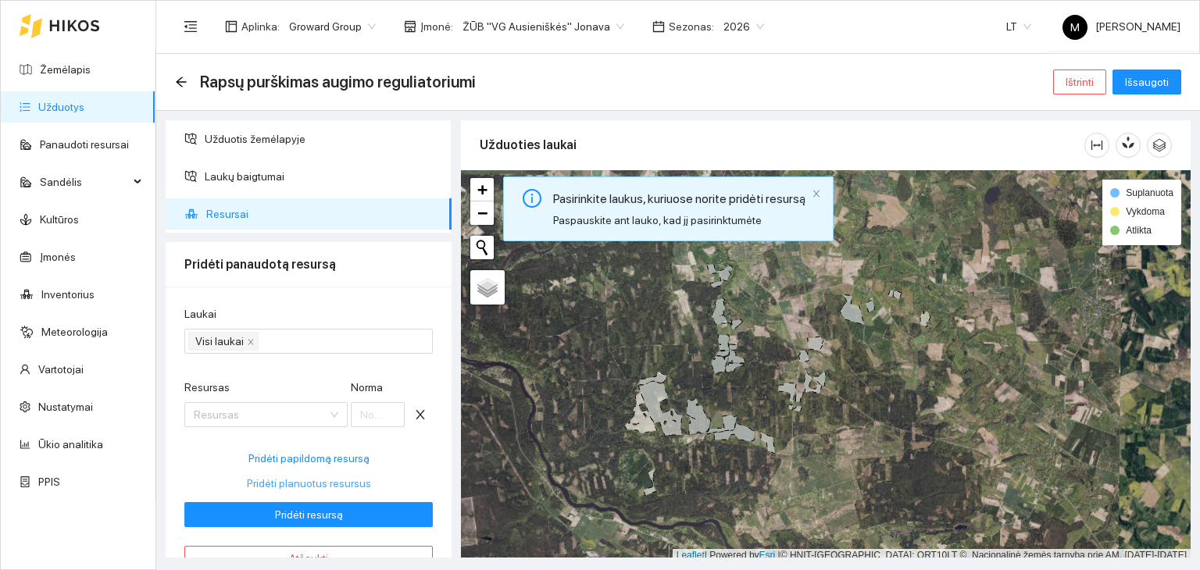
click at [269, 480] on span "Pridėti planuotus resursus" at bounding box center [309, 483] width 124 height 17
type input "0.09763"
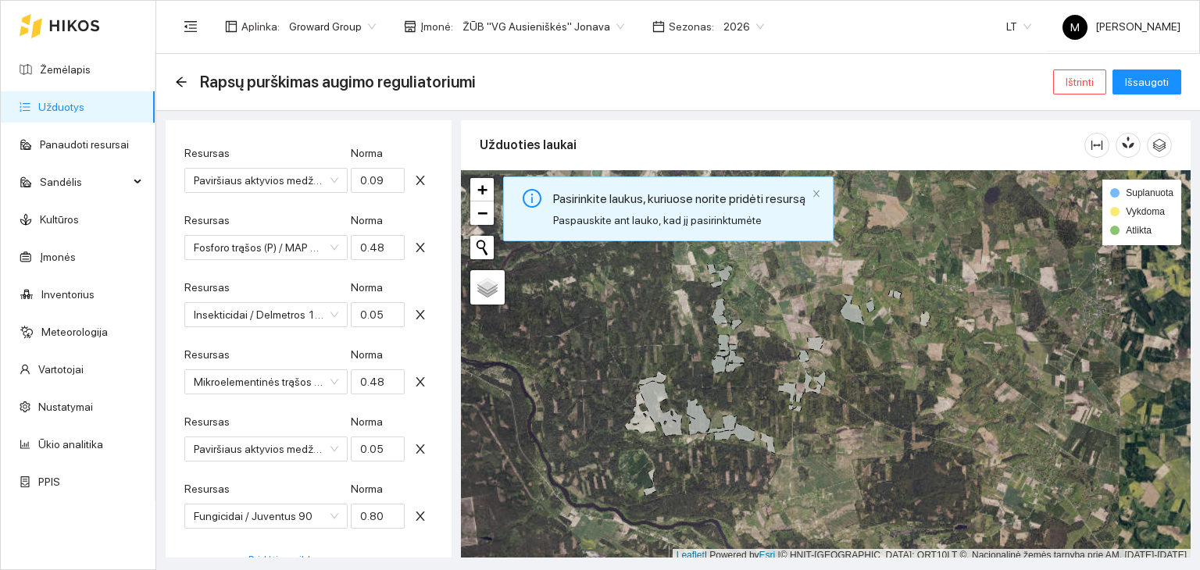
scroll to position [313, 0]
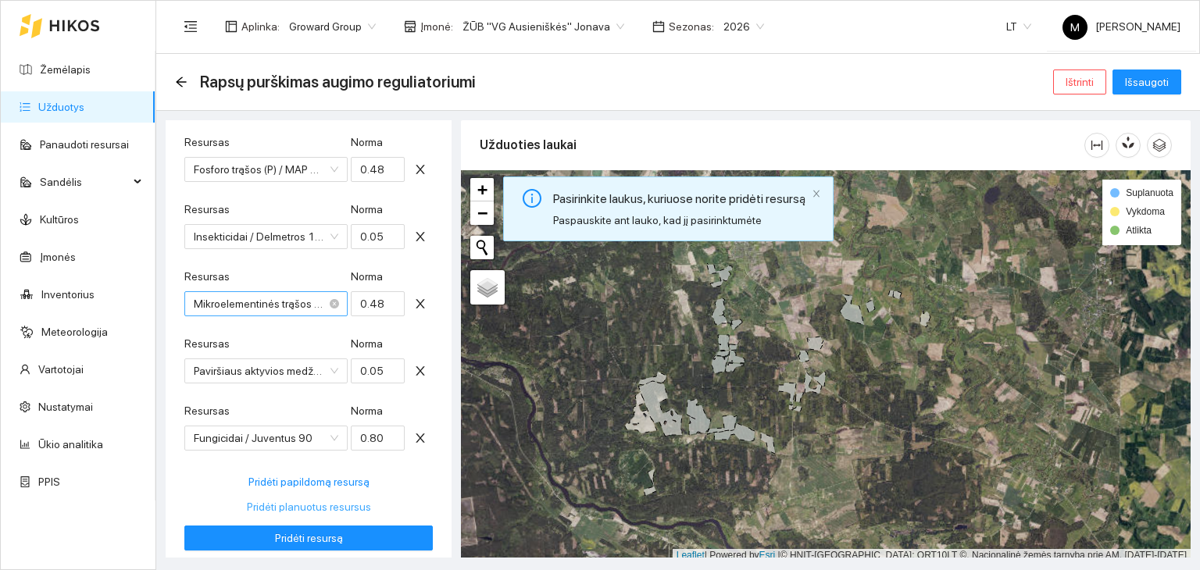
click at [302, 303] on span "Mikroelementinės trąšos / SoluSop52" at bounding box center [266, 303] width 145 height 23
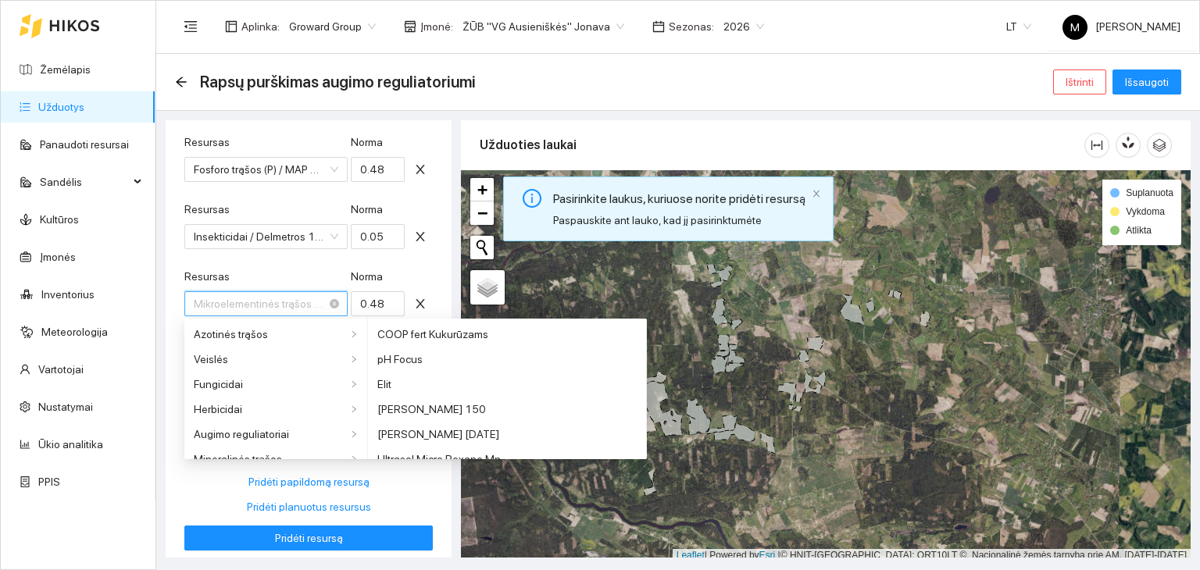
scroll to position [913, 0]
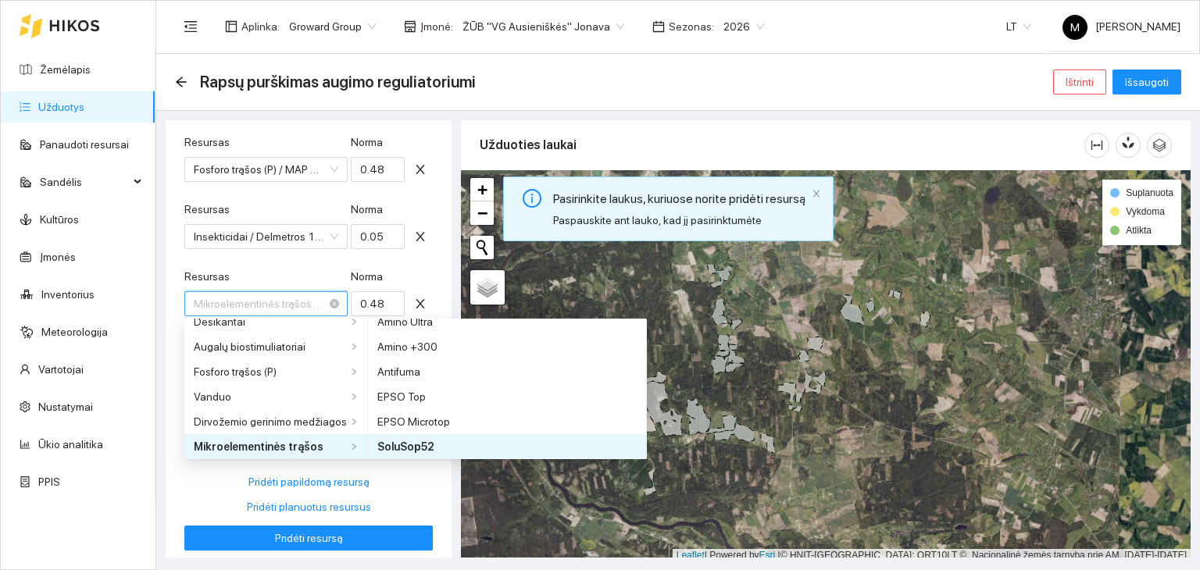
click at [302, 303] on span "Mikroelementinės trąšos / SoluSop52" at bounding box center [266, 303] width 145 height 23
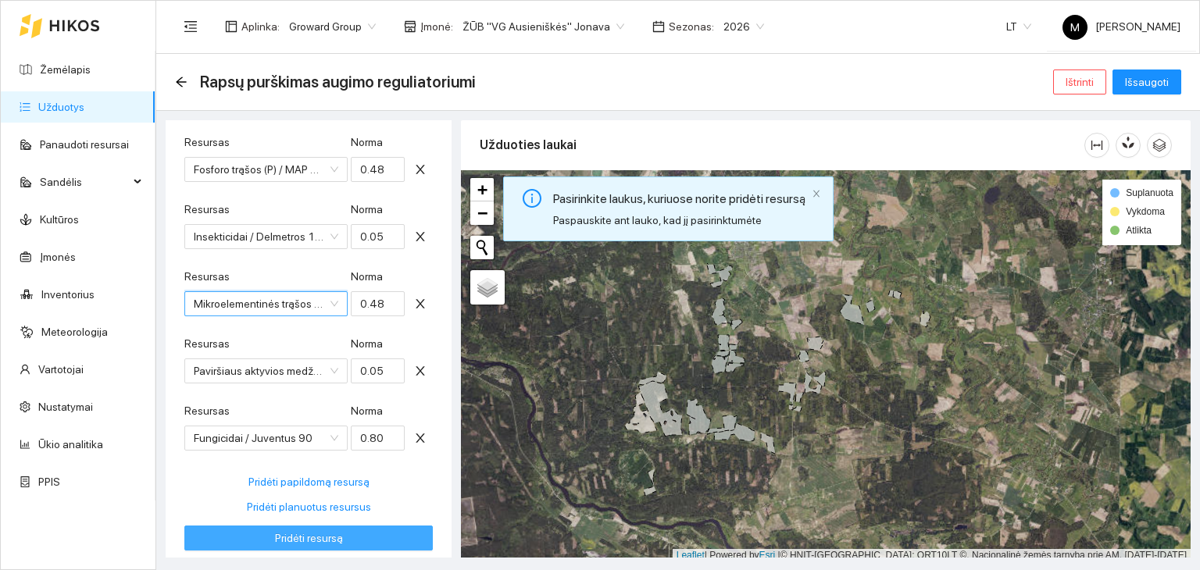
click at [325, 541] on span "Pridėti resursą" at bounding box center [309, 538] width 68 height 17
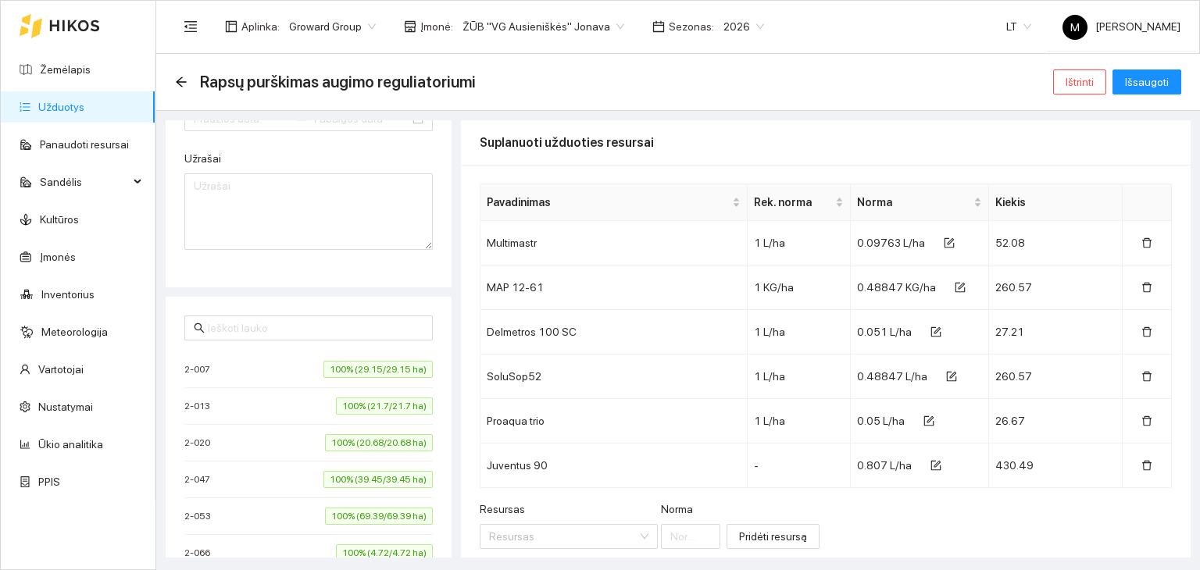
type input "[DATE]"
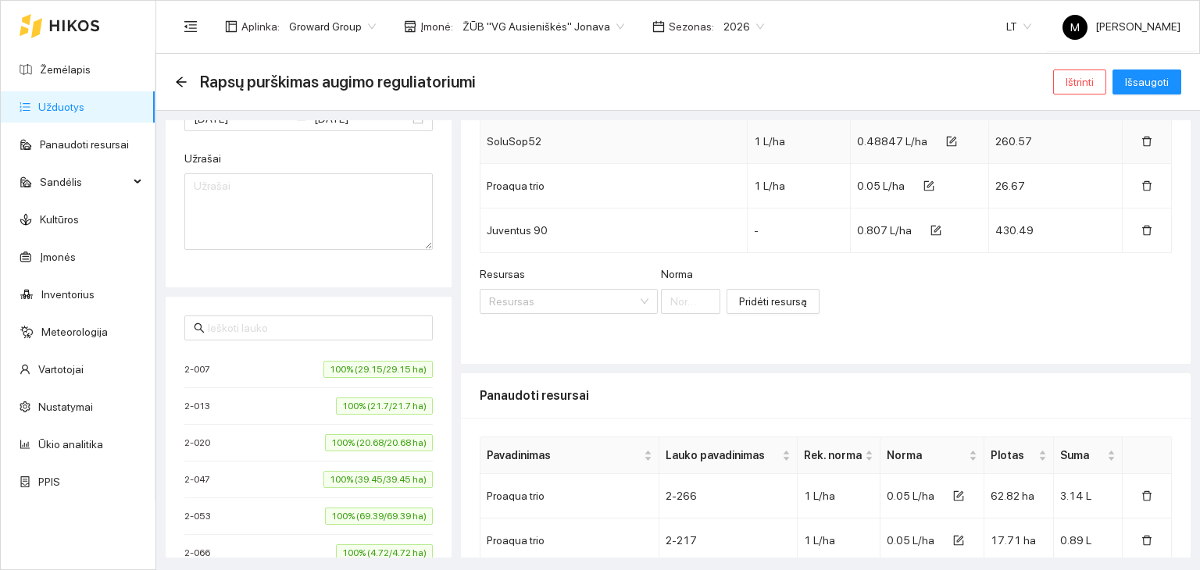
scroll to position [625, 0]
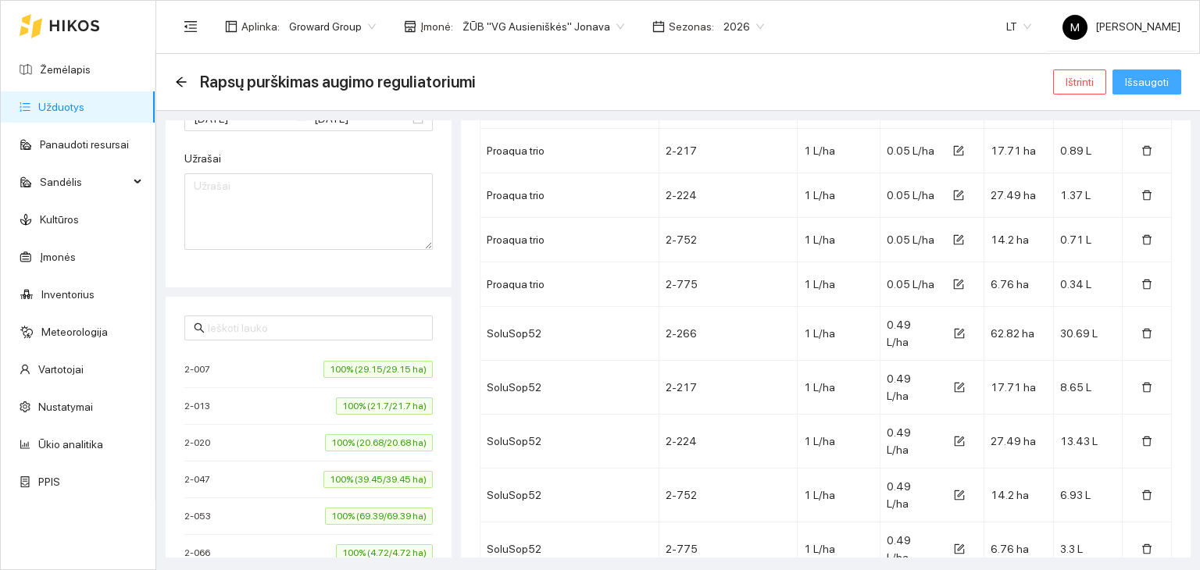
click at [1138, 83] on span "Išsaugoti" at bounding box center [1147, 81] width 44 height 17
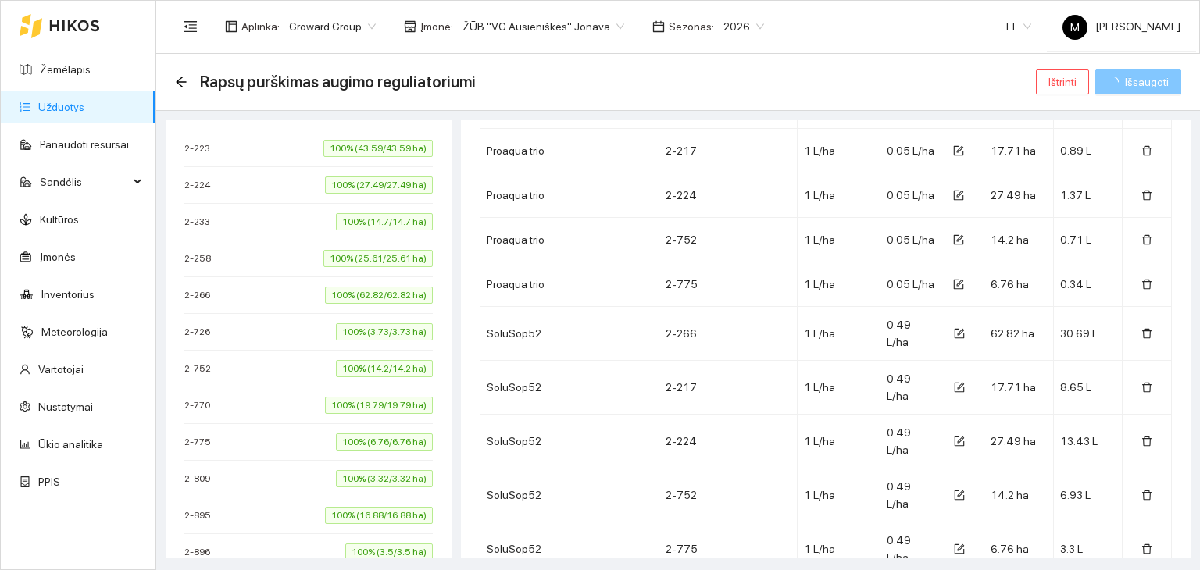
scroll to position [1144, 0]
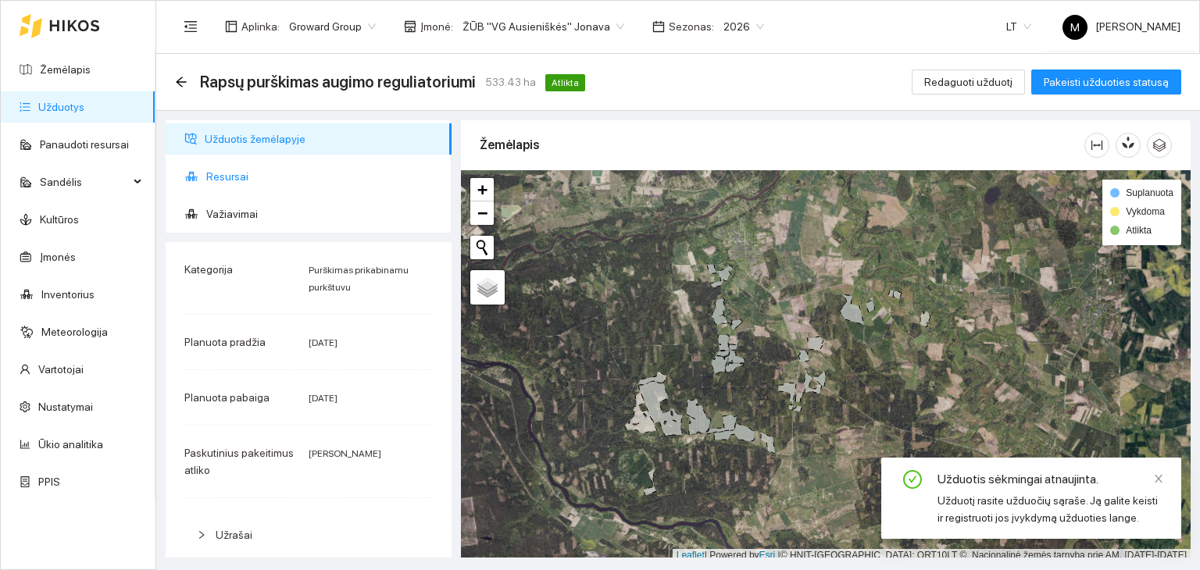
click at [247, 173] on span "Resursai" at bounding box center [322, 176] width 233 height 31
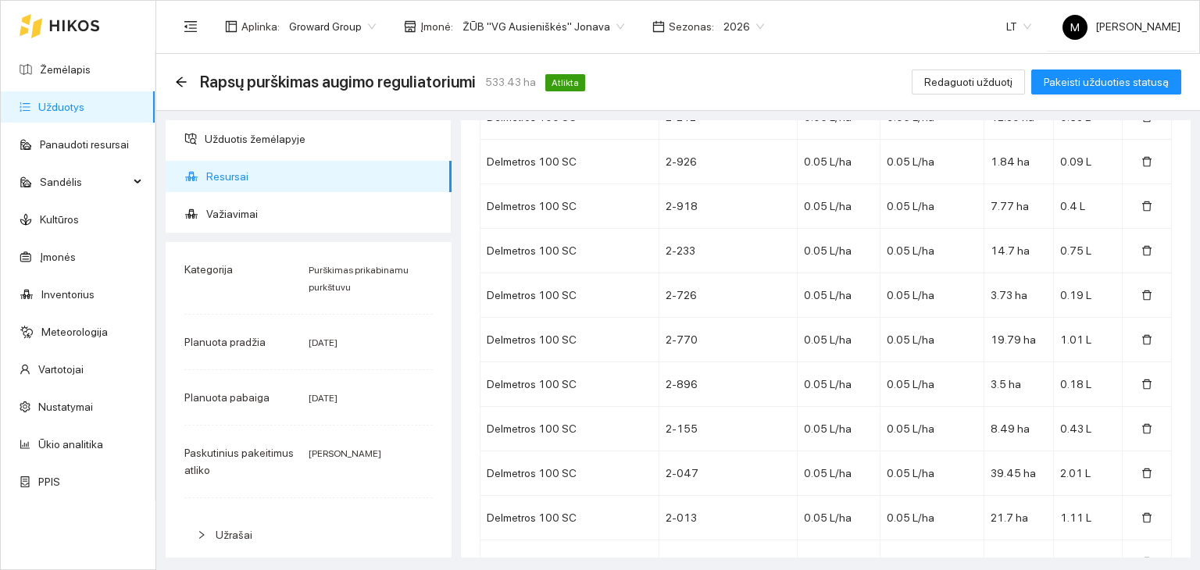
scroll to position [7651, 0]
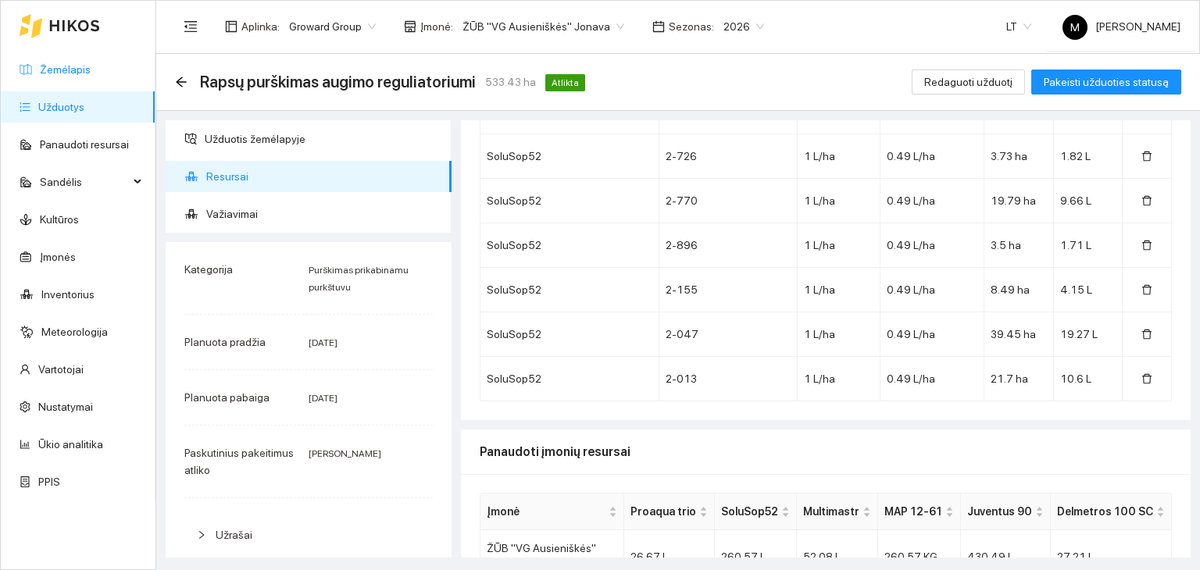
click at [91, 76] on link "Žemėlapis" at bounding box center [65, 69] width 51 height 13
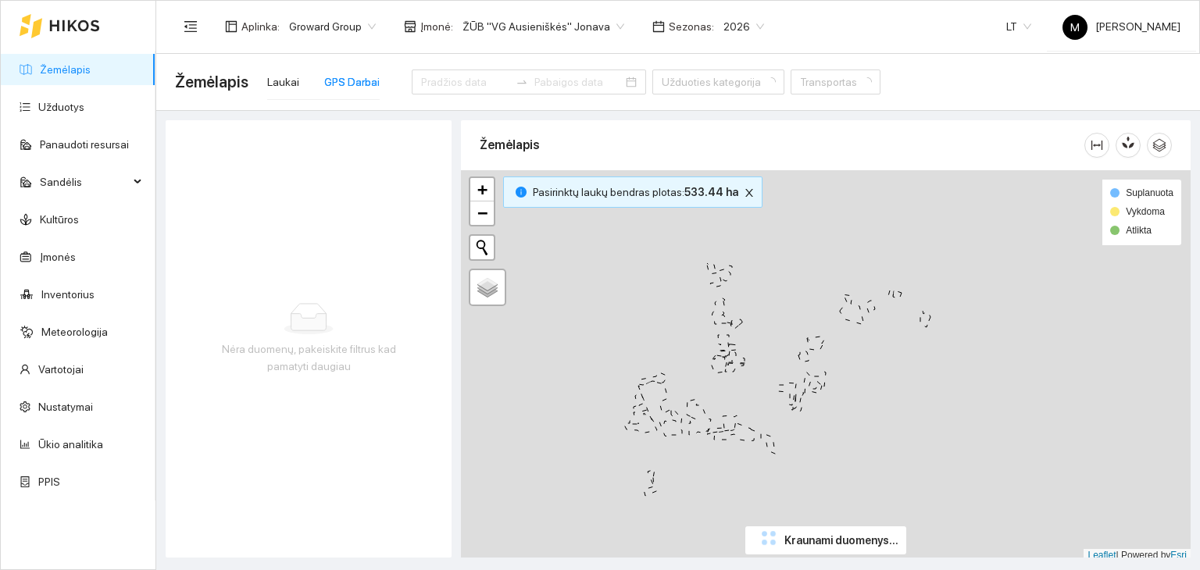
type input "[DATE]"
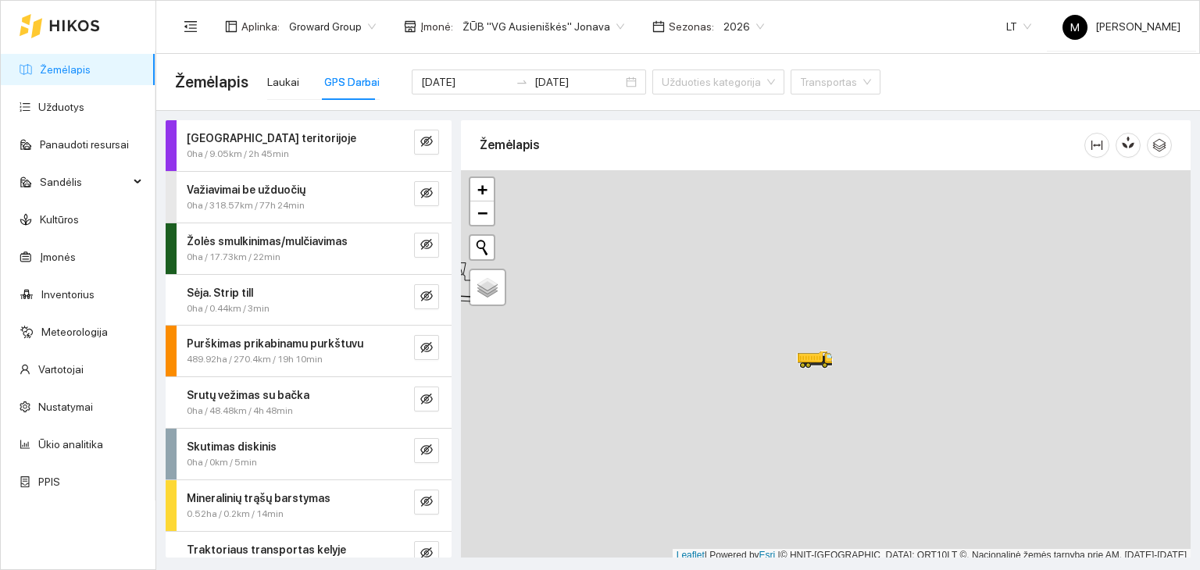
click at [795, 376] on div at bounding box center [826, 366] width 730 height 392
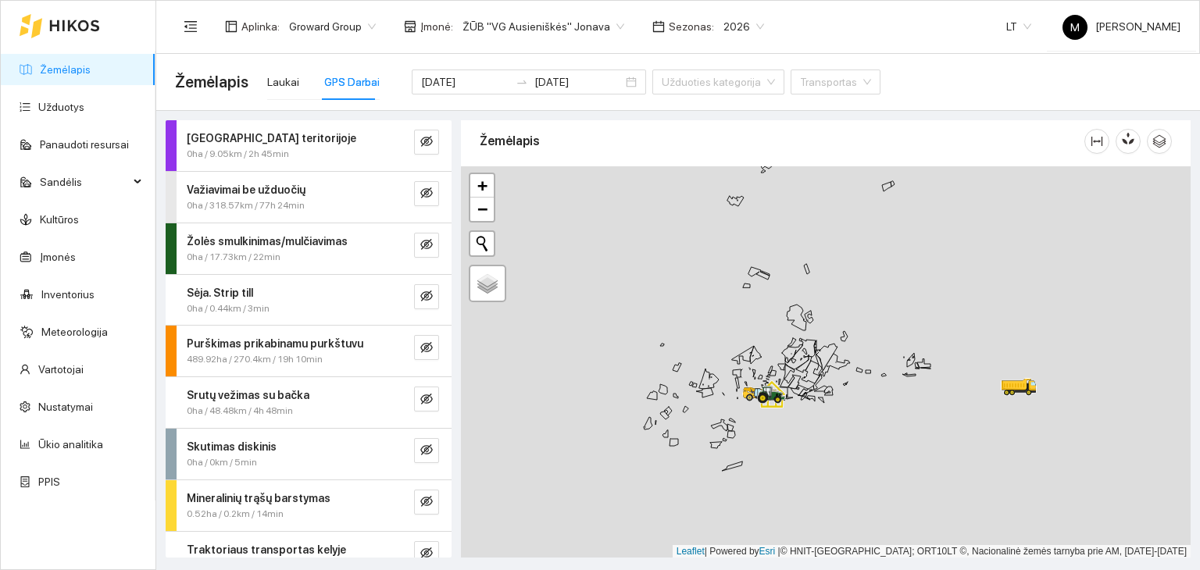
drag, startPoint x: 681, startPoint y: 413, endPoint x: 892, endPoint y: 427, distance: 212.2
click at [888, 427] on div at bounding box center [826, 362] width 730 height 392
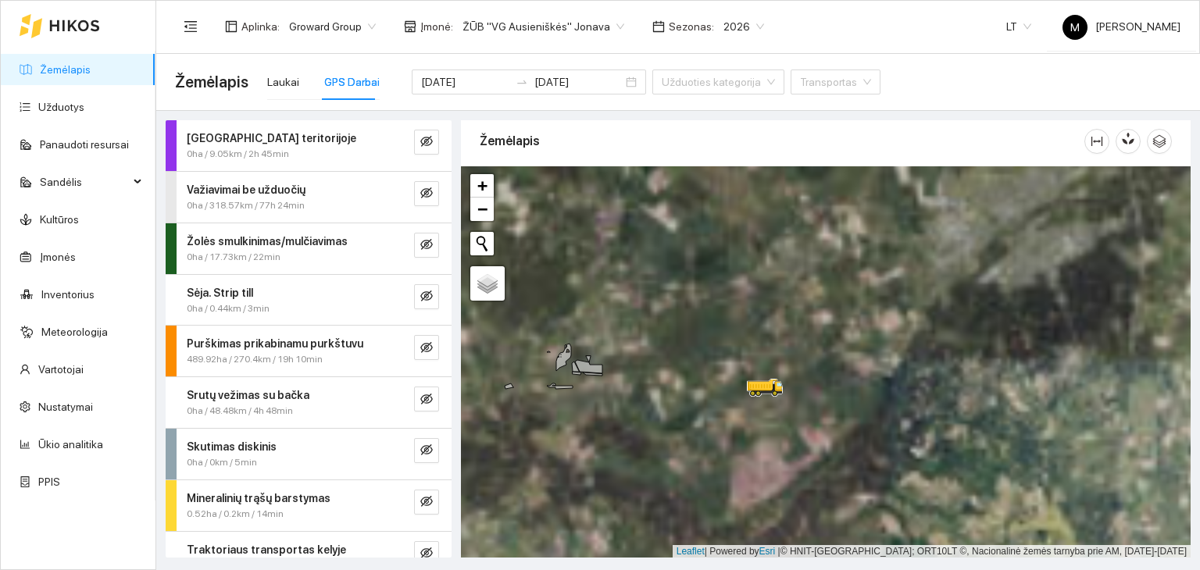
drag, startPoint x: 516, startPoint y: 377, endPoint x: 621, endPoint y: 385, distance: 105.8
click at [621, 387] on div at bounding box center [826, 362] width 730 height 392
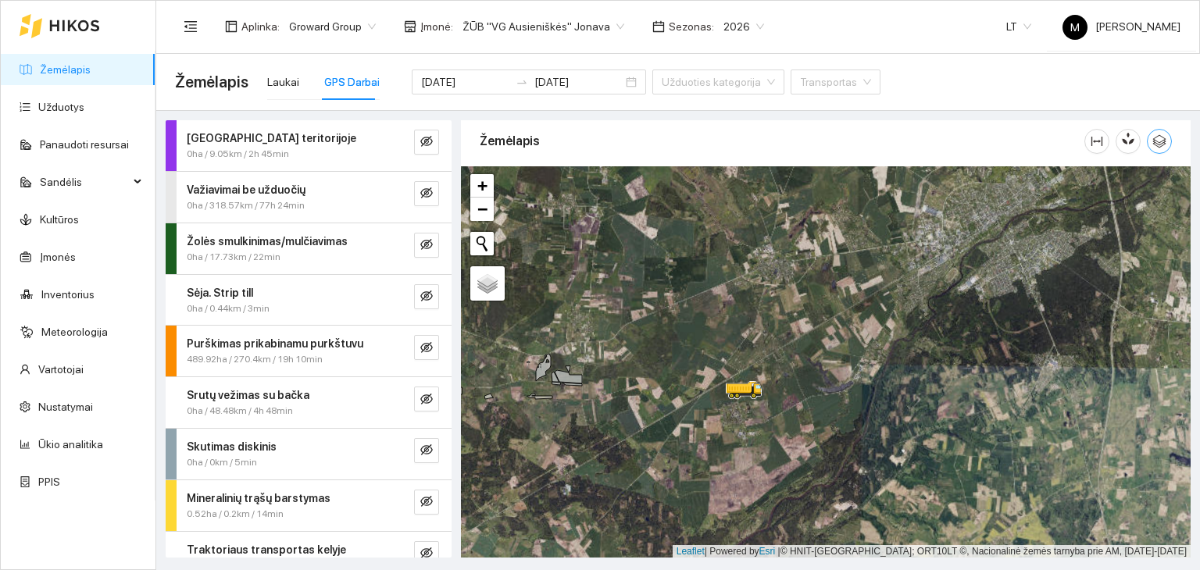
click at [1161, 141] on icon "button" at bounding box center [1159, 141] width 14 height 14
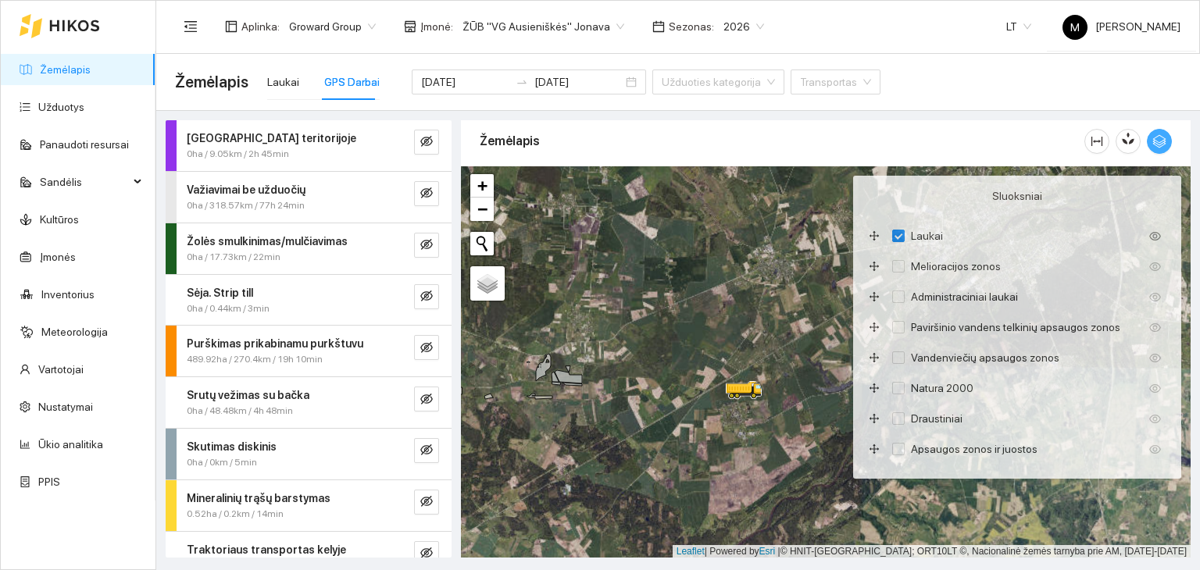
click at [1161, 141] on icon "button" at bounding box center [1159, 141] width 14 height 14
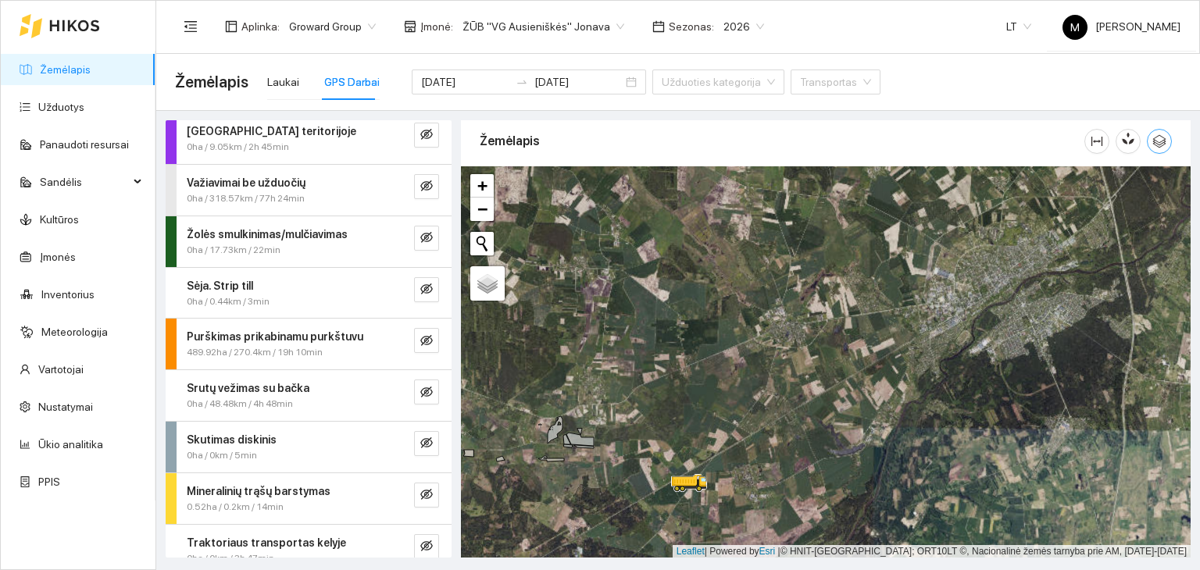
scroll to position [0, 0]
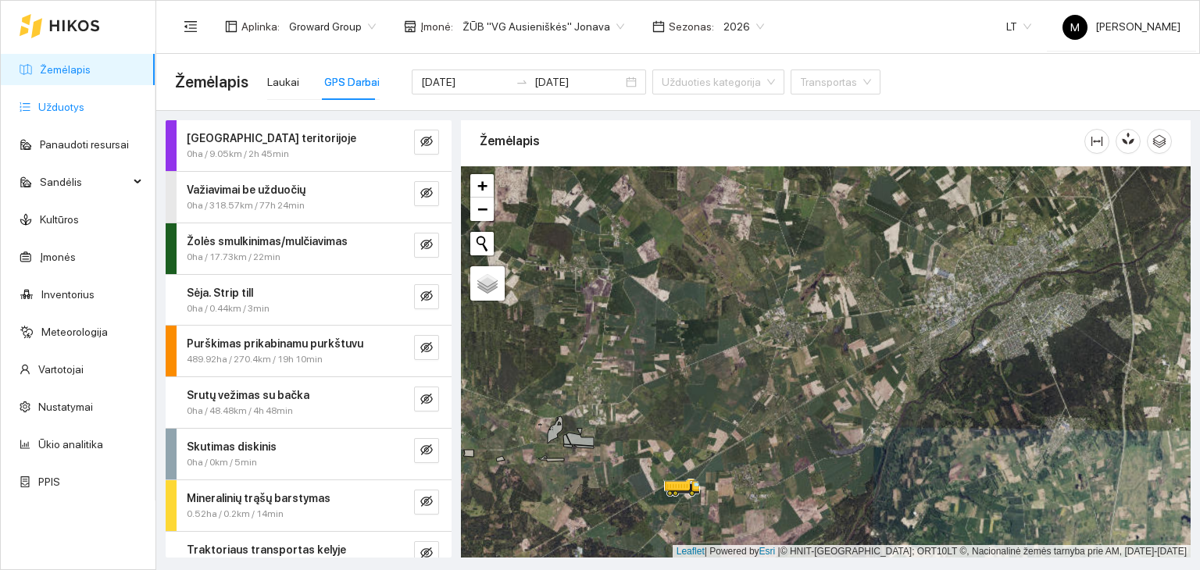
click at [69, 101] on link "Užduotys" at bounding box center [61, 107] width 46 height 13
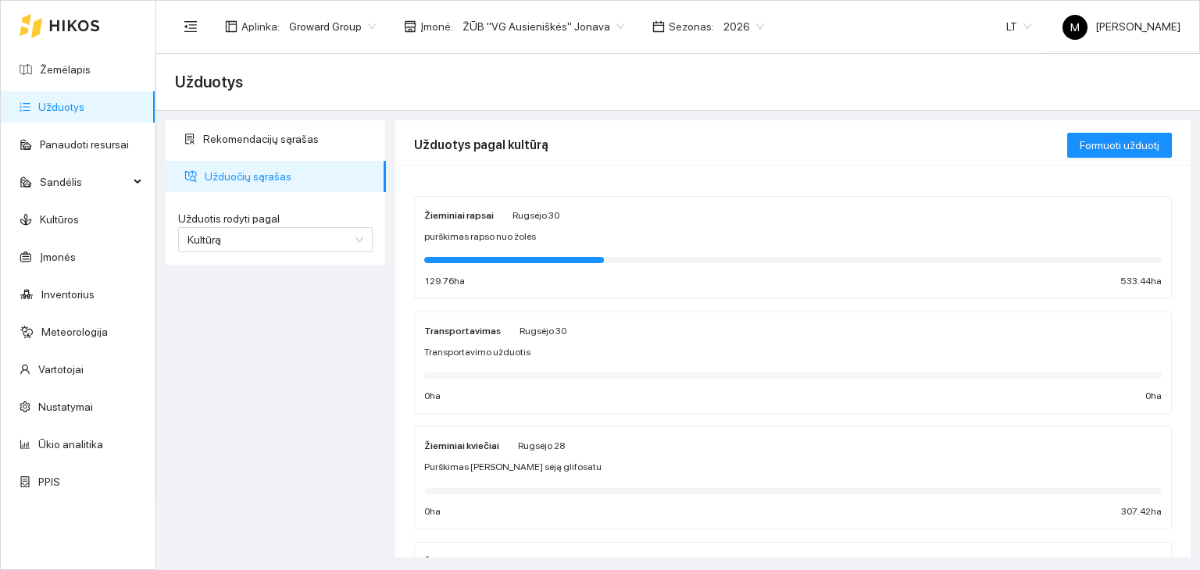
click at [66, 112] on link "Užduotys" at bounding box center [61, 107] width 46 height 13
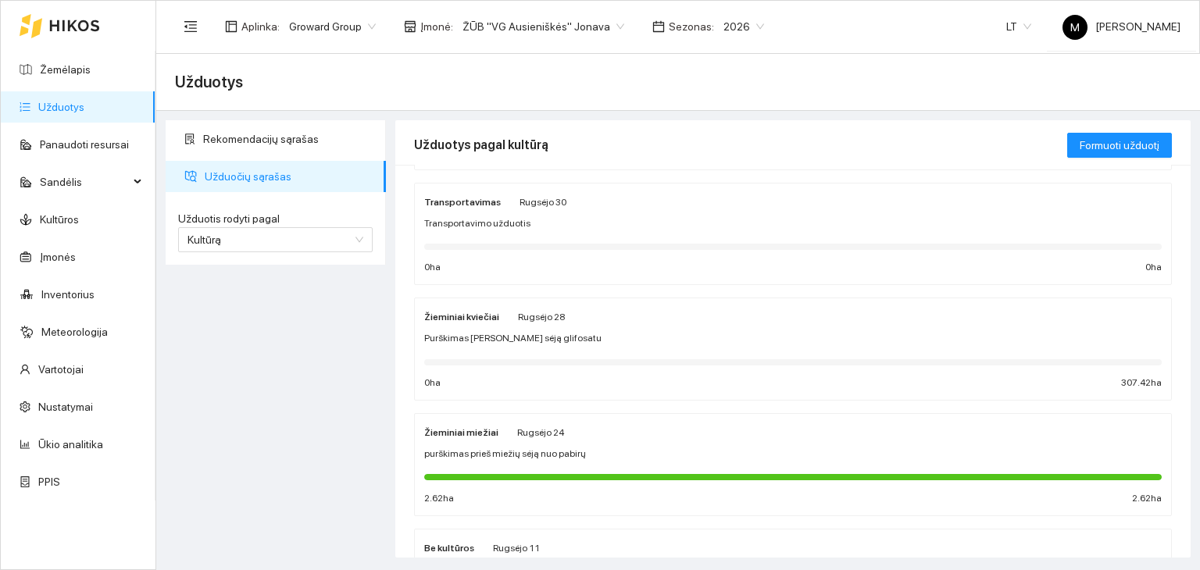
scroll to position [156, 0]
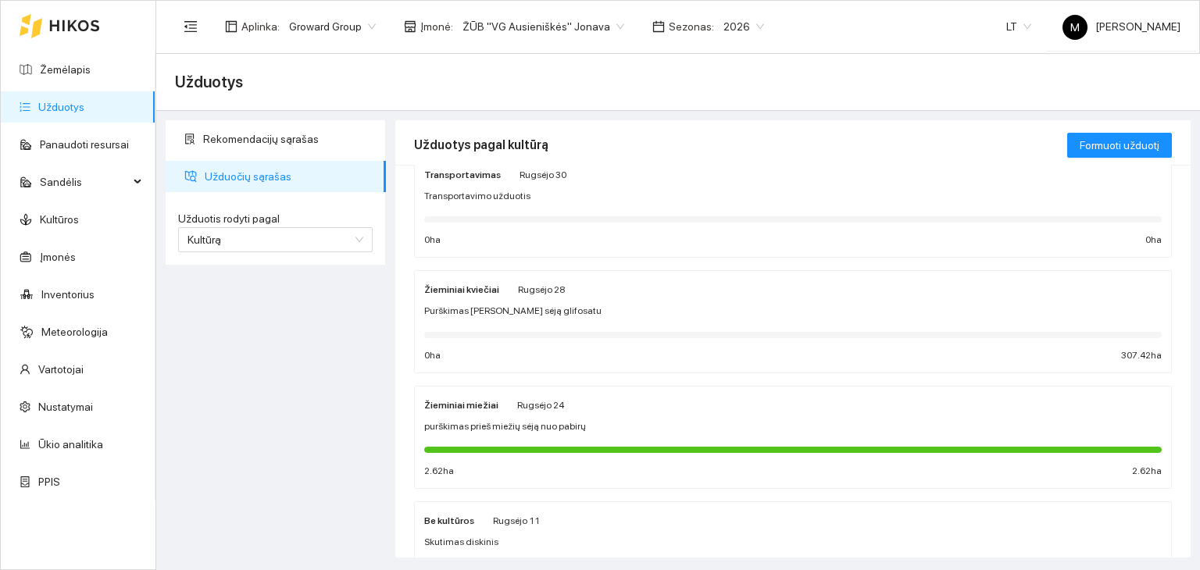
click at [521, 300] on div "Žieminiai kviečiai [PERSON_NAME] 28 Purškimas [PERSON_NAME] sėją glifosatu 0 ha…" at bounding box center [793, 322] width 738 height 83
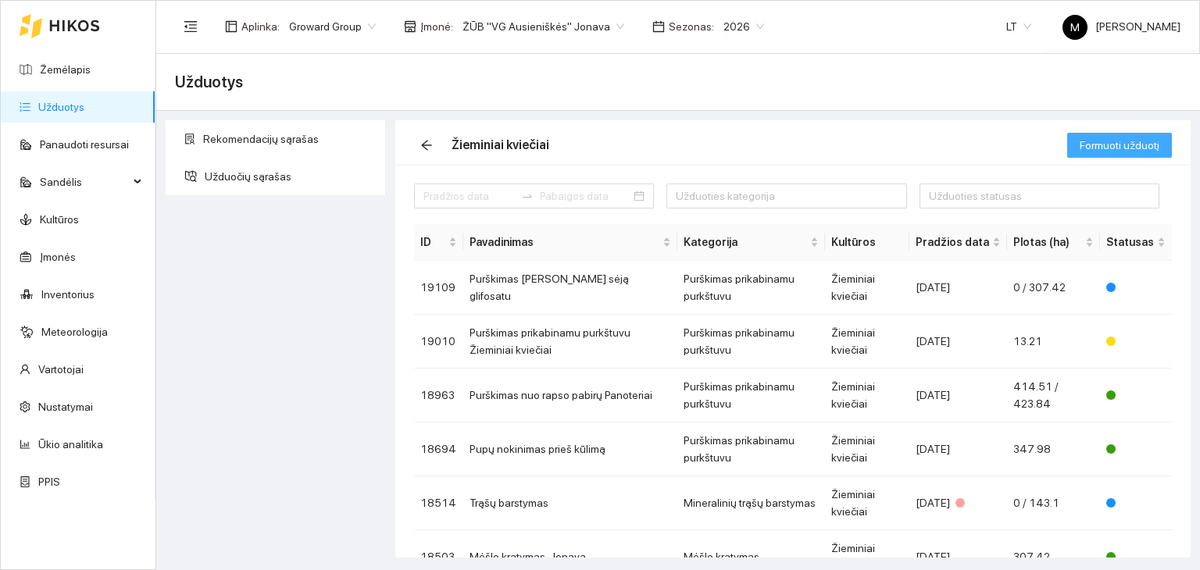
click at [1131, 142] on span "Formuoti užduotį" at bounding box center [1120, 145] width 80 height 17
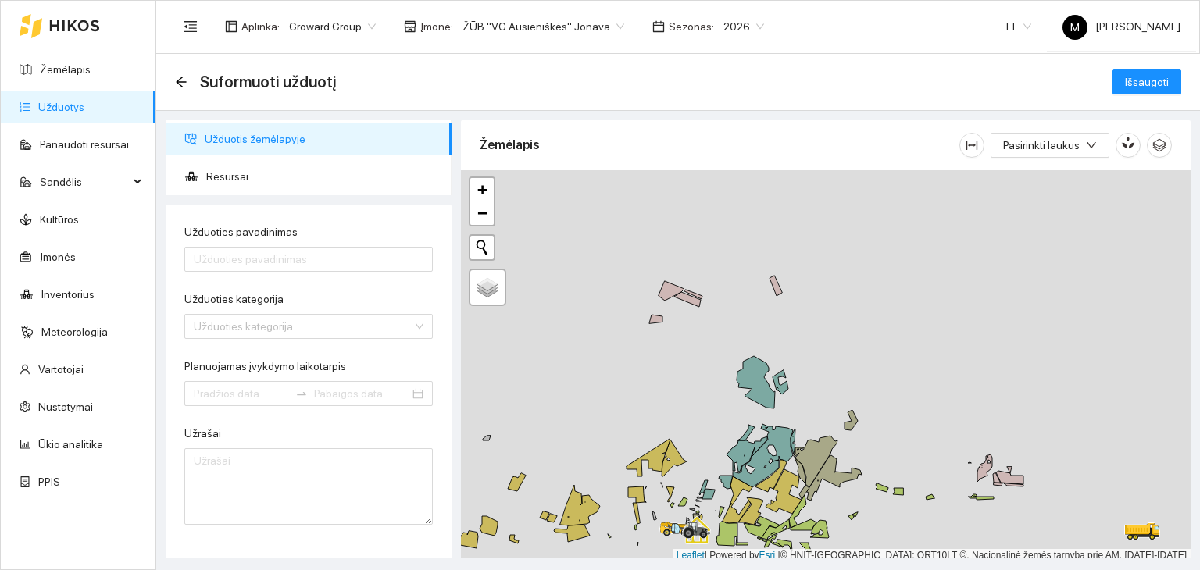
scroll to position [4, 0]
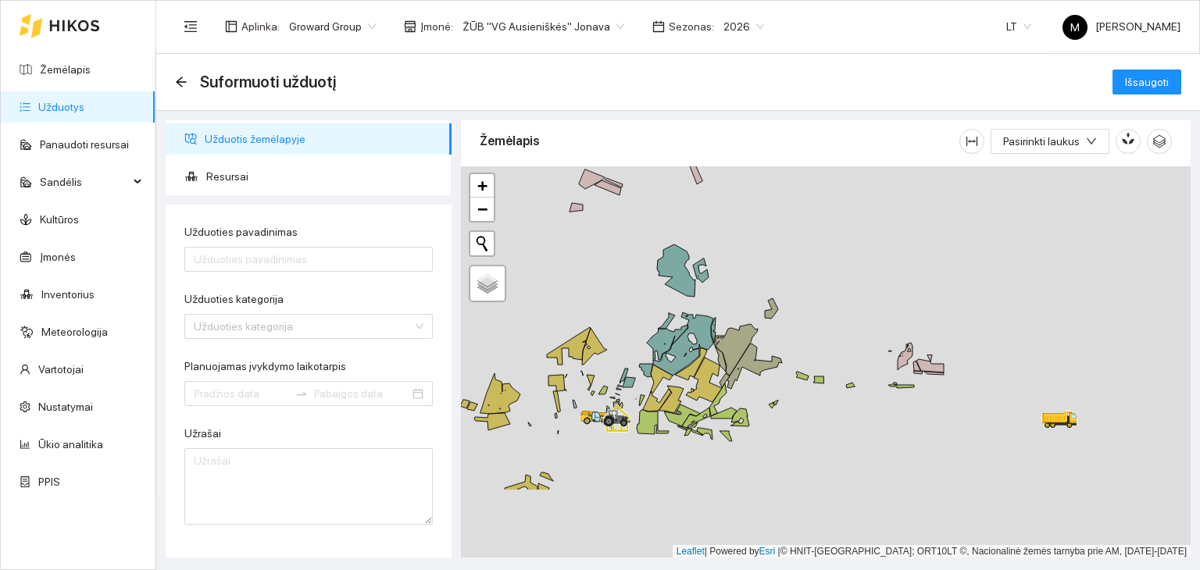
drag, startPoint x: 645, startPoint y: 414, endPoint x: 563, endPoint y: 304, distance: 136.9
click at [563, 304] on div at bounding box center [826, 362] width 730 height 392
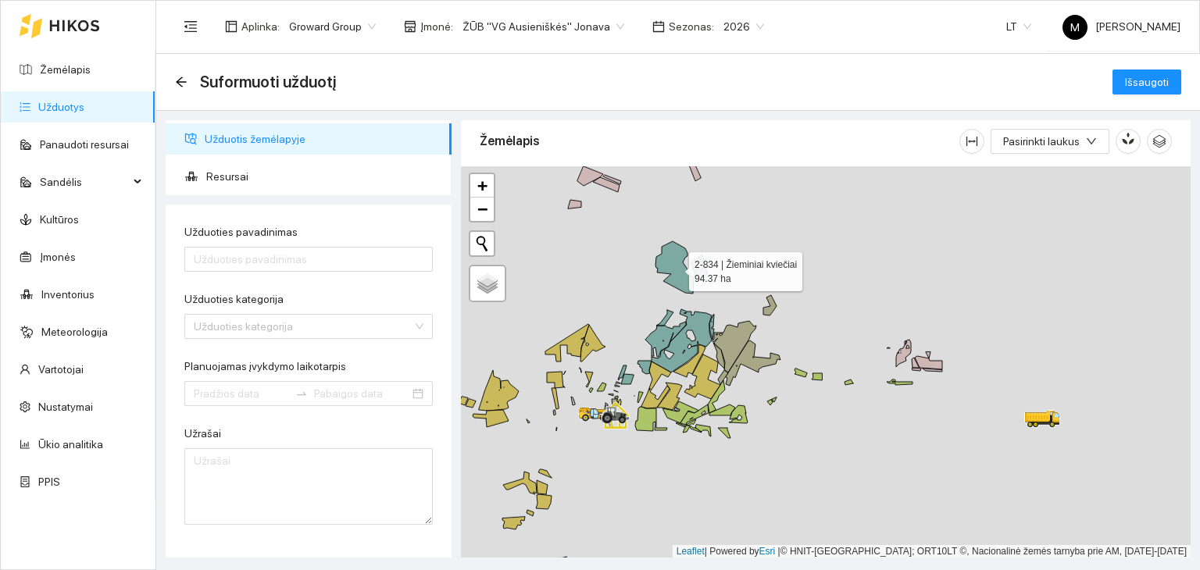
click at [670, 260] on icon at bounding box center [675, 267] width 38 height 52
click at [700, 268] on div at bounding box center [826, 362] width 730 height 392
click at [702, 271] on icon at bounding box center [699, 267] width 16 height 24
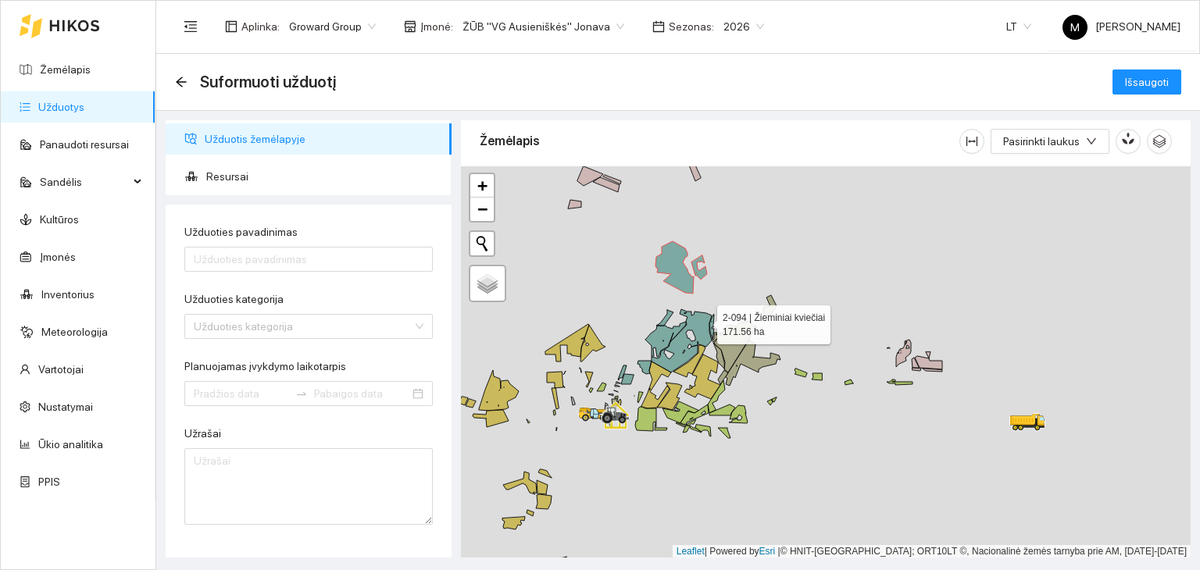
click at [703, 321] on icon at bounding box center [678, 340] width 66 height 63
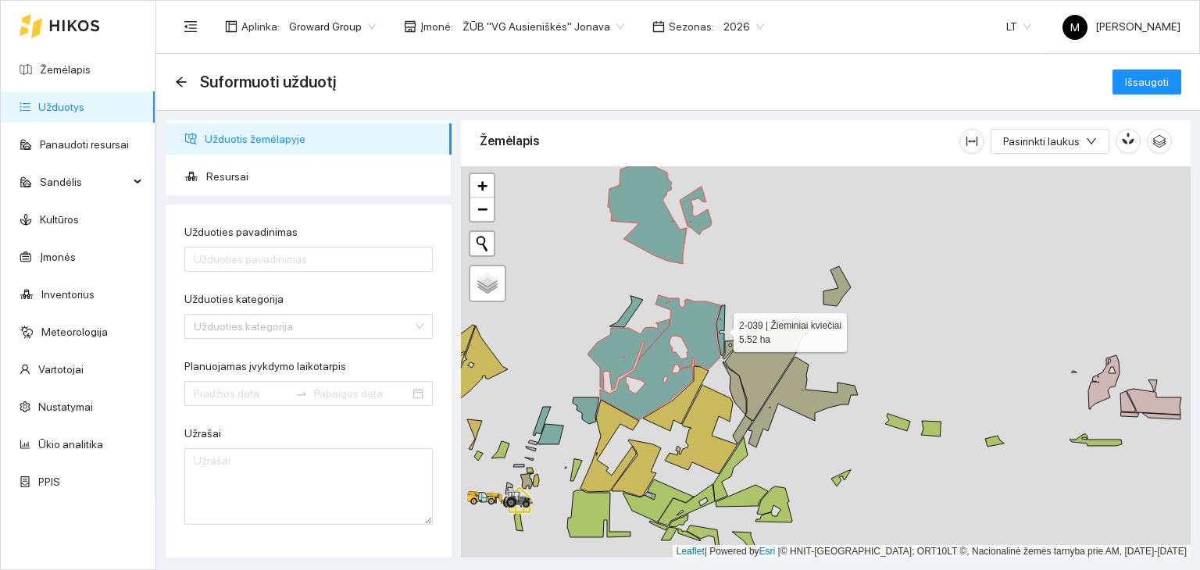
click at [720, 328] on icon at bounding box center [720, 331] width 9 height 51
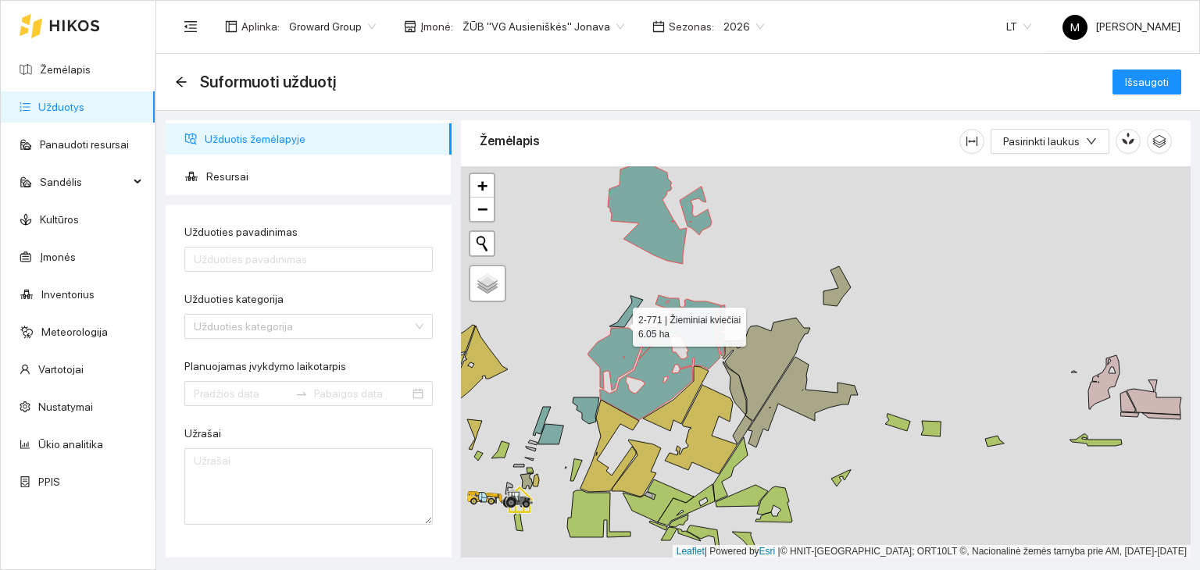
click at [619, 323] on icon at bounding box center [626, 311] width 34 height 31
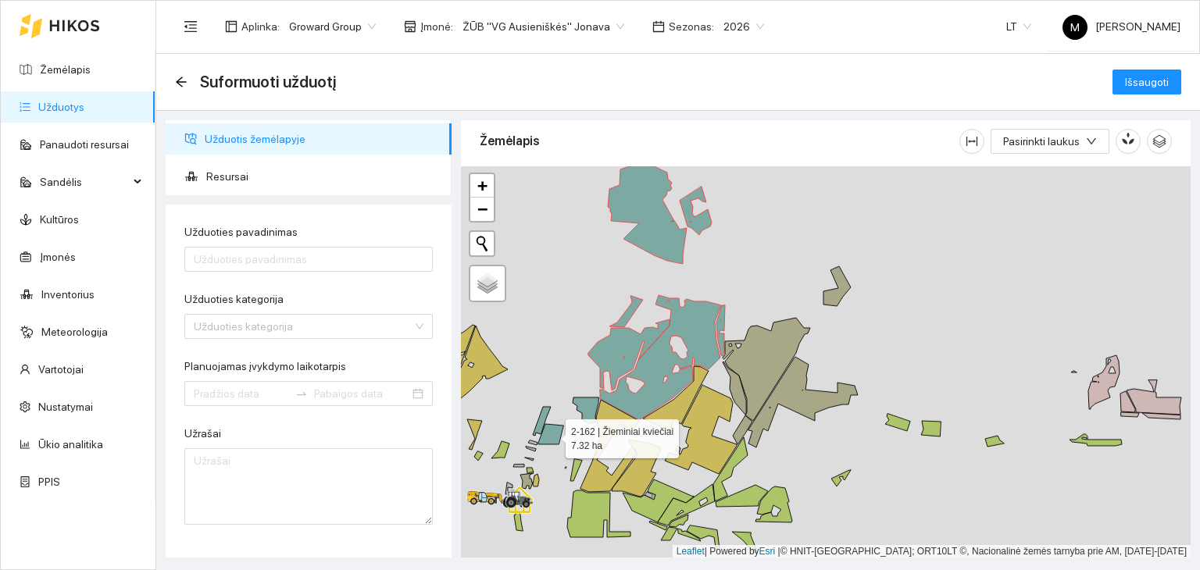
click at [546, 438] on icon at bounding box center [550, 434] width 25 height 20
click at [538, 420] on icon at bounding box center [542, 421] width 18 height 29
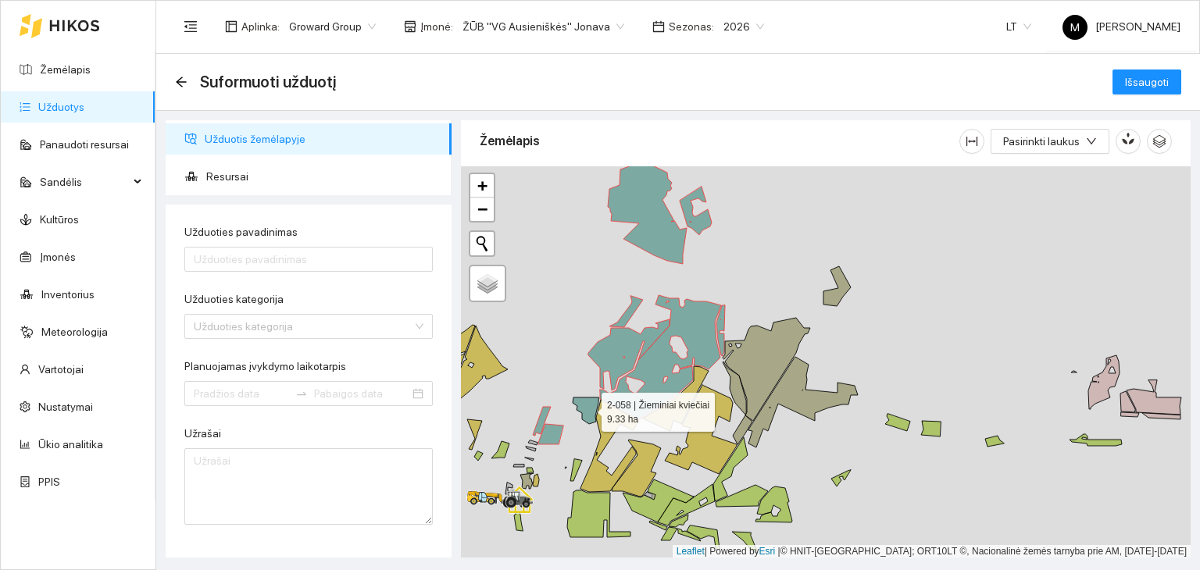
click at [590, 402] on icon at bounding box center [586, 411] width 26 height 27
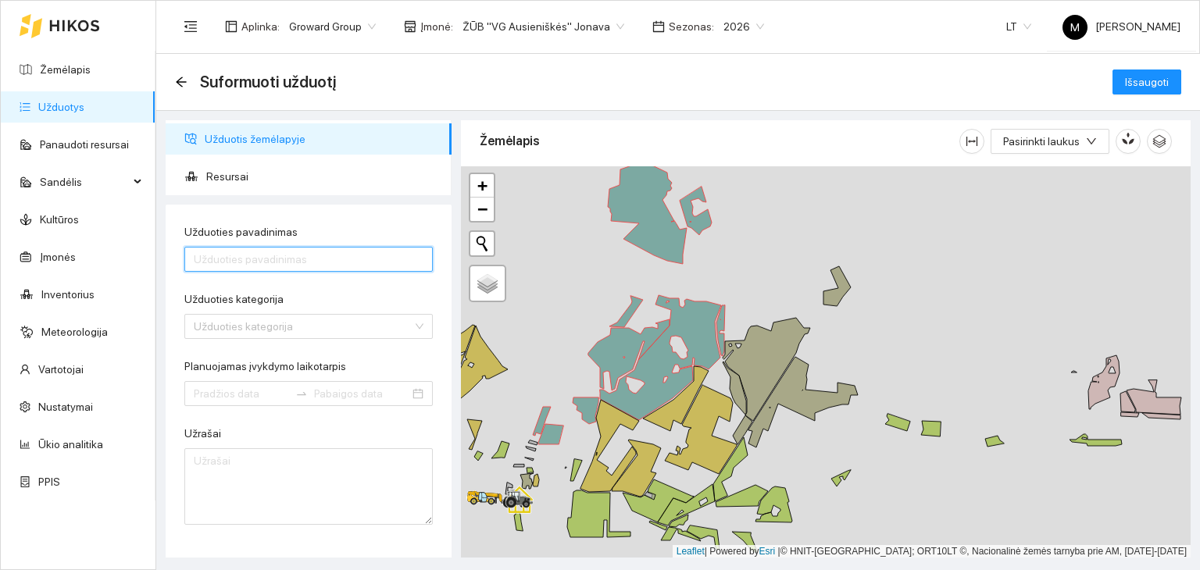
click at [284, 266] on input "Užduoties pavadinimas" at bounding box center [308, 259] width 248 height 25
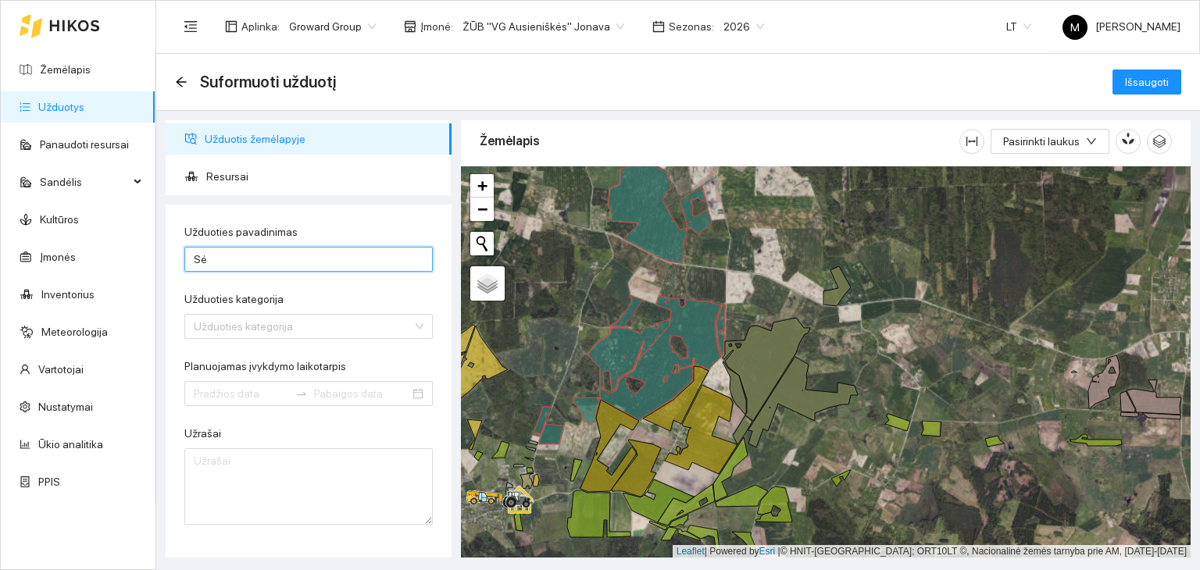
type input "S"
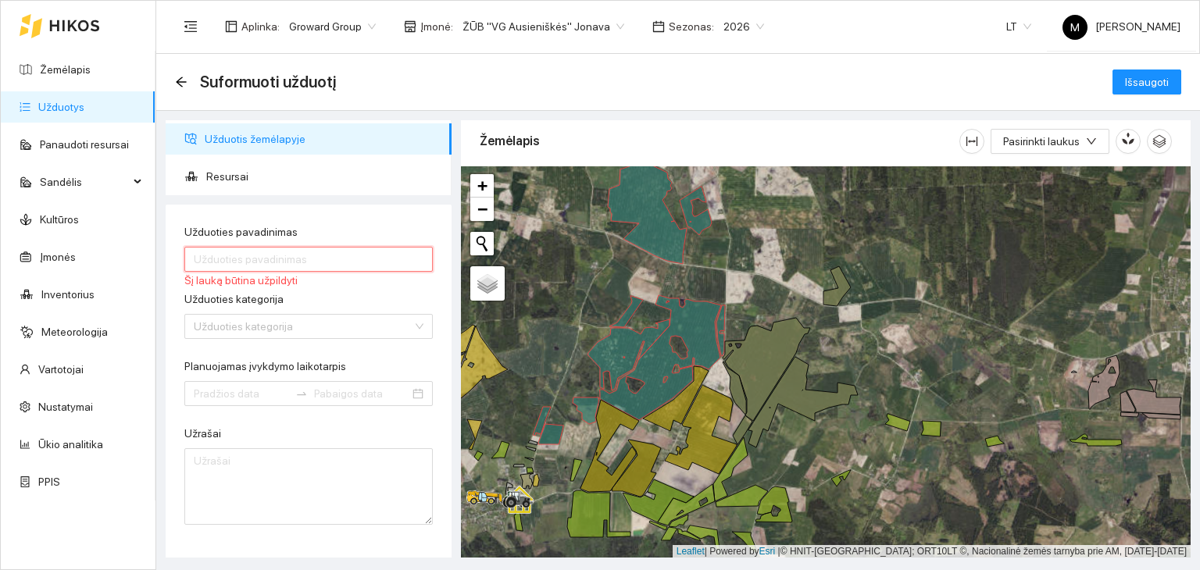
type input "P"
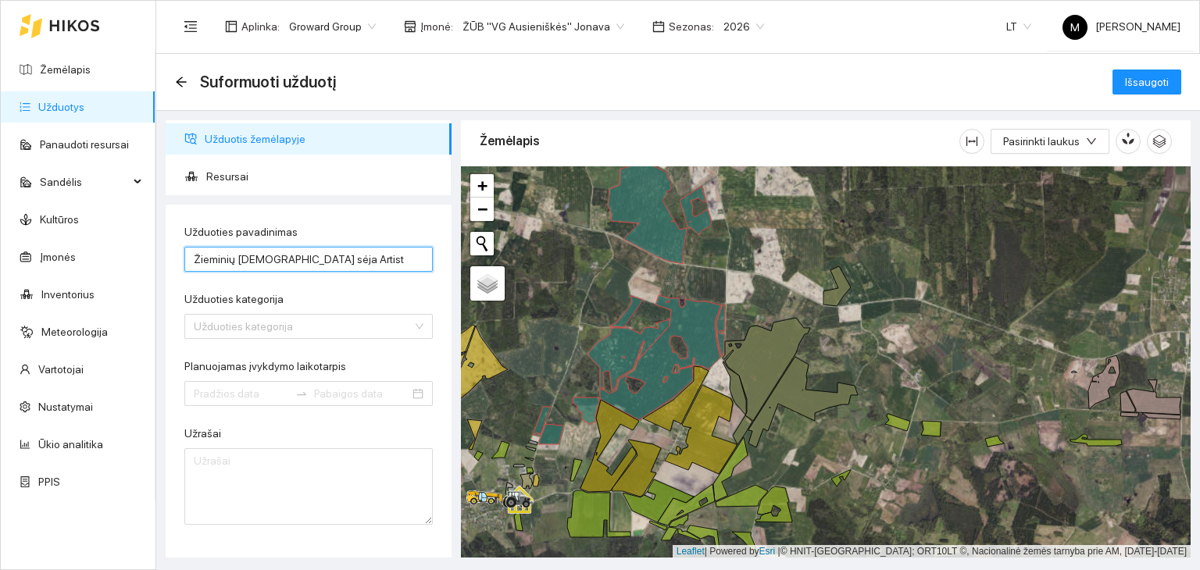
type input "Žieminių [DEMOGRAPHIC_DATA] sėja Artist"
click at [303, 340] on form "Užduoties pavadinimas Žieminių [DEMOGRAPHIC_DATA] sėja Artist Užduoties kategor…" at bounding box center [308, 374] width 248 height 302
click at [301, 323] on input "Užduoties kategorija" at bounding box center [303, 326] width 219 height 23
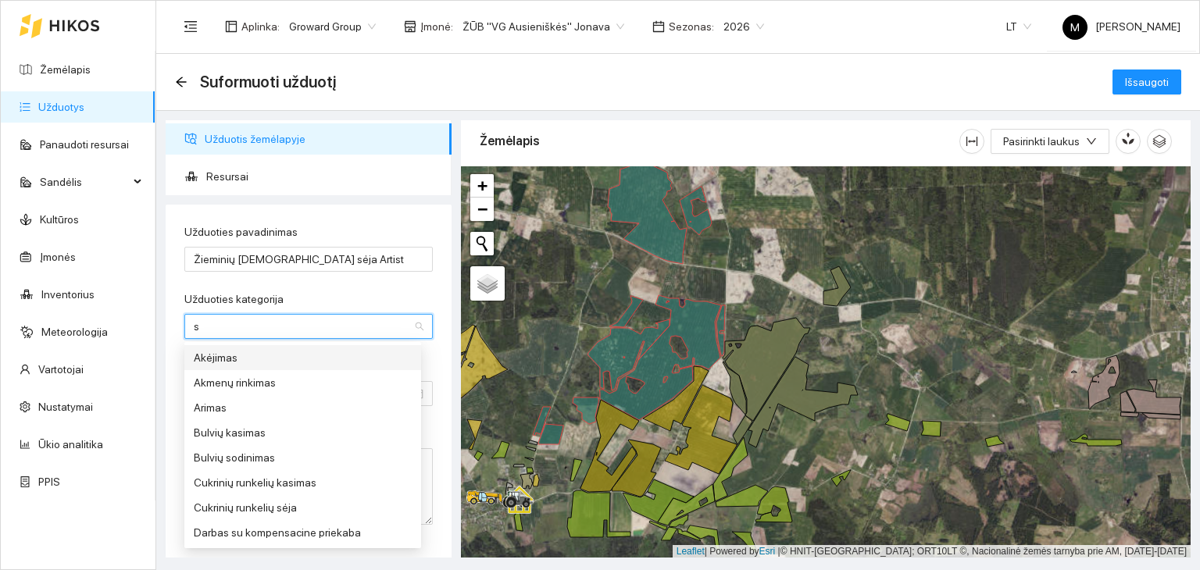
type input "sė"
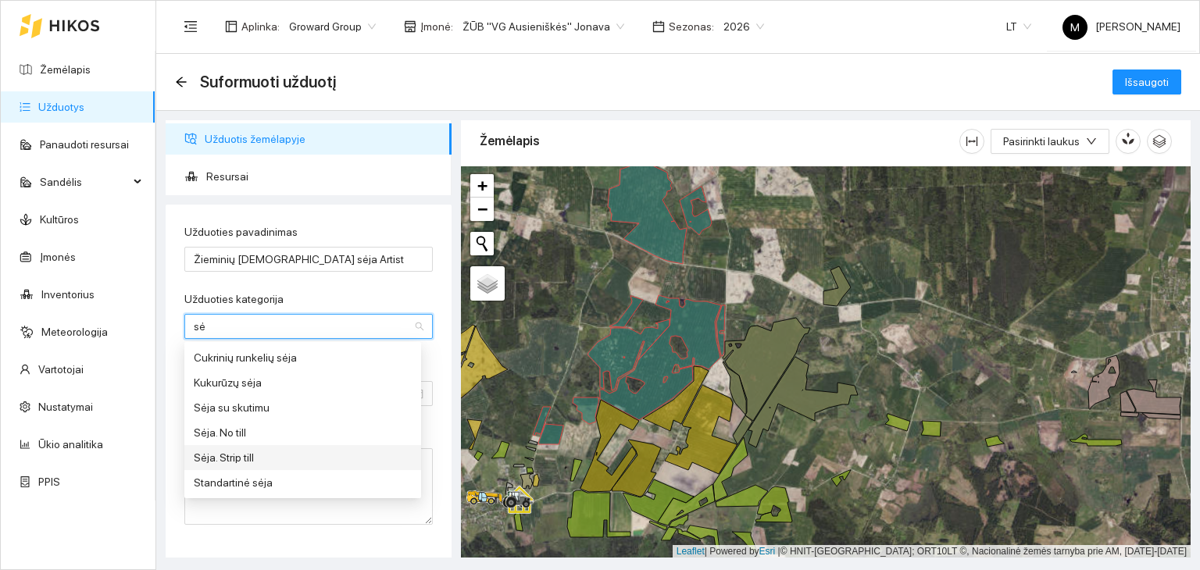
click at [277, 456] on div "Sėja. Strip till" at bounding box center [303, 457] width 218 height 17
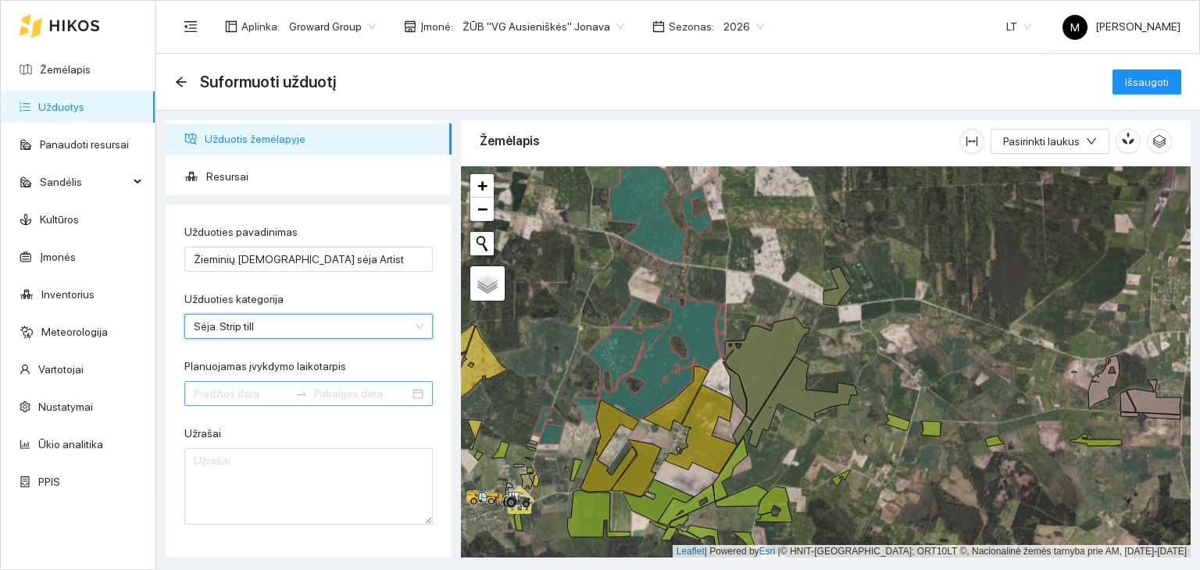
click at [289, 395] on div at bounding box center [301, 394] width 25 height 13
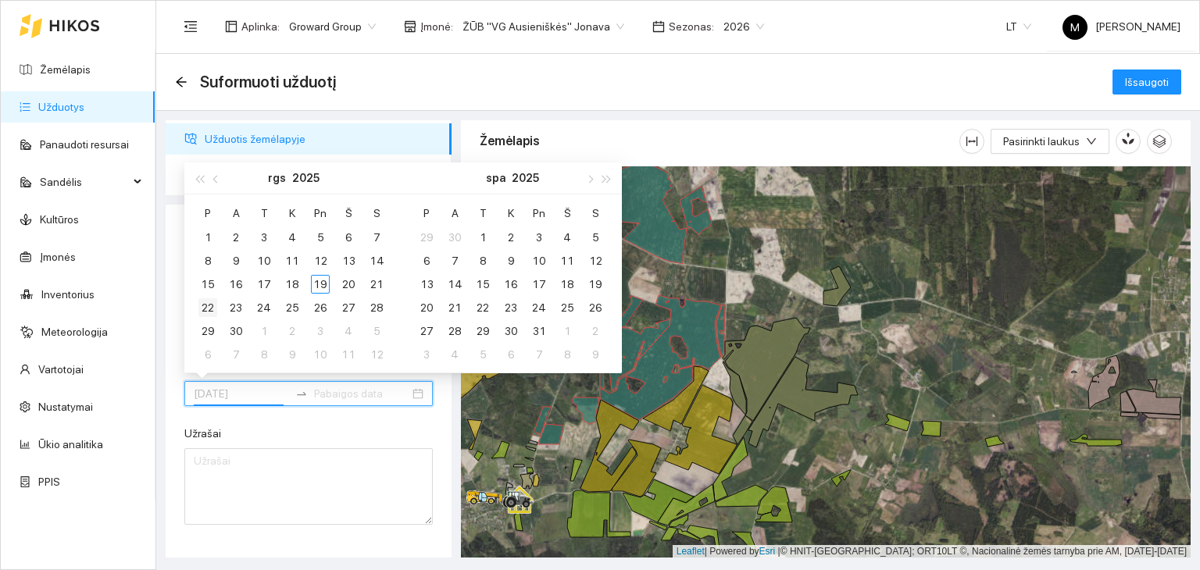
type input "[DATE]"
click at [205, 302] on div "22" at bounding box center [207, 307] width 19 height 19
type input "[DATE]"
click at [238, 337] on div "30" at bounding box center [236, 331] width 19 height 19
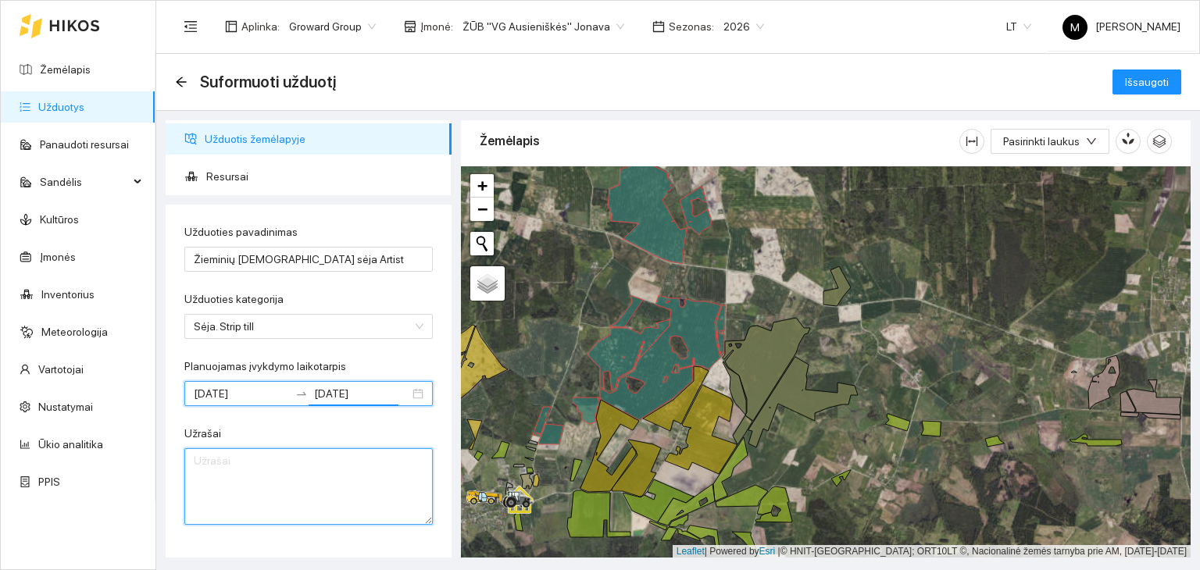
click at [256, 461] on textarea "Užrašai" at bounding box center [308, 486] width 248 height 77
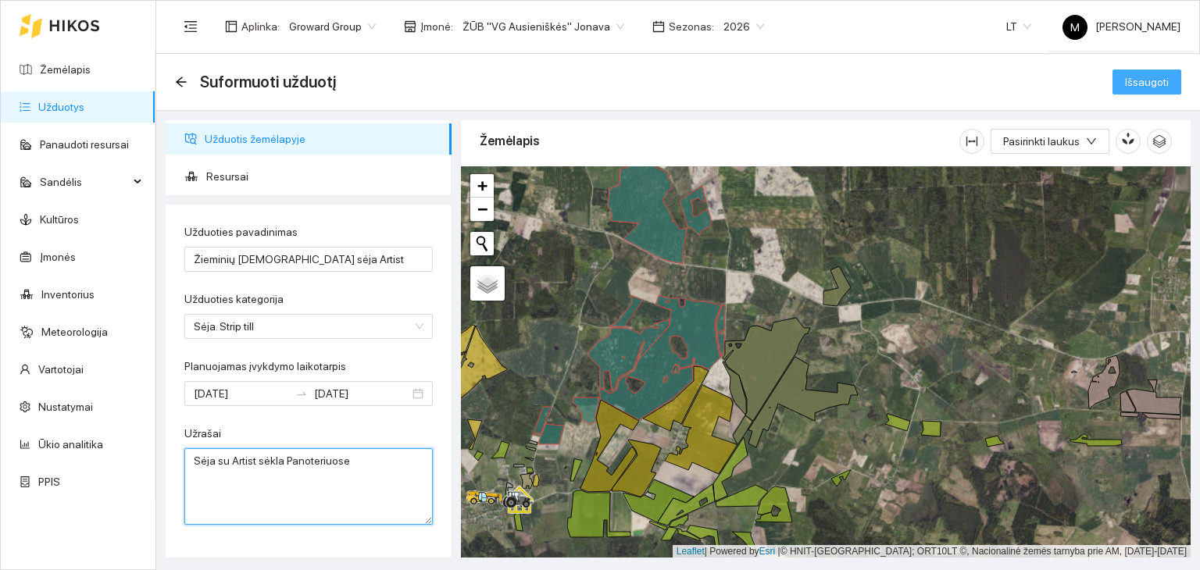
type textarea "Sėja su Artist sėkla Panoteriuose"
click at [1145, 78] on span "Išsaugoti" at bounding box center [1147, 81] width 44 height 17
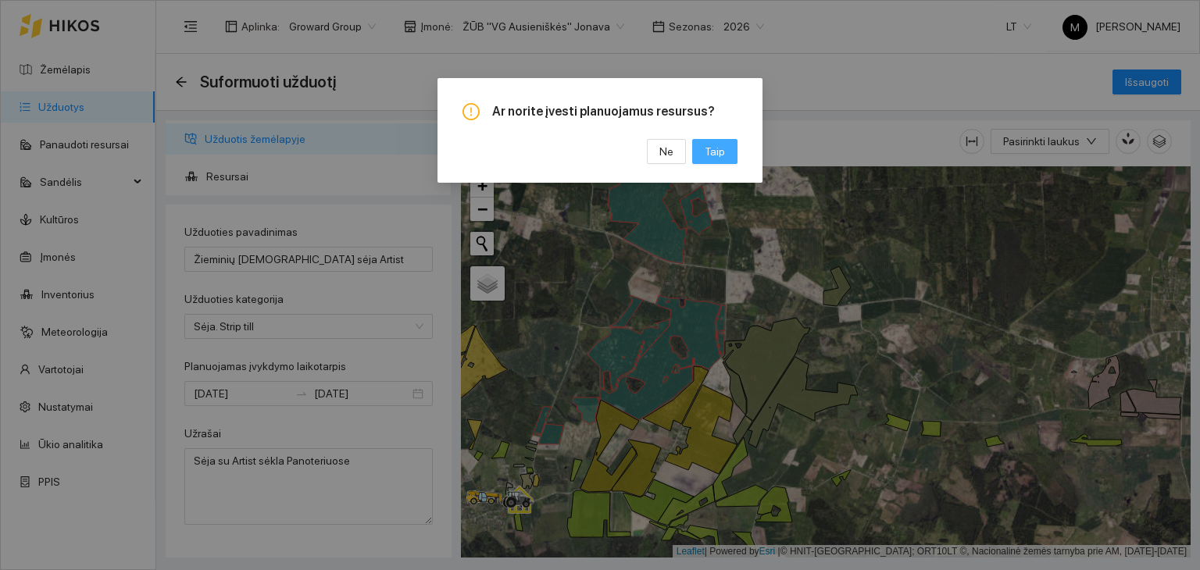
click at [708, 150] on span "Taip" at bounding box center [715, 151] width 20 height 17
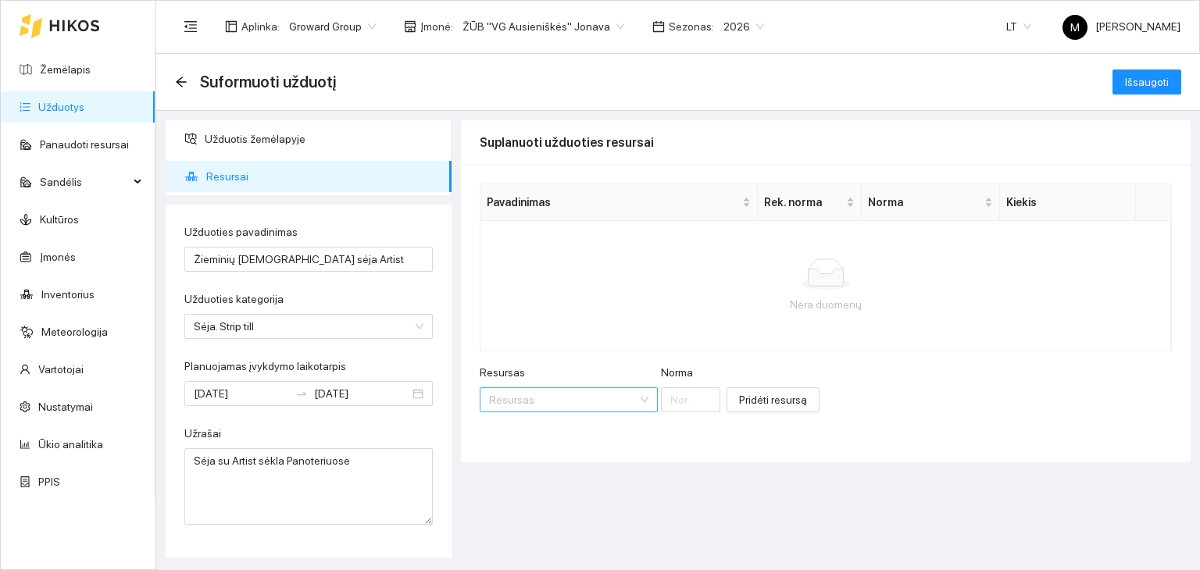
click at [536, 401] on input "Resursas" at bounding box center [563, 399] width 148 height 23
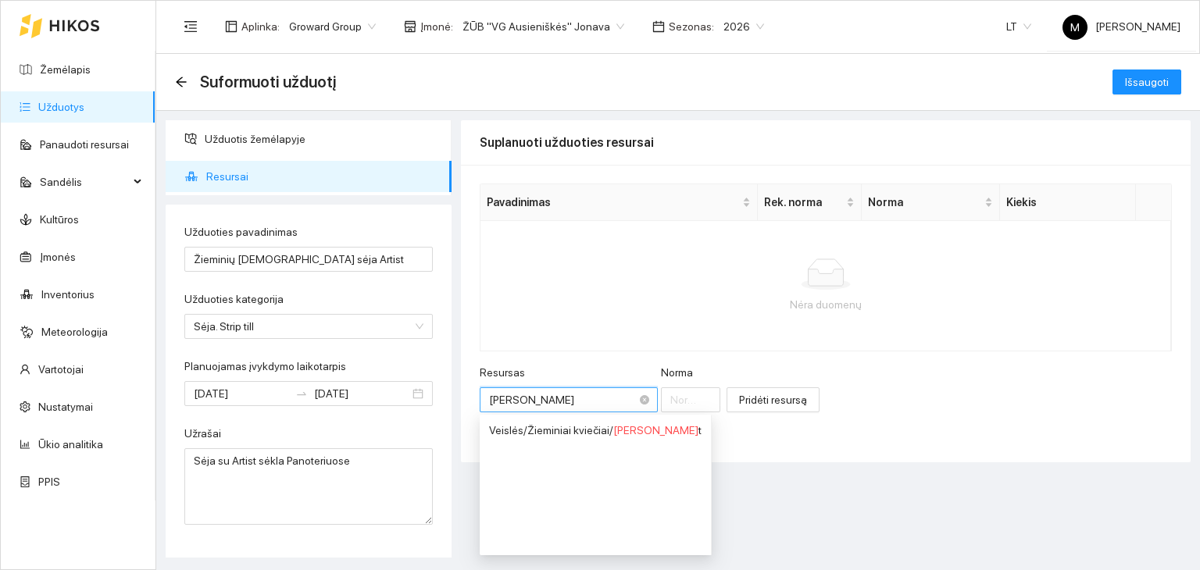
type input "Artist"
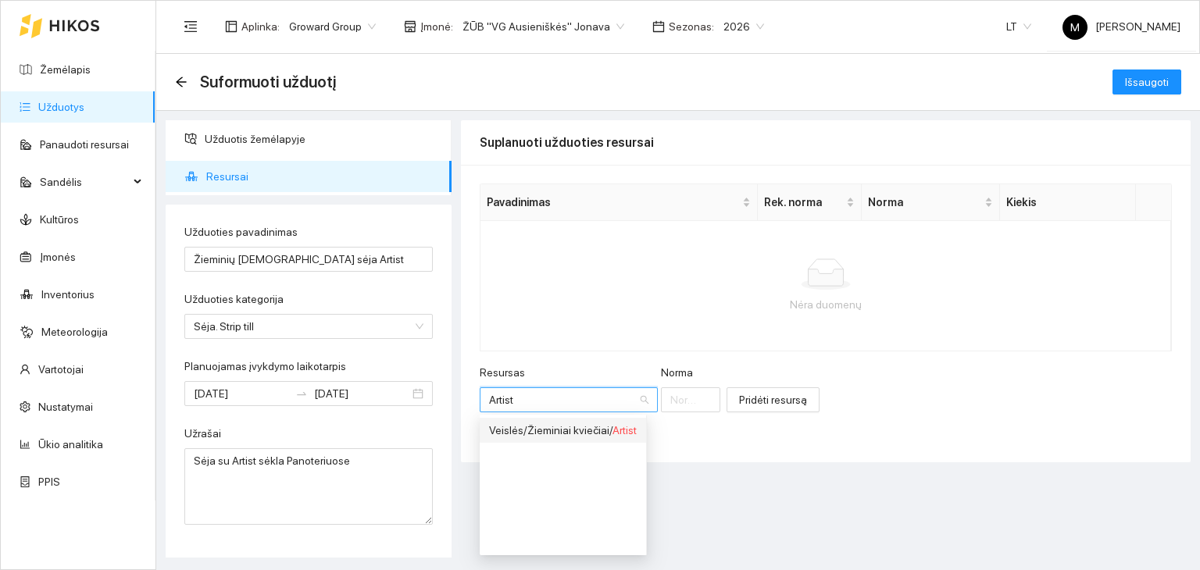
click at [547, 428] on div "Veislės / Žieminiai kviečiai / Artist" at bounding box center [563, 430] width 148 height 17
type input "1"
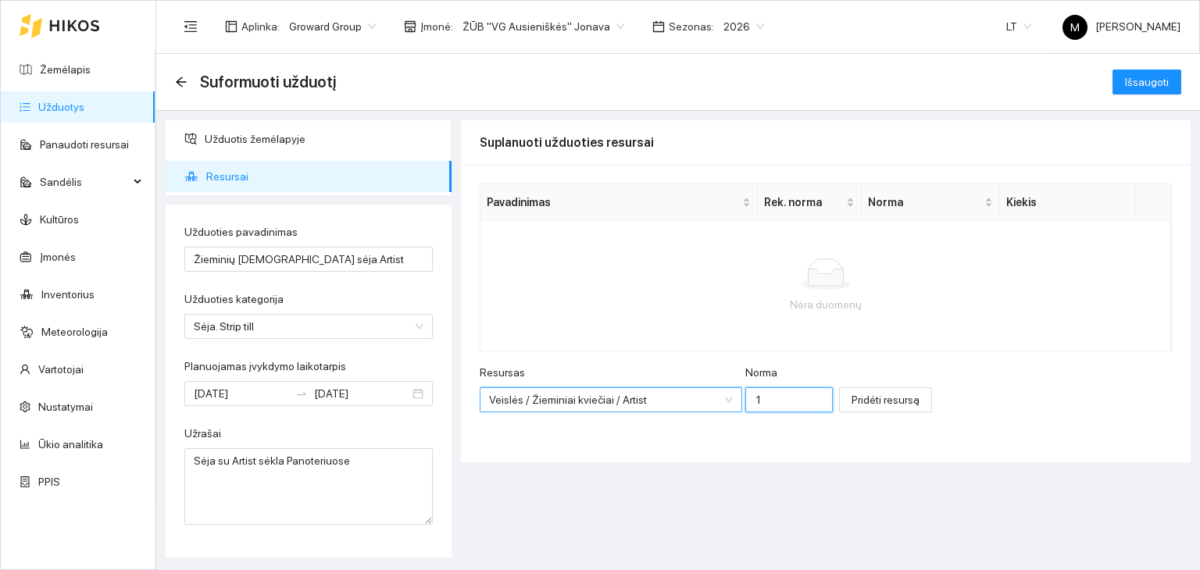
click at [747, 398] on input "1" at bounding box center [789, 400] width 88 height 25
type input "200"
click at [852, 391] on span "Pridėti resursą" at bounding box center [886, 399] width 68 height 17
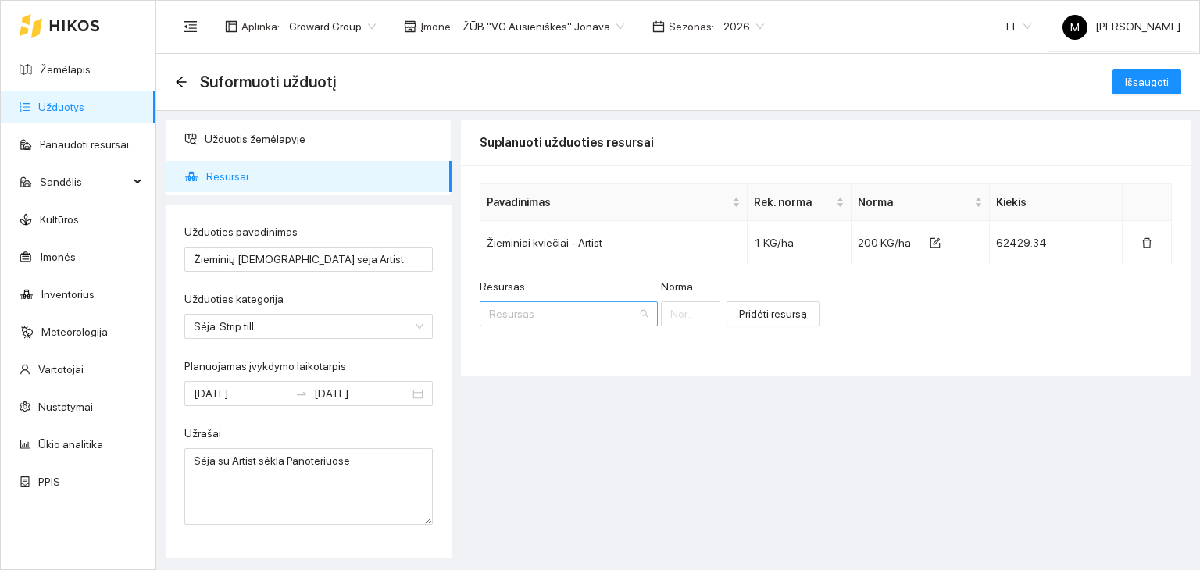
click at [559, 323] on input "Resursas" at bounding box center [563, 313] width 148 height 23
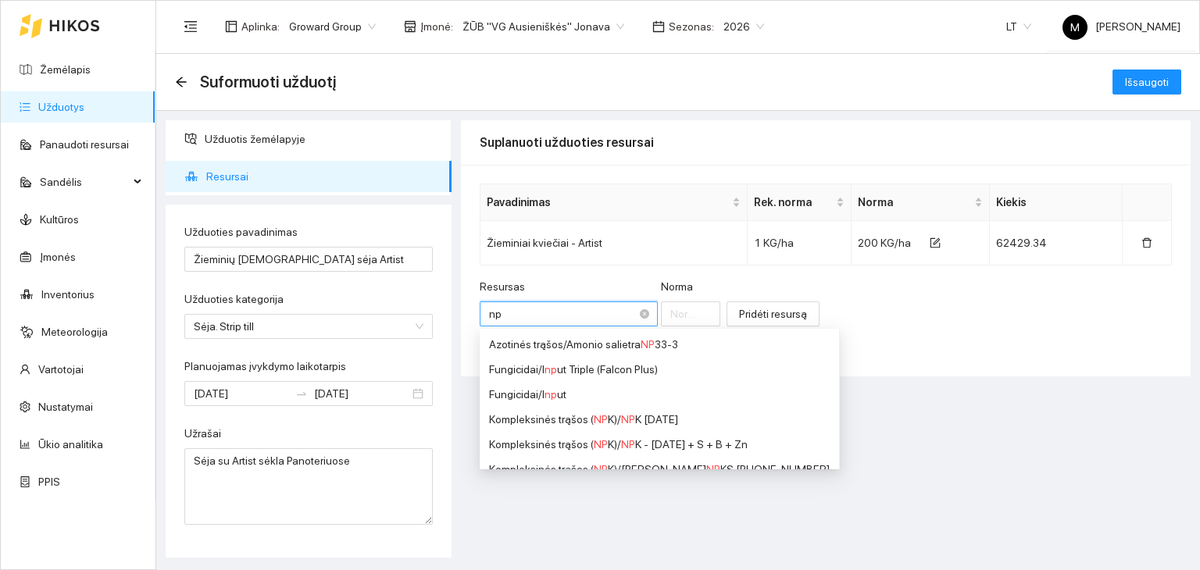
type input "npk"
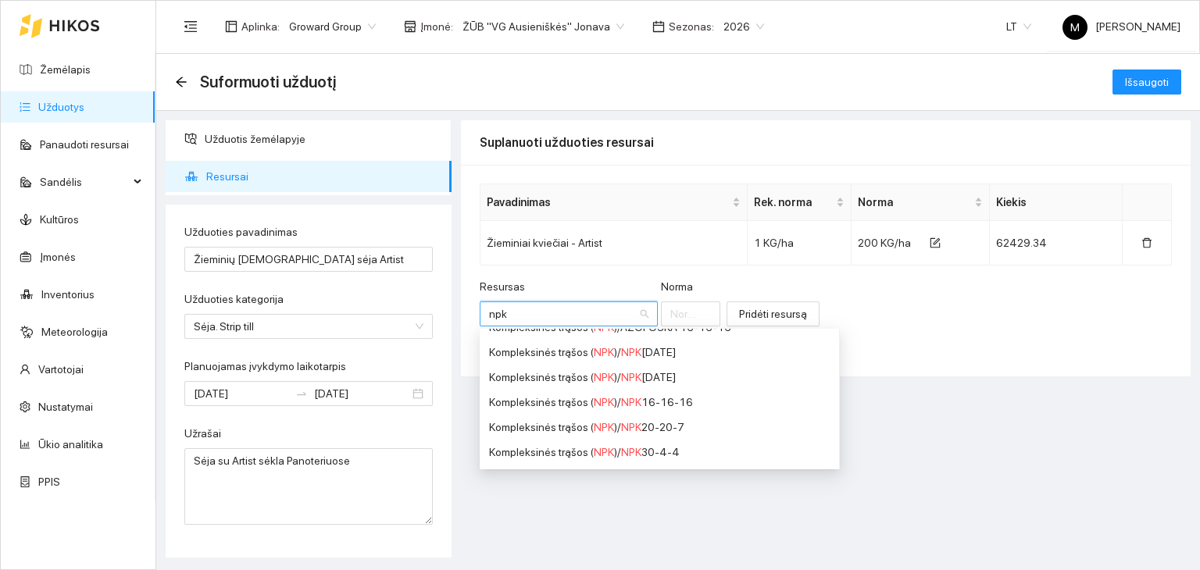
scroll to position [391, 0]
click at [595, 352] on span "NPK" at bounding box center [604, 354] width 20 height 13
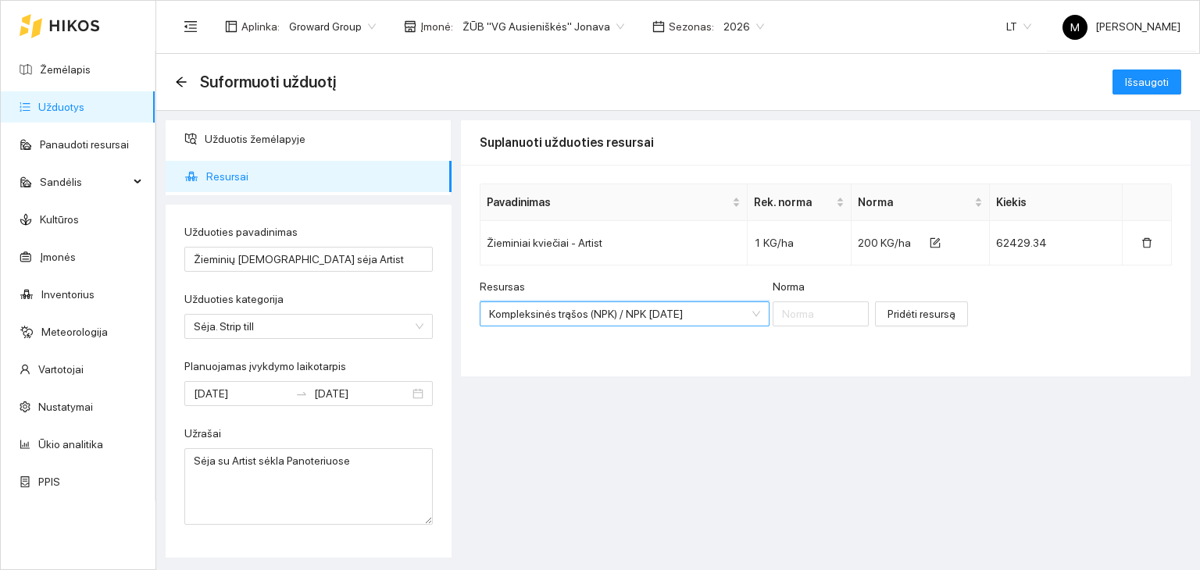
scroll to position [0, 0]
click at [790, 313] on input "Norma" at bounding box center [821, 314] width 97 height 25
type input "50"
click at [888, 307] on span "Pridėti resursą" at bounding box center [922, 314] width 68 height 17
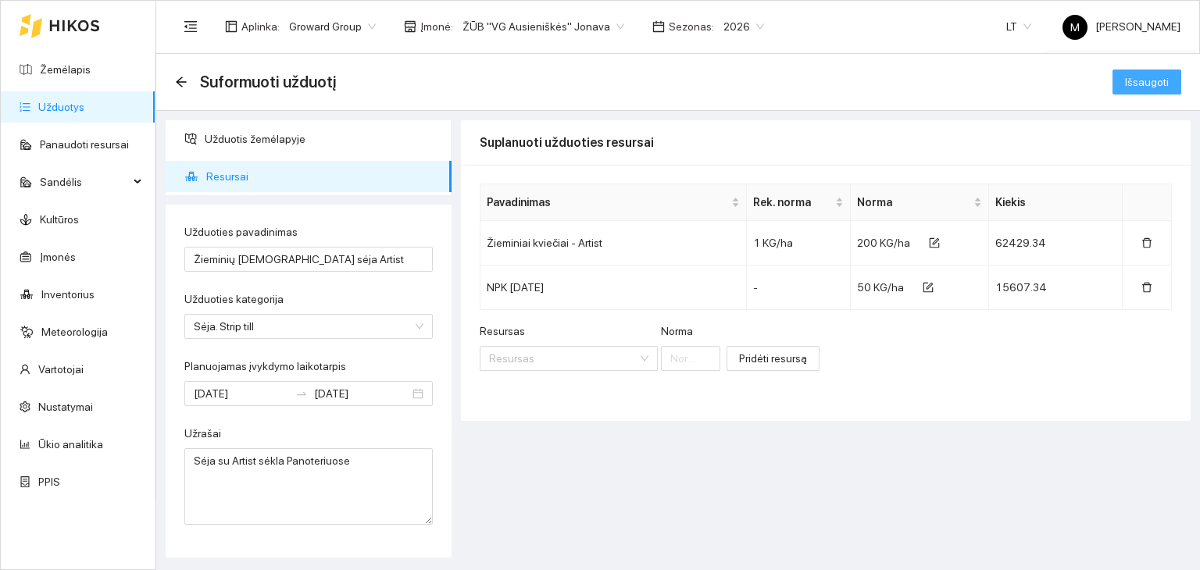
click at [1154, 85] on span "Išsaugoti" at bounding box center [1147, 81] width 44 height 17
